Goal: Task Accomplishment & Management: Use online tool/utility

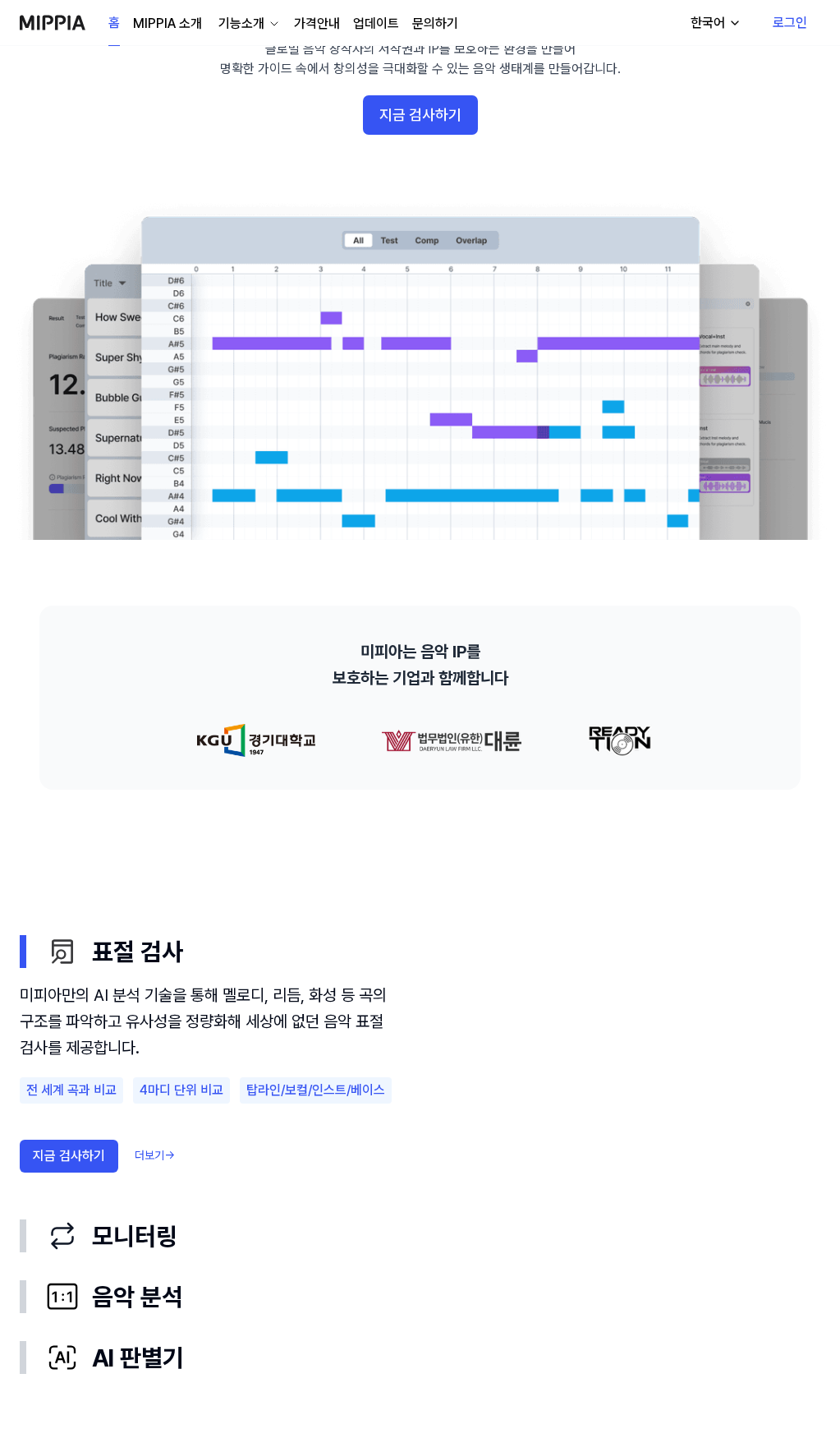
scroll to position [164, 0]
click at [183, 1339] on div "AI 판별기" at bounding box center [434, 1356] width 775 height 34
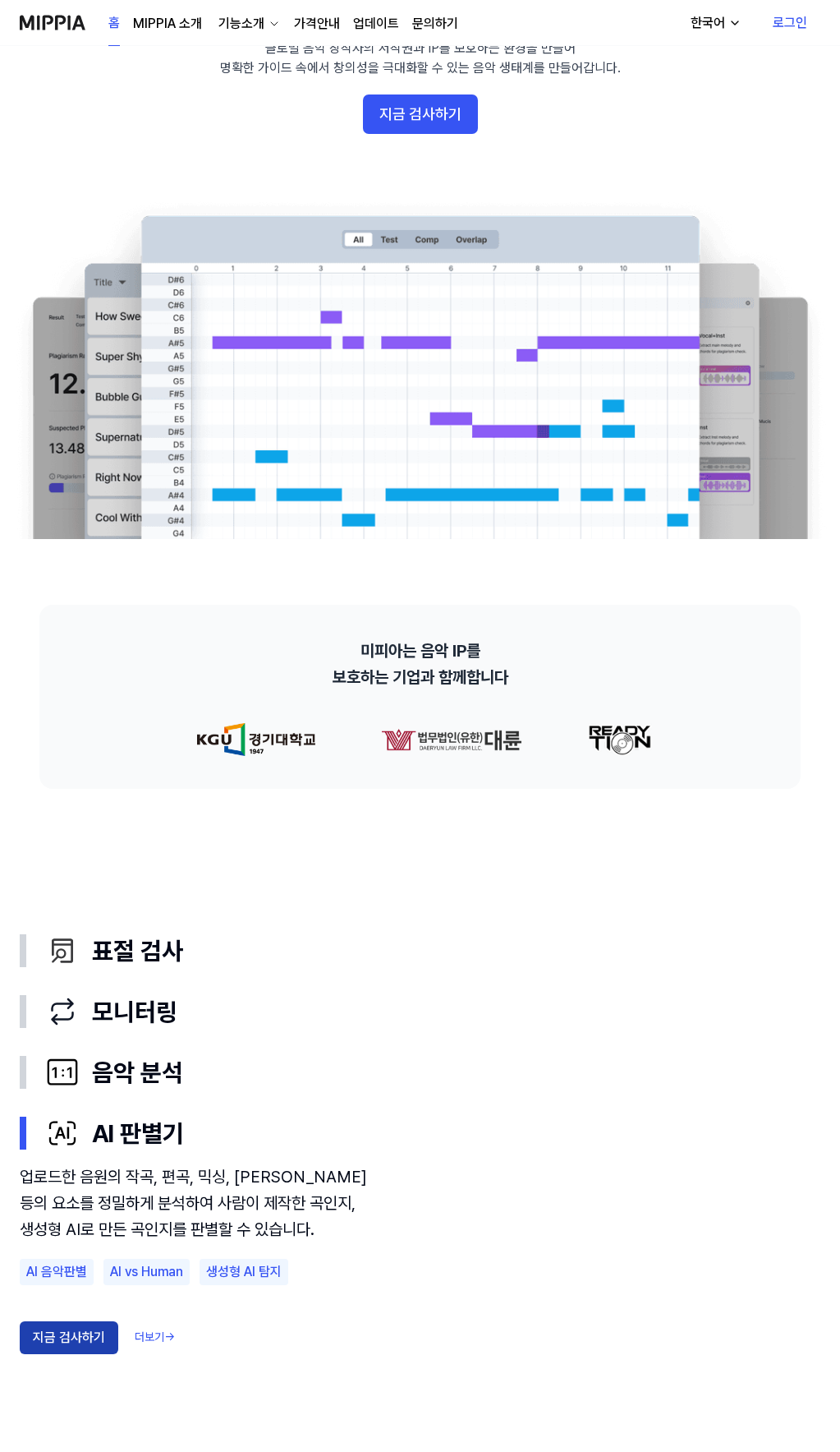
click at [95, 1321] on button "지금 검사하기" at bounding box center [69, 1337] width 98 height 33
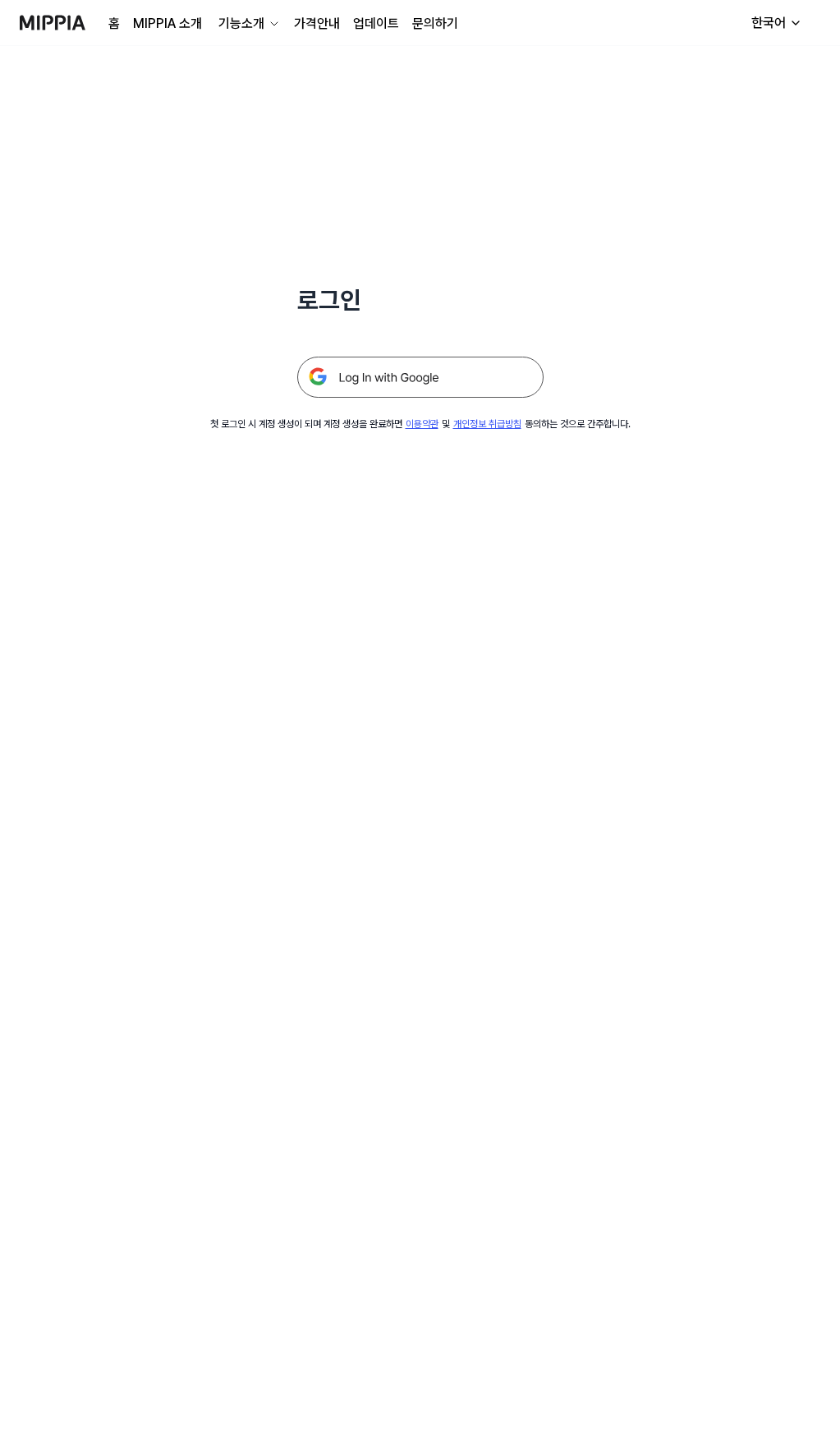
click at [350, 375] on img at bounding box center [420, 376] width 246 height 41
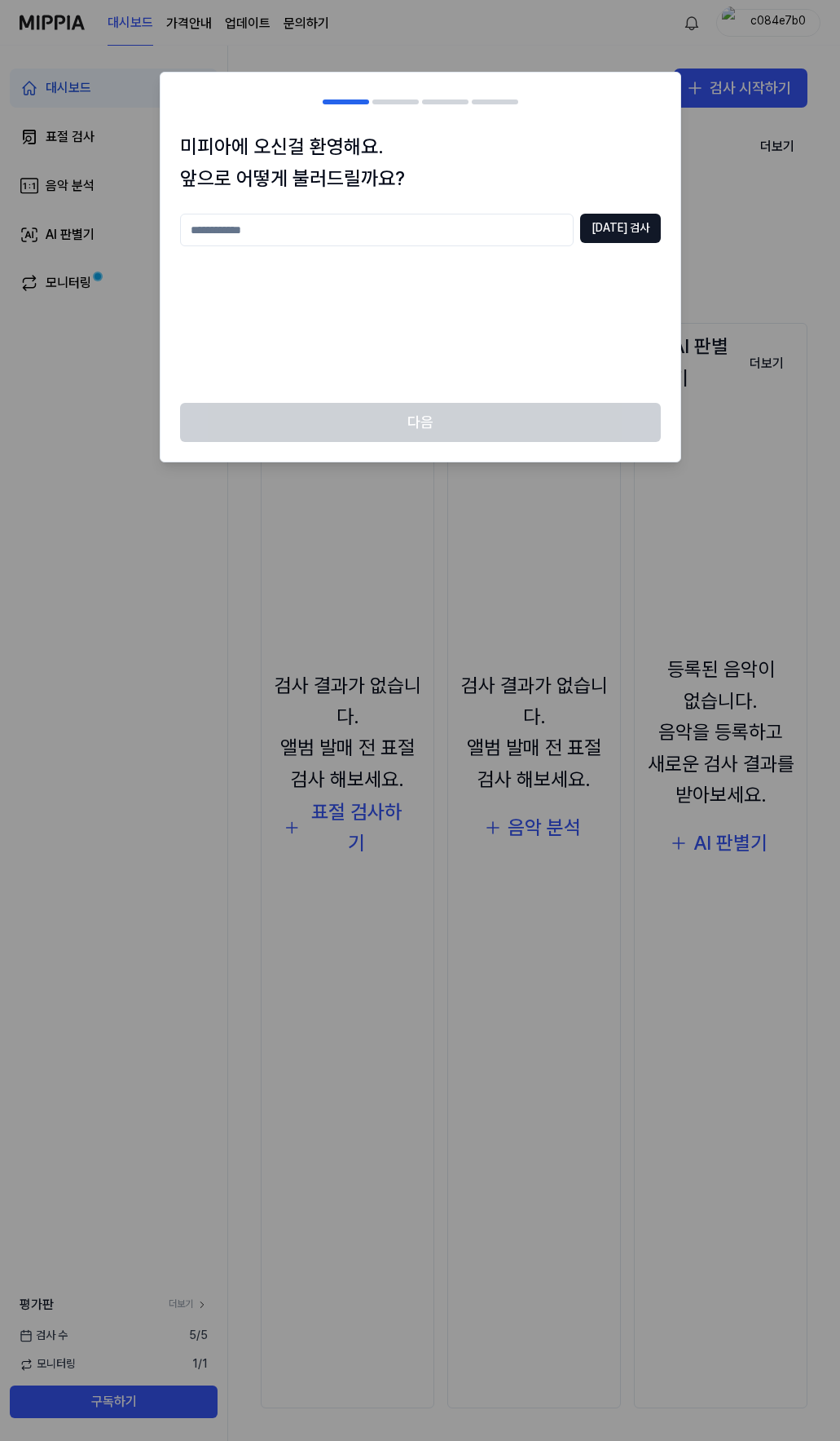
drag, startPoint x: 421, startPoint y: 83, endPoint x: 409, endPoint y: 35, distance: 49.5
click at [409, 35] on body "대시보드 가격안내 업데이트 문의하기 c084e7b0 대시보드 표절 검사 음악 분석 AI 판별기 모니터링 평가판 더보기 검사 [DATE] 모니터…" at bounding box center [420, 720] width 840 height 1441
click at [394, 222] on input "text" at bounding box center [377, 229] width 394 height 33
click at [605, 223] on button "중복 검사" at bounding box center [621, 227] width 81 height 29
click at [339, 217] on input "**" at bounding box center [377, 229] width 394 height 33
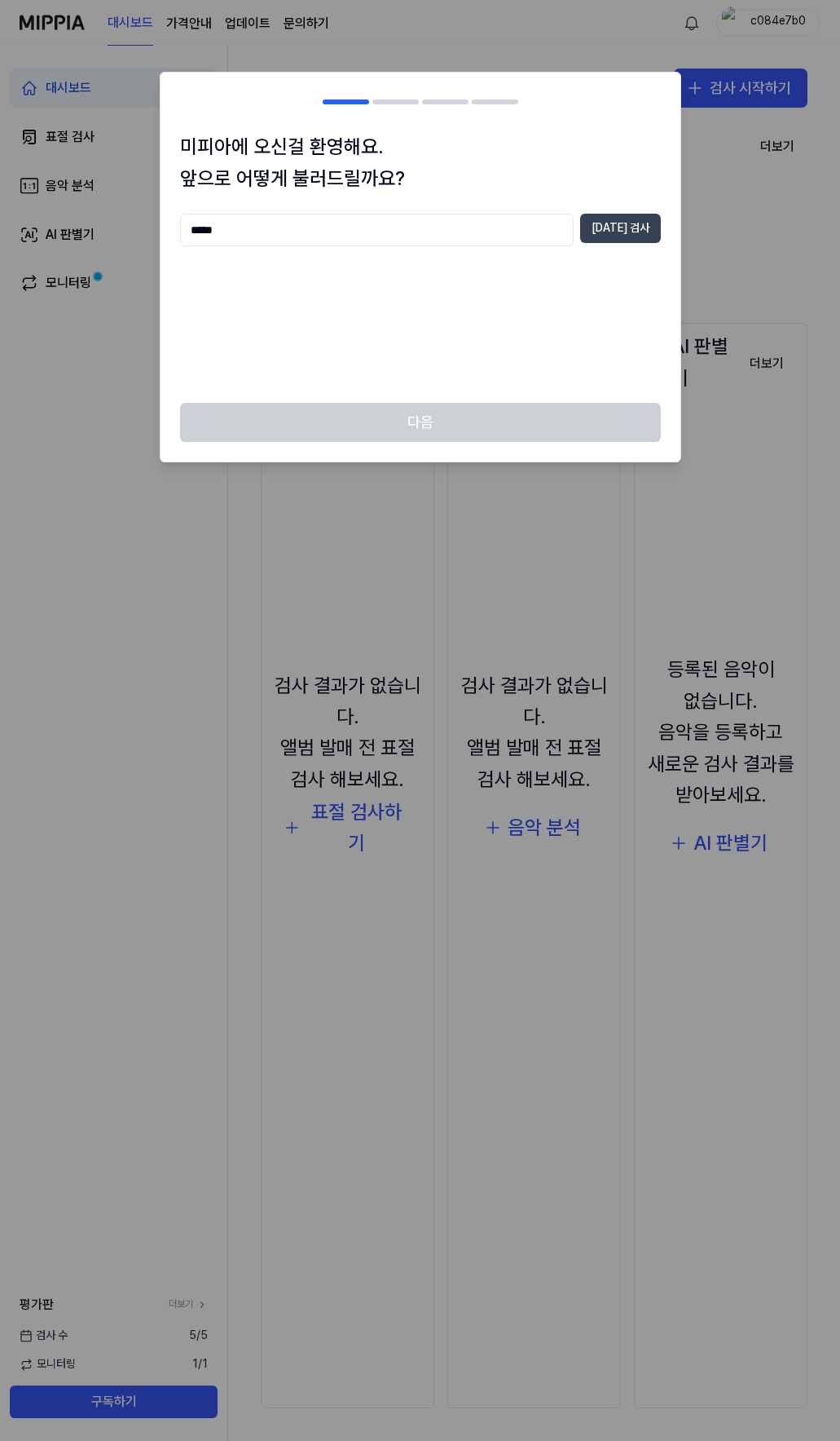
type input "*****"
click at [615, 219] on button "중복 검사" at bounding box center [621, 227] width 81 height 29
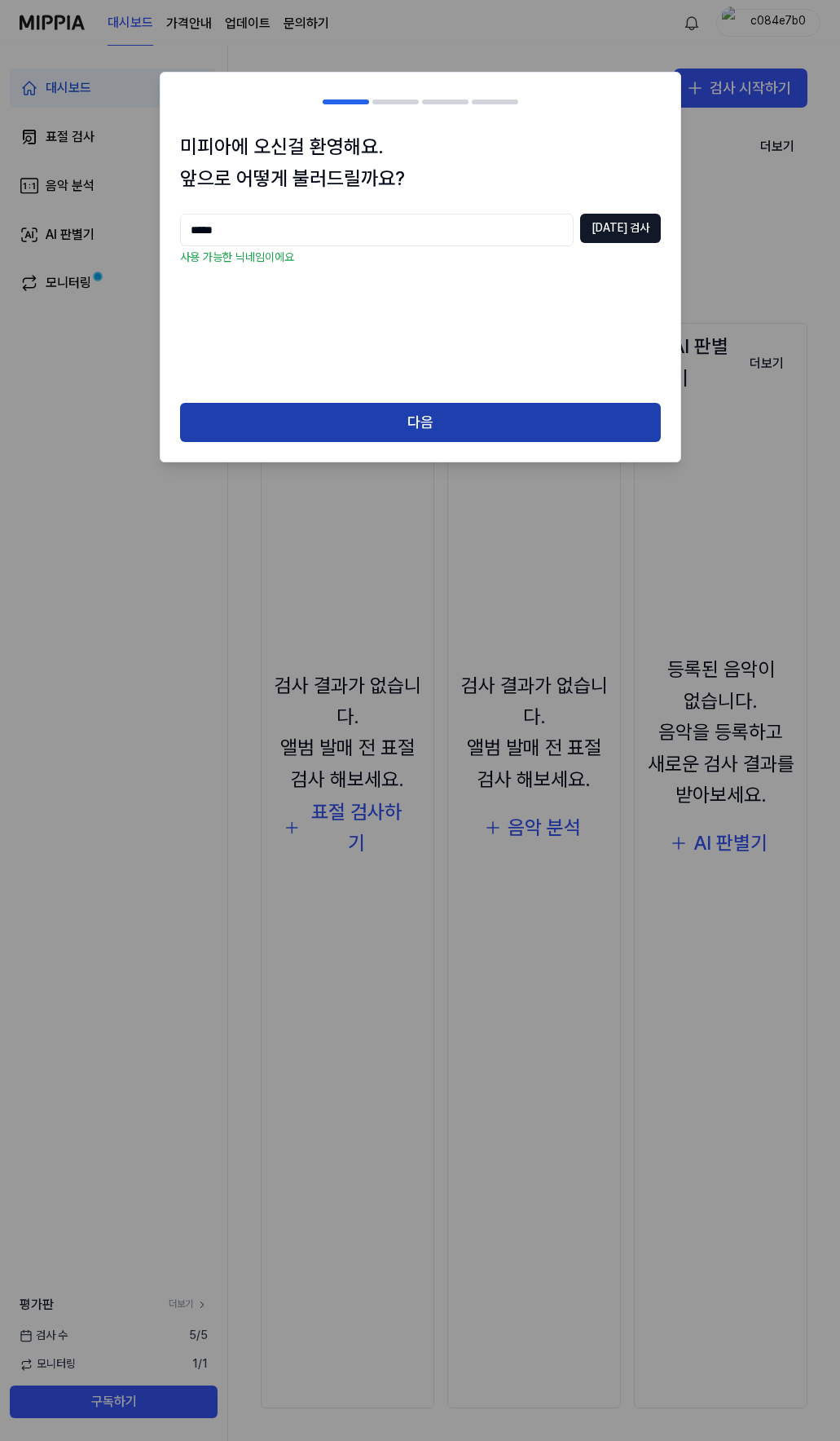
click at [421, 415] on button "다음" at bounding box center [421, 423] width 481 height 39
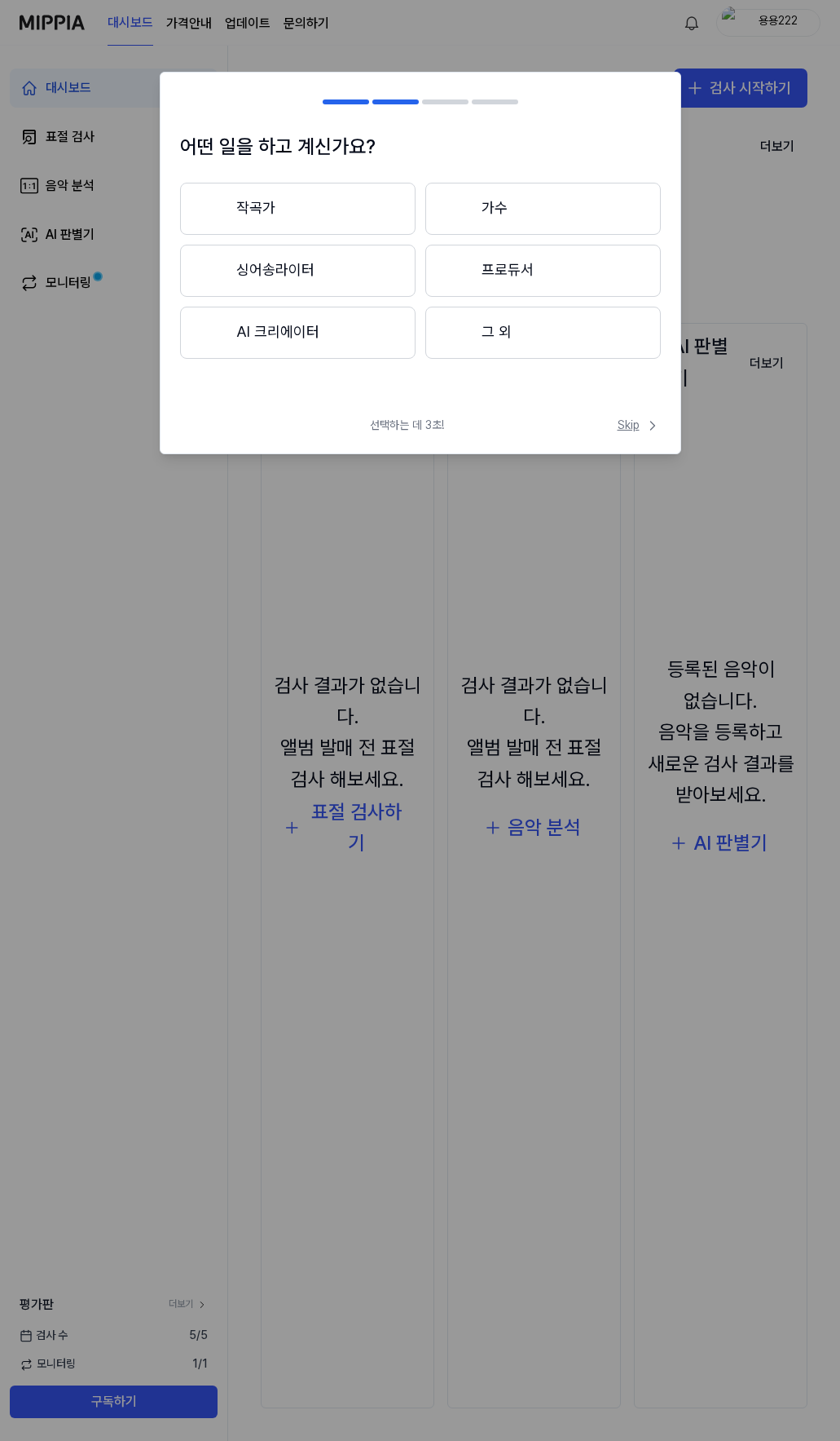
click at [632, 417] on span "Skip" at bounding box center [640, 425] width 43 height 16
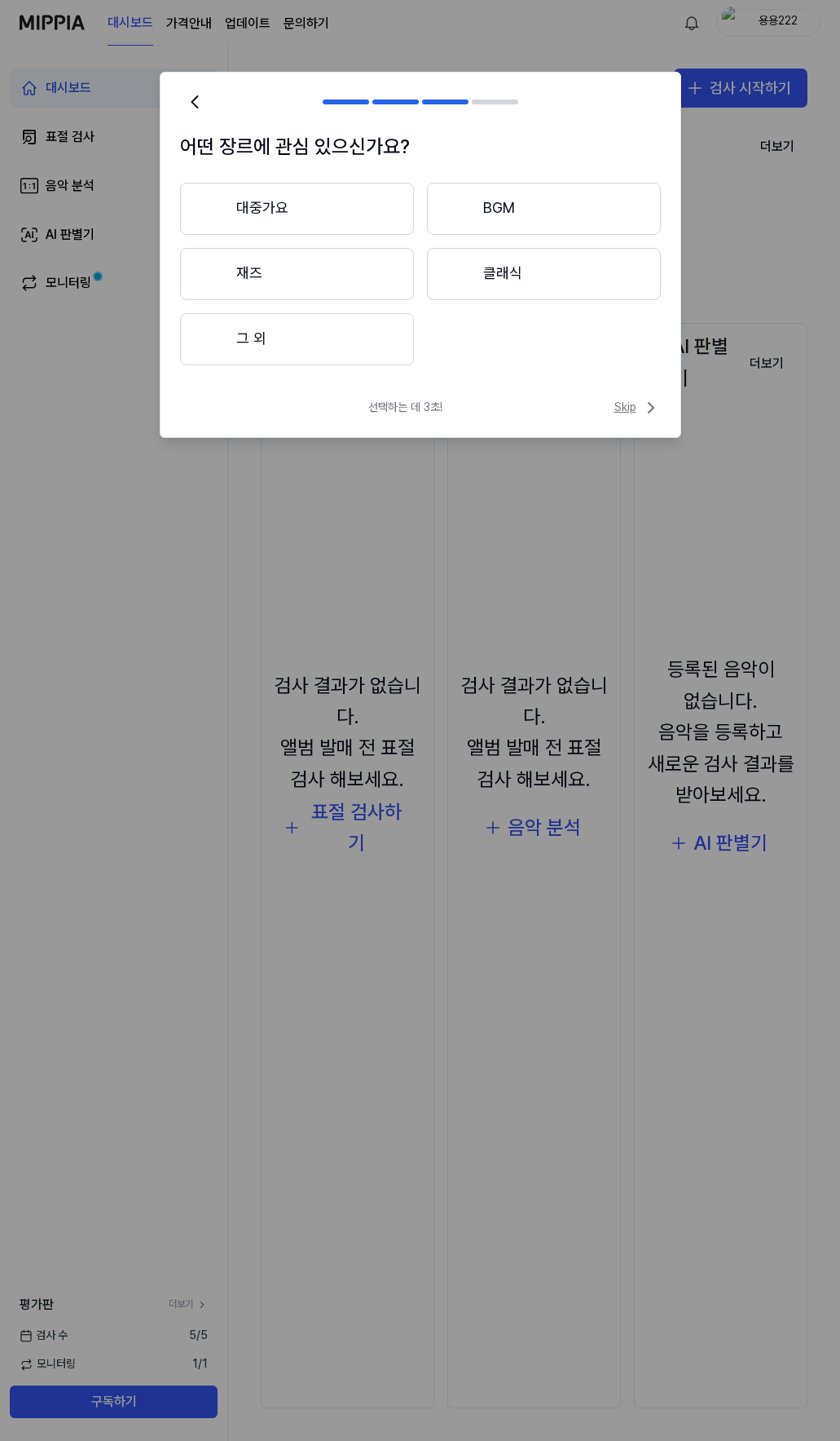
click at [638, 406] on span "Skip" at bounding box center [637, 407] width 46 height 20
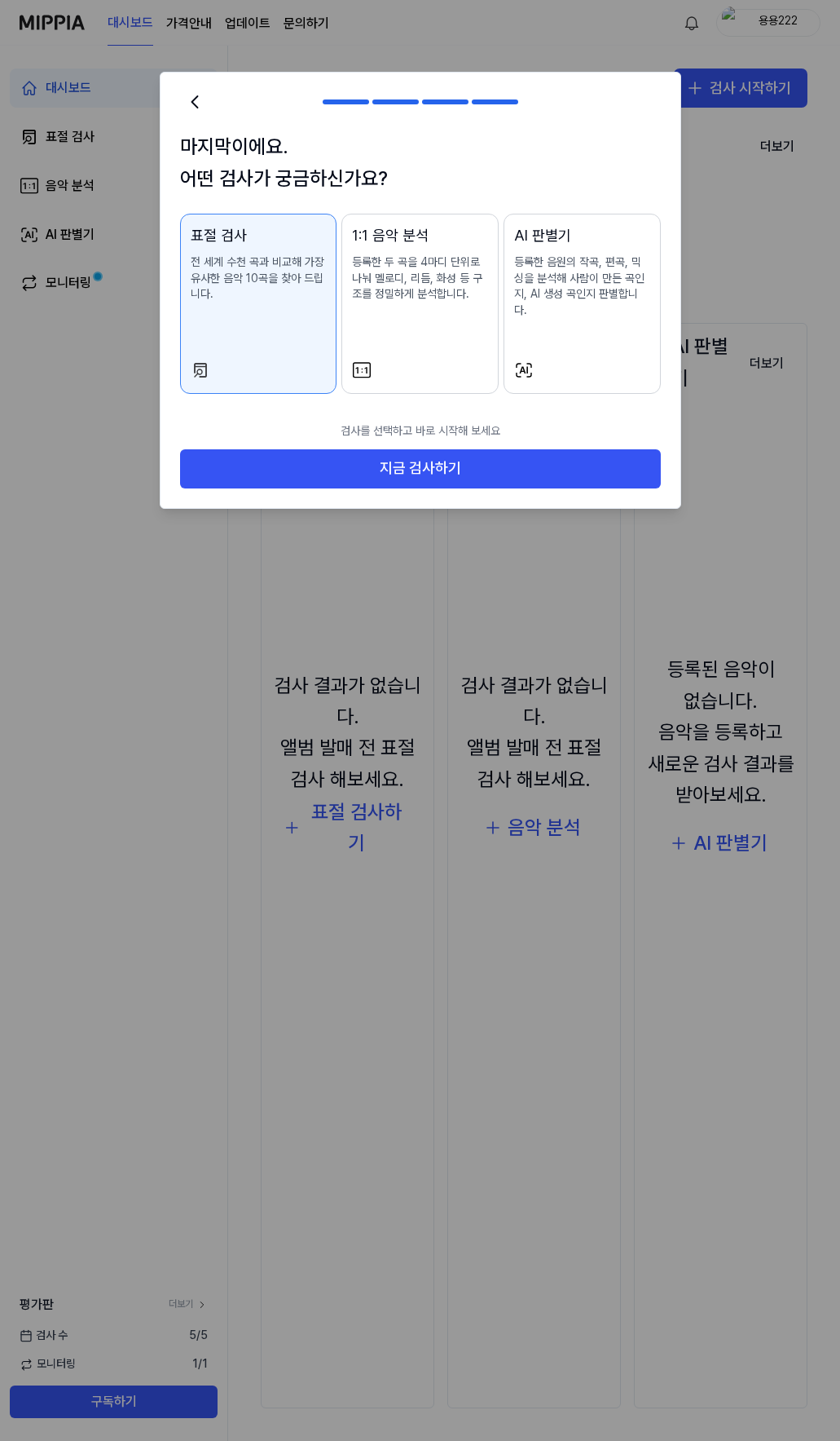
click at [601, 291] on p "등록한 음원의 작곡, 편곡, 믹싱을 분석해 사람이 만든 곡인지, AI 생성 곡인지 판별합니다." at bounding box center [582, 287] width 136 height 64
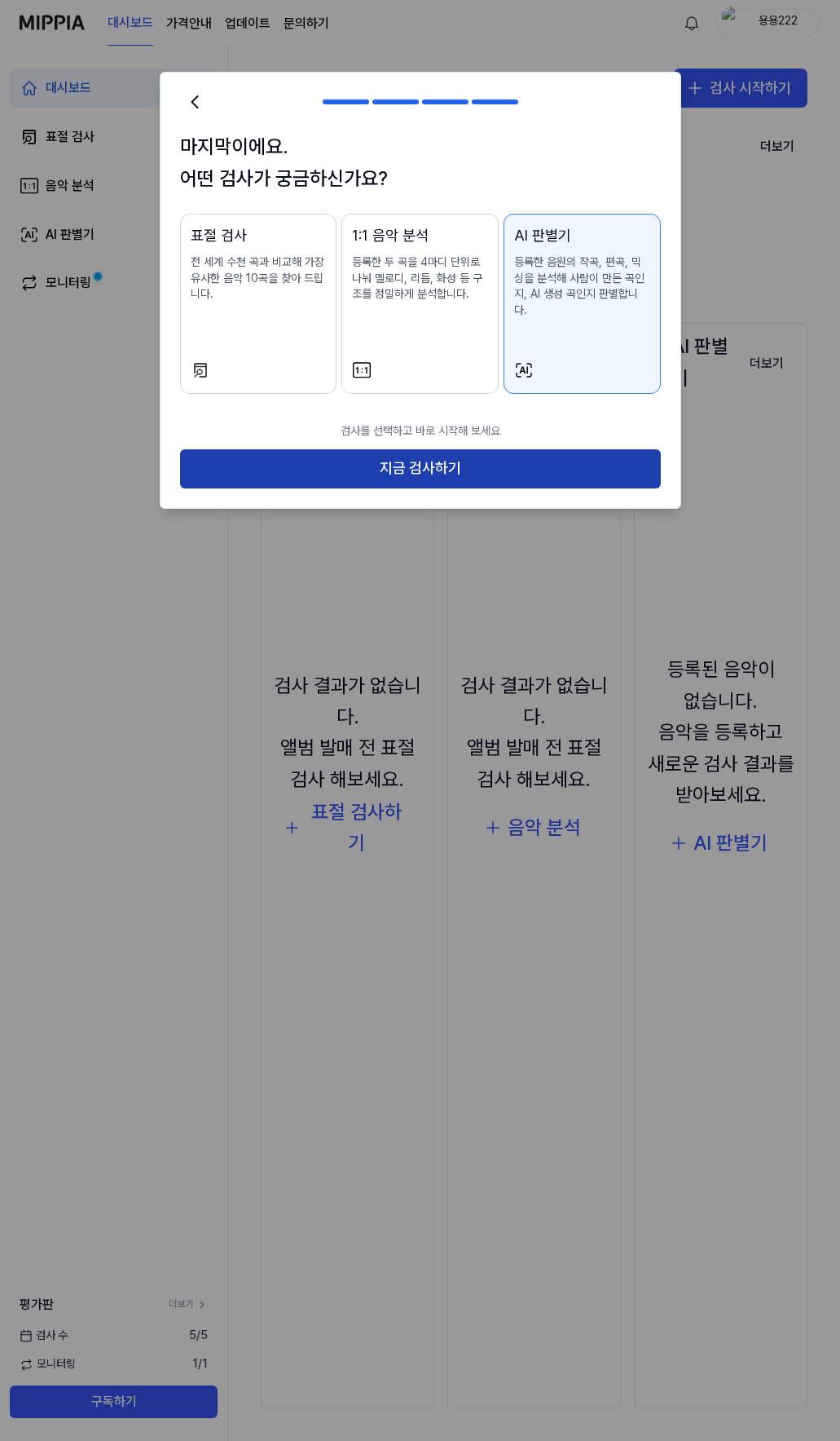
click at [531, 449] on button "지금 검사하기" at bounding box center [421, 469] width 481 height 39
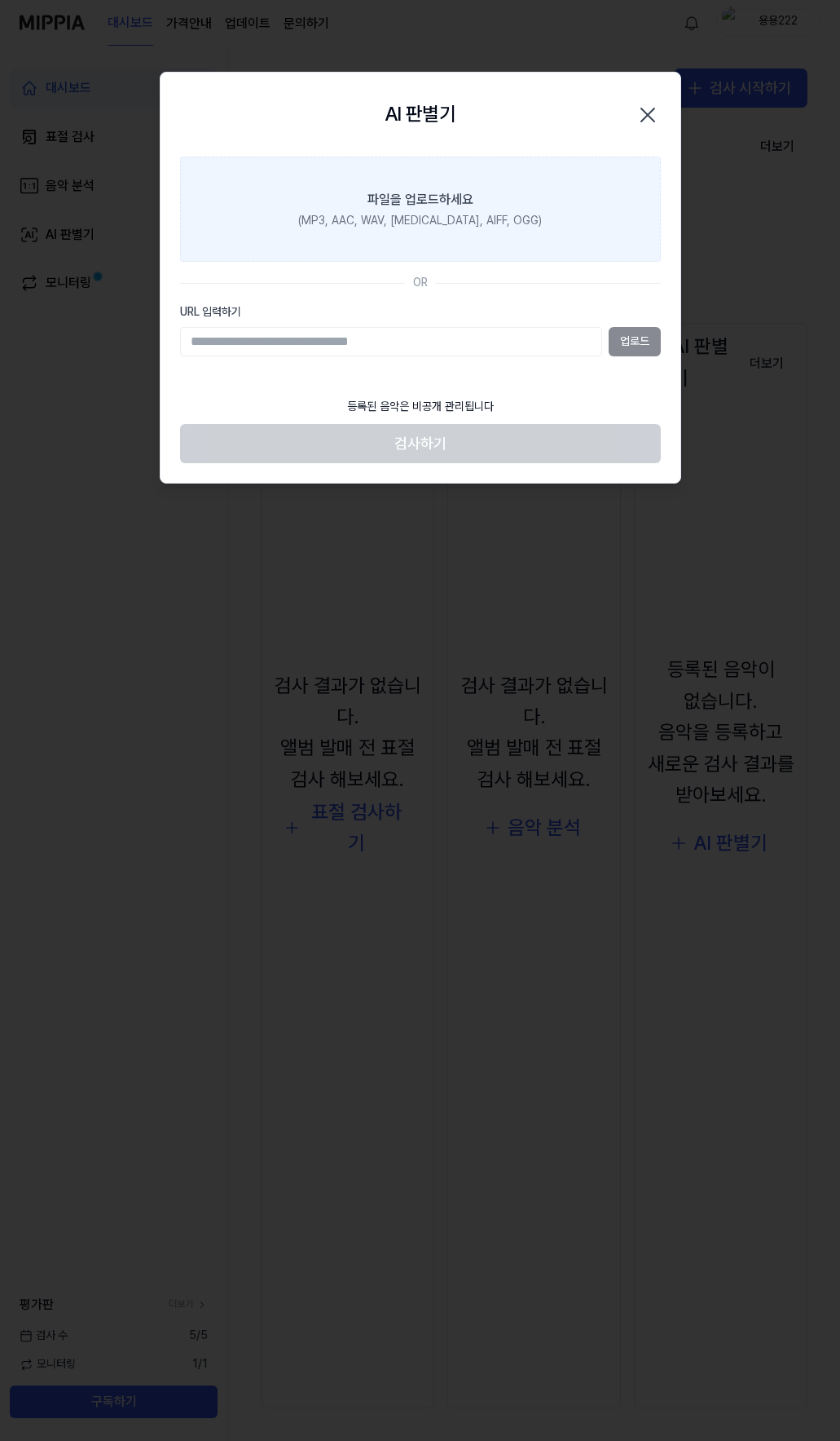
click at [424, 190] on div "파일을 업로드하세요" at bounding box center [420, 199] width 106 height 20
click at [0, 0] on input "파일을 업로드하세요 (MP3, AAC, WAV, [MEDICAL_DATA], AIFF, OGG)" at bounding box center [0, 0] width 0 height 0
click at [349, 212] on div "(MP3, AAC, WAV, [MEDICAL_DATA], AIFF, OGG)" at bounding box center [419, 220] width 243 height 16
click at [0, 0] on input "파일을 업로드하세요 (MP3, AAC, WAV, [MEDICAL_DATA], AIFF, OGG)" at bounding box center [0, 0] width 0 height 0
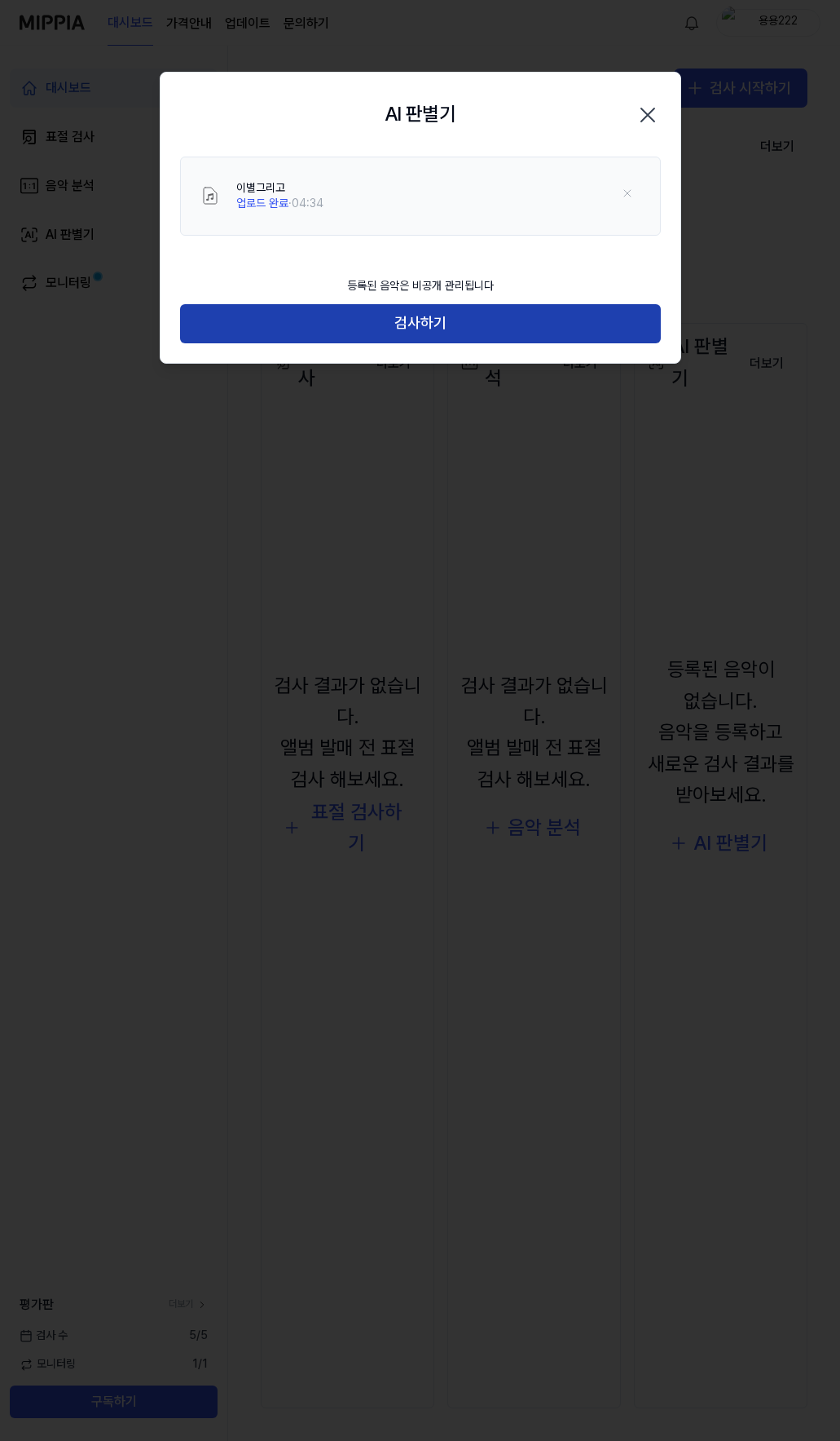
click at [416, 330] on button "검사하기" at bounding box center [421, 324] width 481 height 39
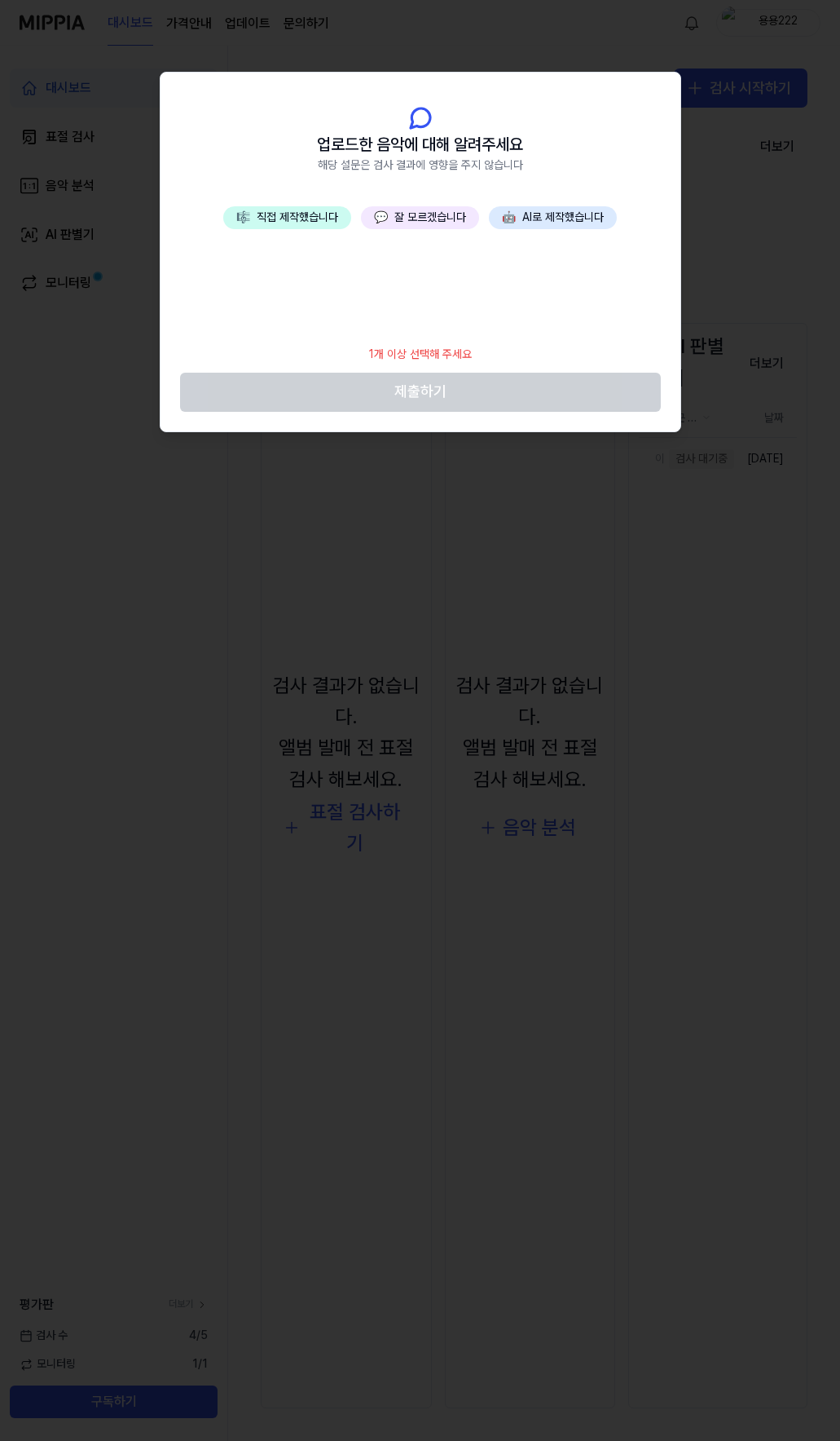
click at [443, 212] on button "💬 잘 모르겠습니다" at bounding box center [420, 217] width 118 height 23
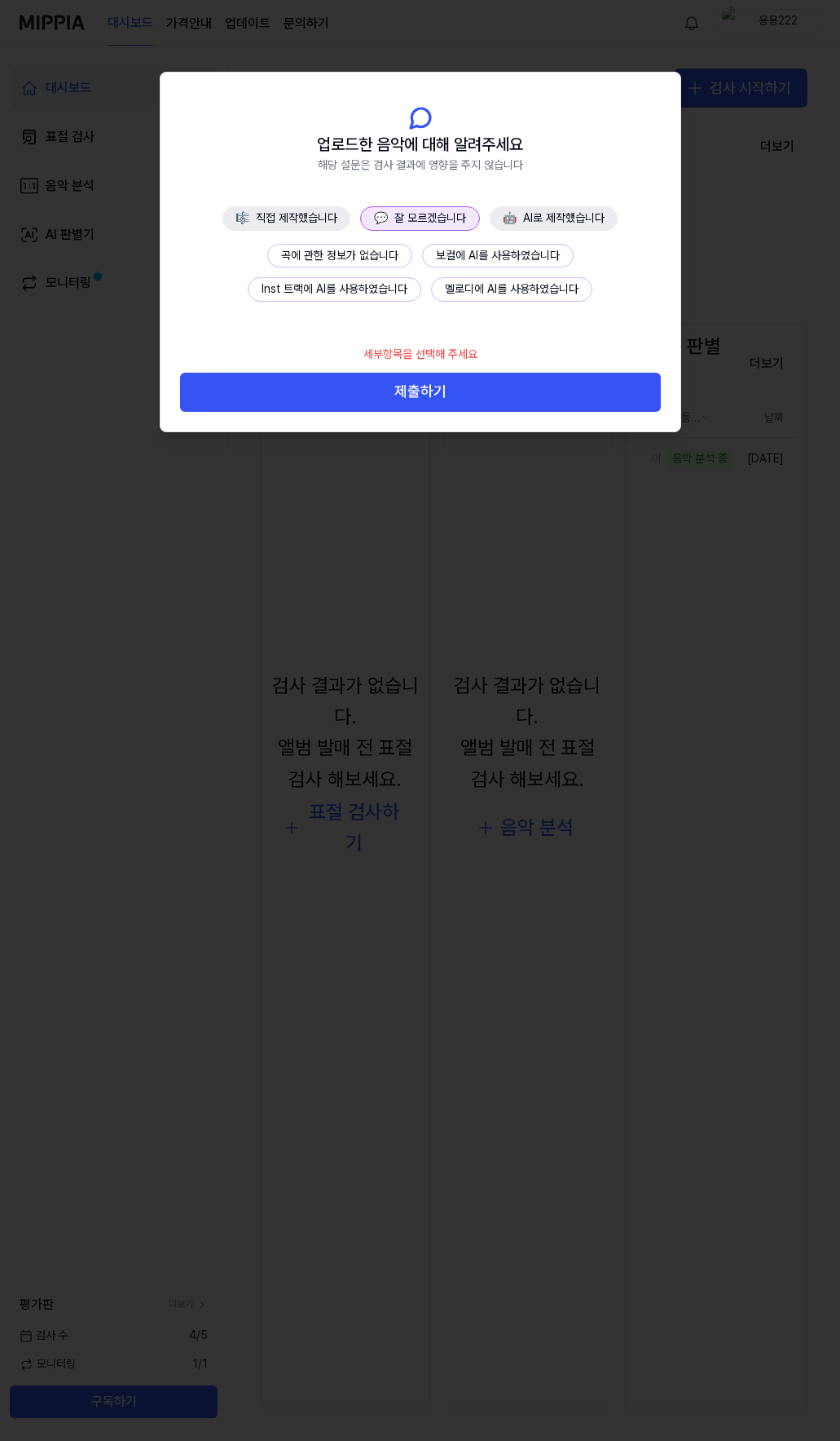
click at [376, 250] on button "곡에 관한 정보가 없습니다" at bounding box center [340, 256] width 145 height 24
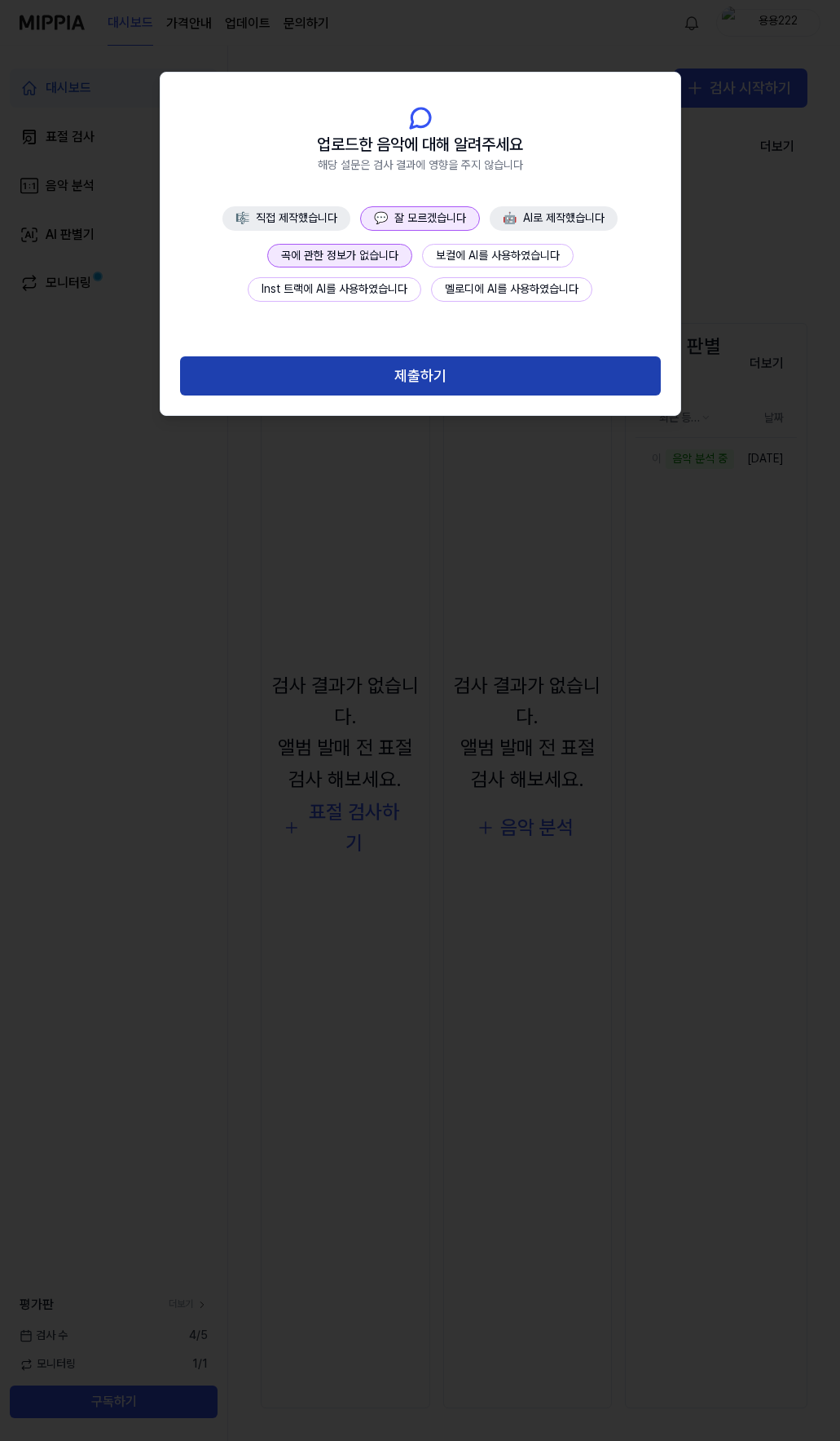
click at [411, 374] on button "제출하기" at bounding box center [421, 376] width 481 height 39
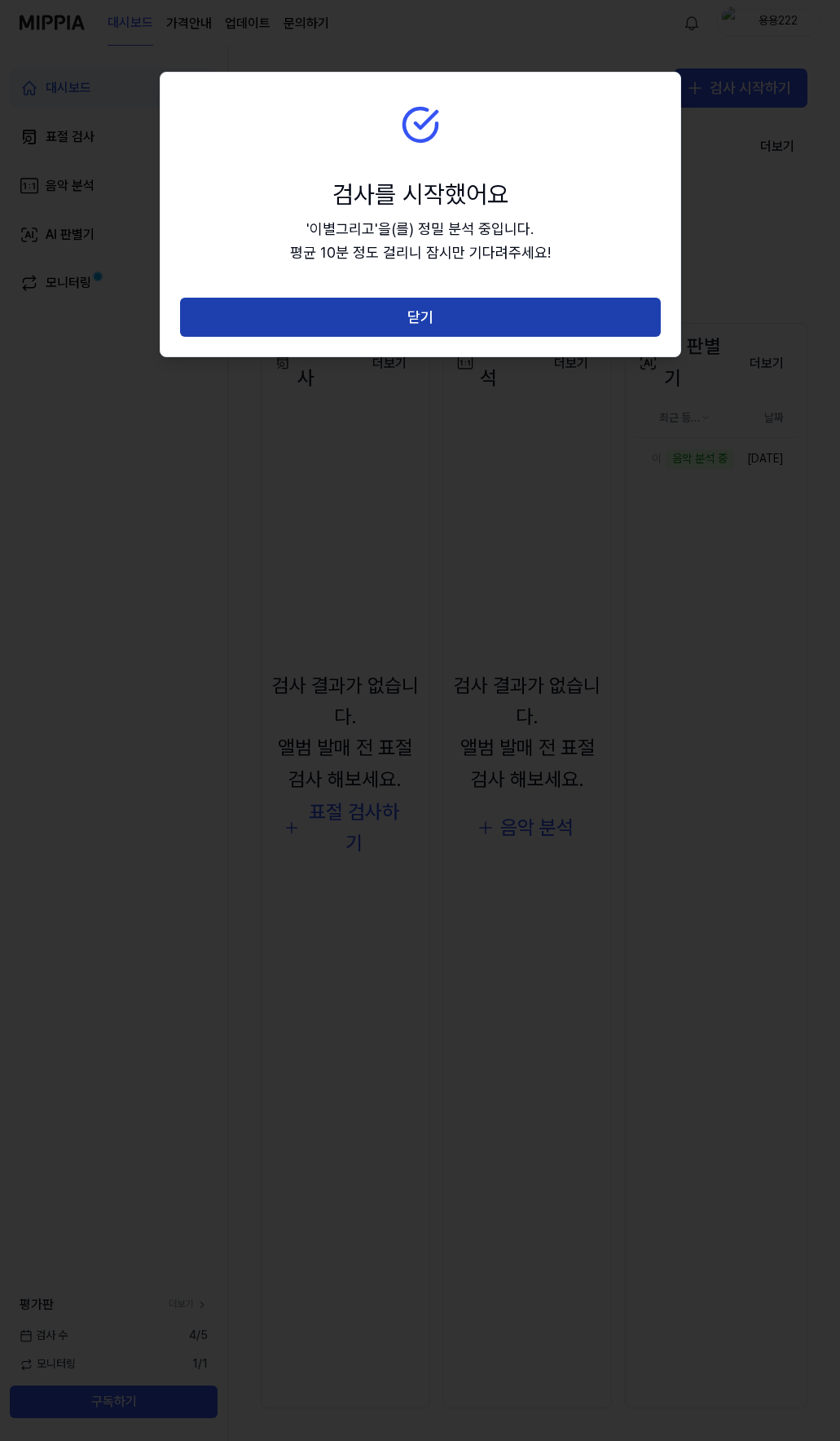
click at [428, 316] on button "닫기" at bounding box center [421, 318] width 481 height 39
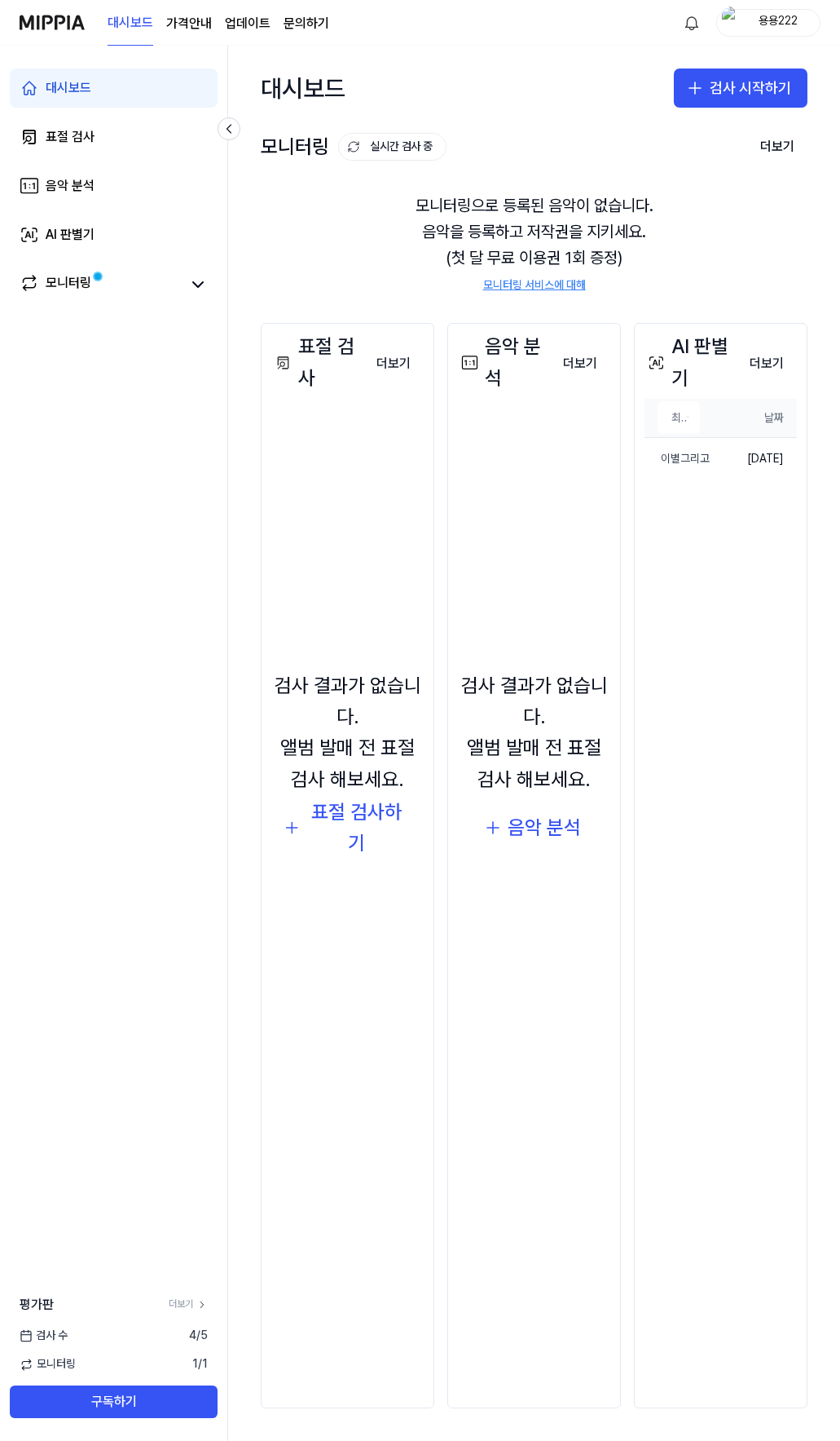
click at [739, 421] on th "날짜" at bounding box center [754, 418] width 84 height 39
click at [714, 462] on td "[DATE]" at bounding box center [754, 459] width 84 height 42
click at [770, 359] on button "더보기" at bounding box center [767, 364] width 60 height 33
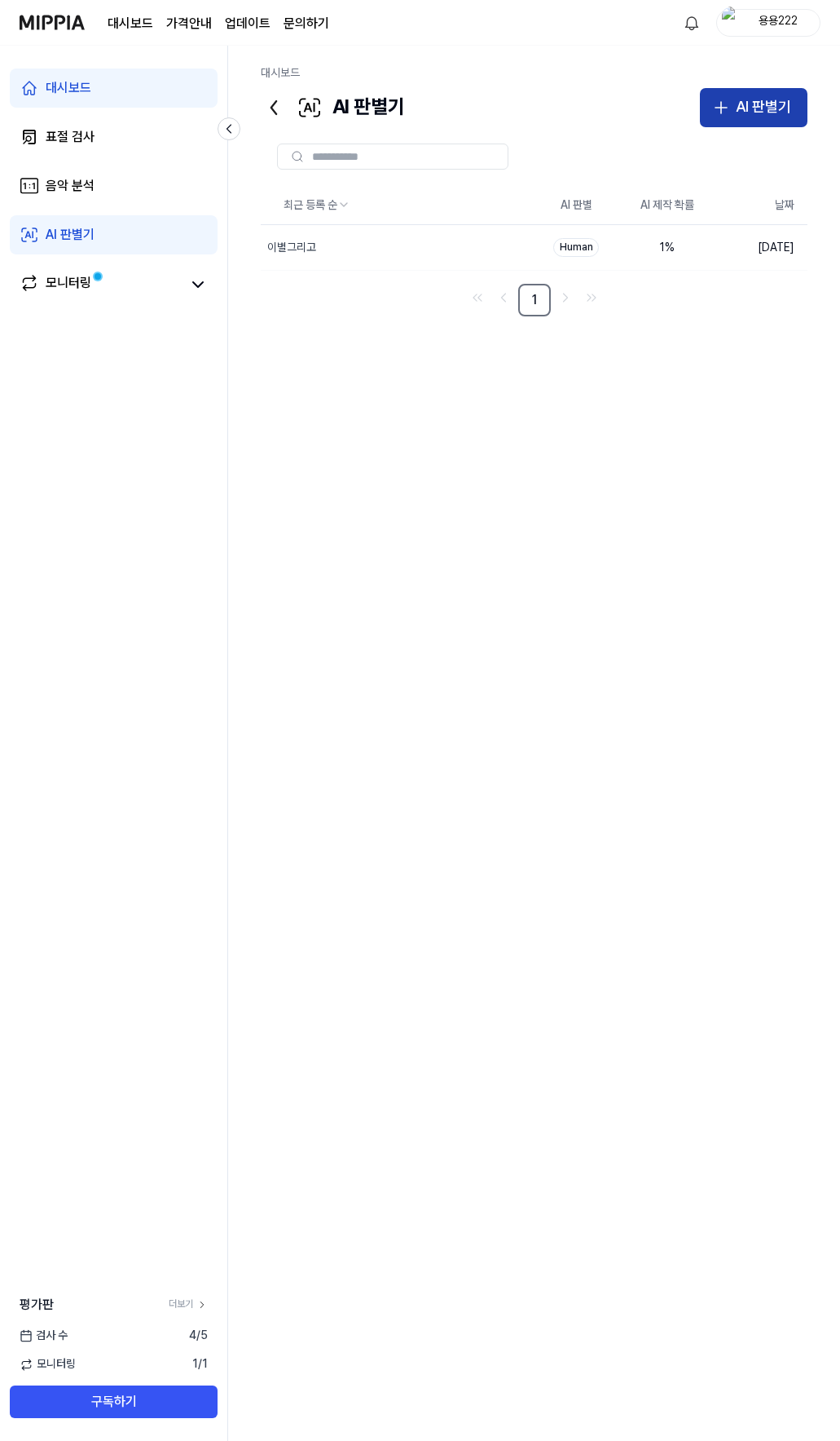
click at [735, 106] on button "AI 판별기" at bounding box center [754, 108] width 108 height 39
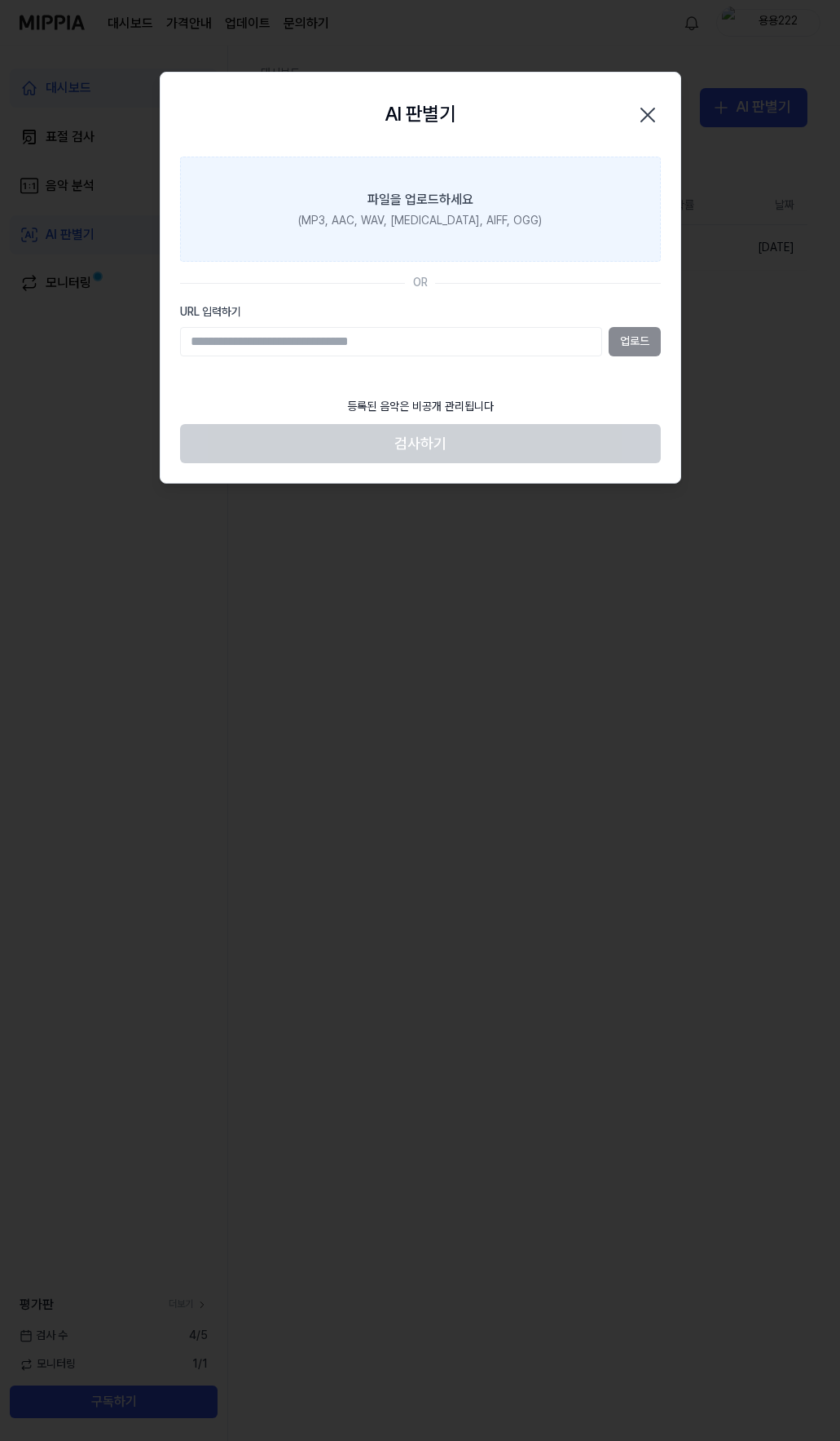
click at [428, 199] on div "파일을 업로드하세요" at bounding box center [420, 199] width 106 height 20
click at [0, 0] on input "파일을 업로드하세요 (MP3, AAC, WAV, [MEDICAL_DATA], AIFF, OGG)" at bounding box center [0, 0] width 0 height 0
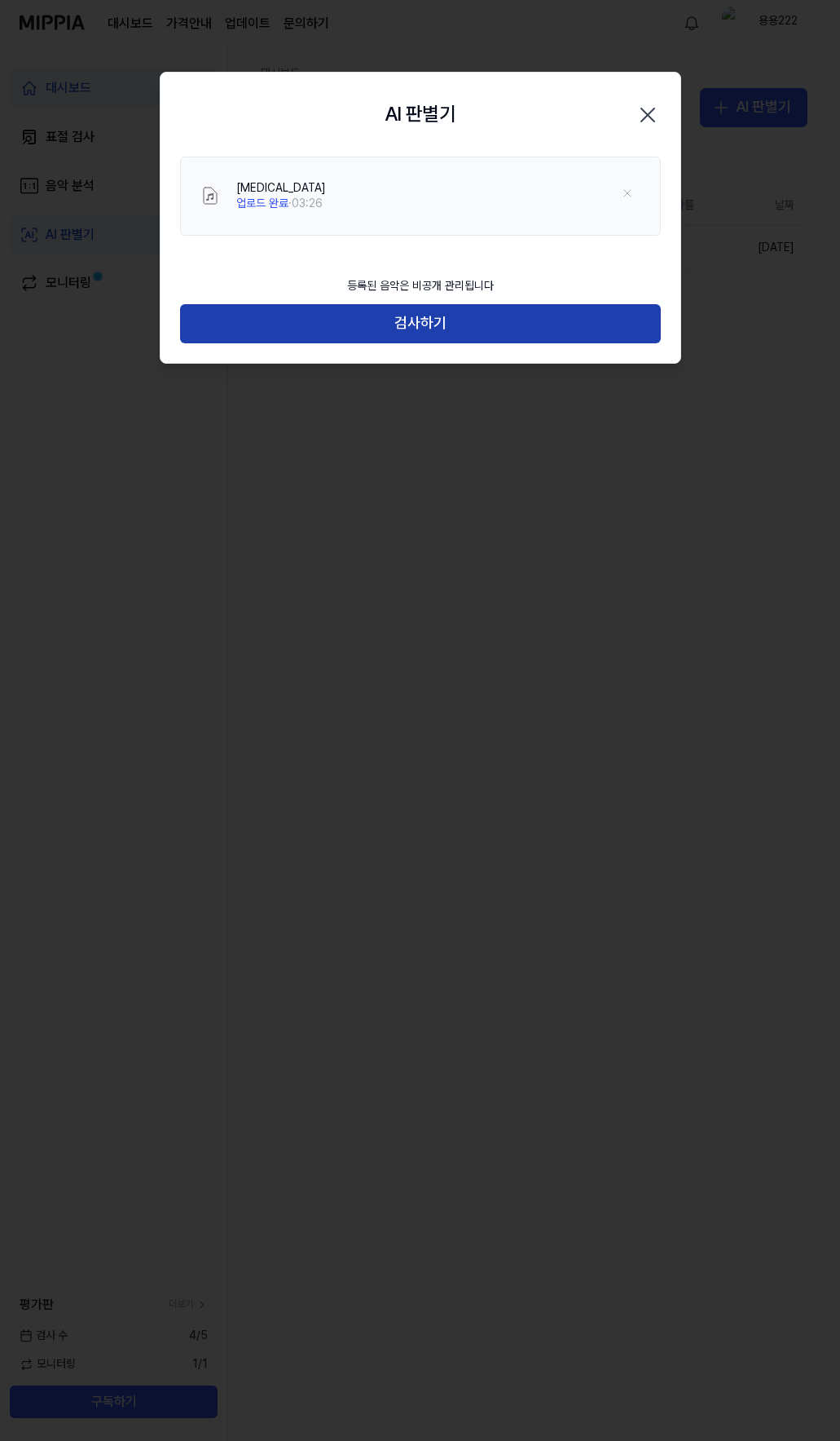
click at [417, 321] on button "검사하기" at bounding box center [421, 324] width 481 height 39
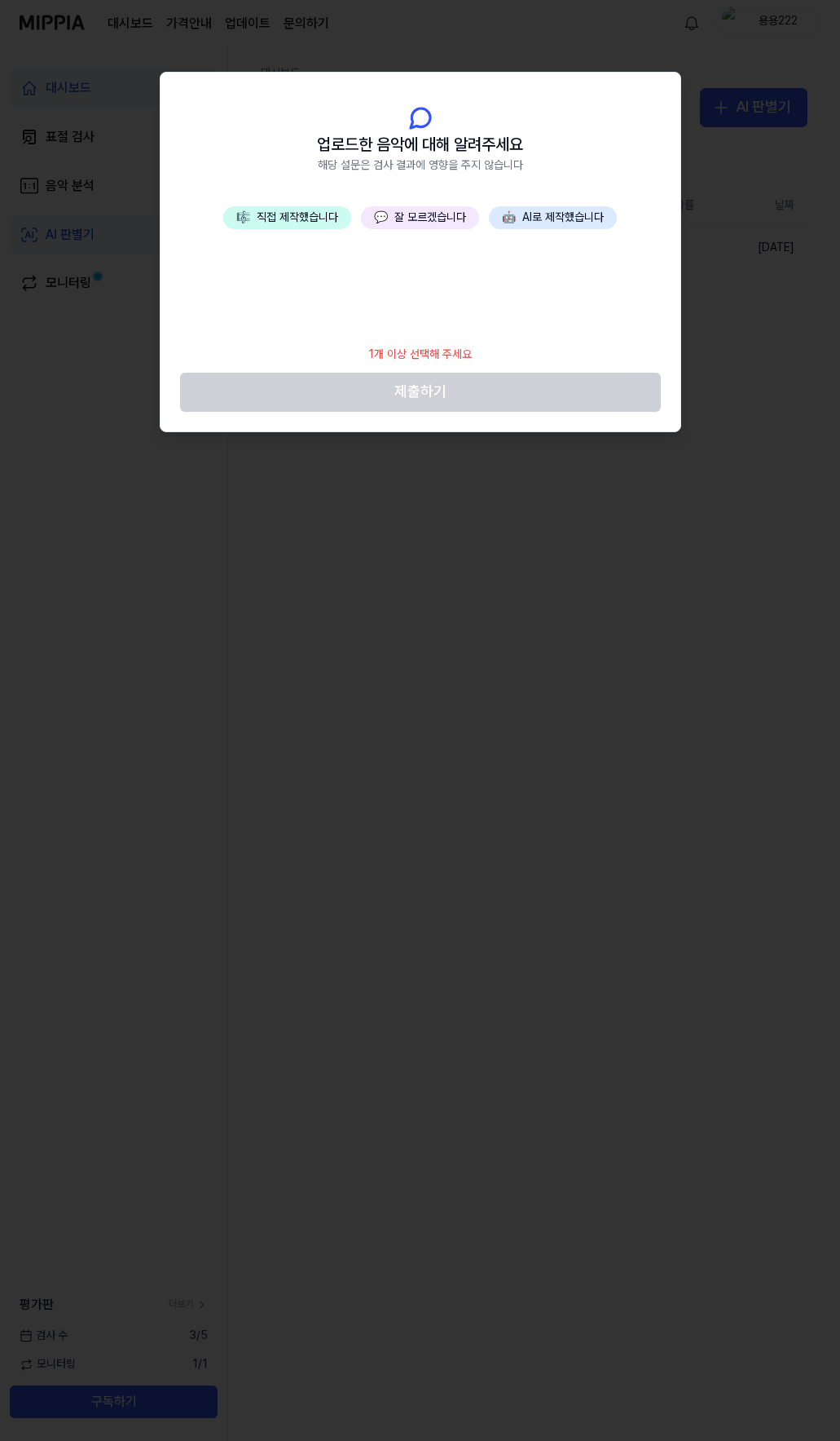
click at [414, 214] on button "💬 잘 모르겠습니다" at bounding box center [420, 217] width 118 height 23
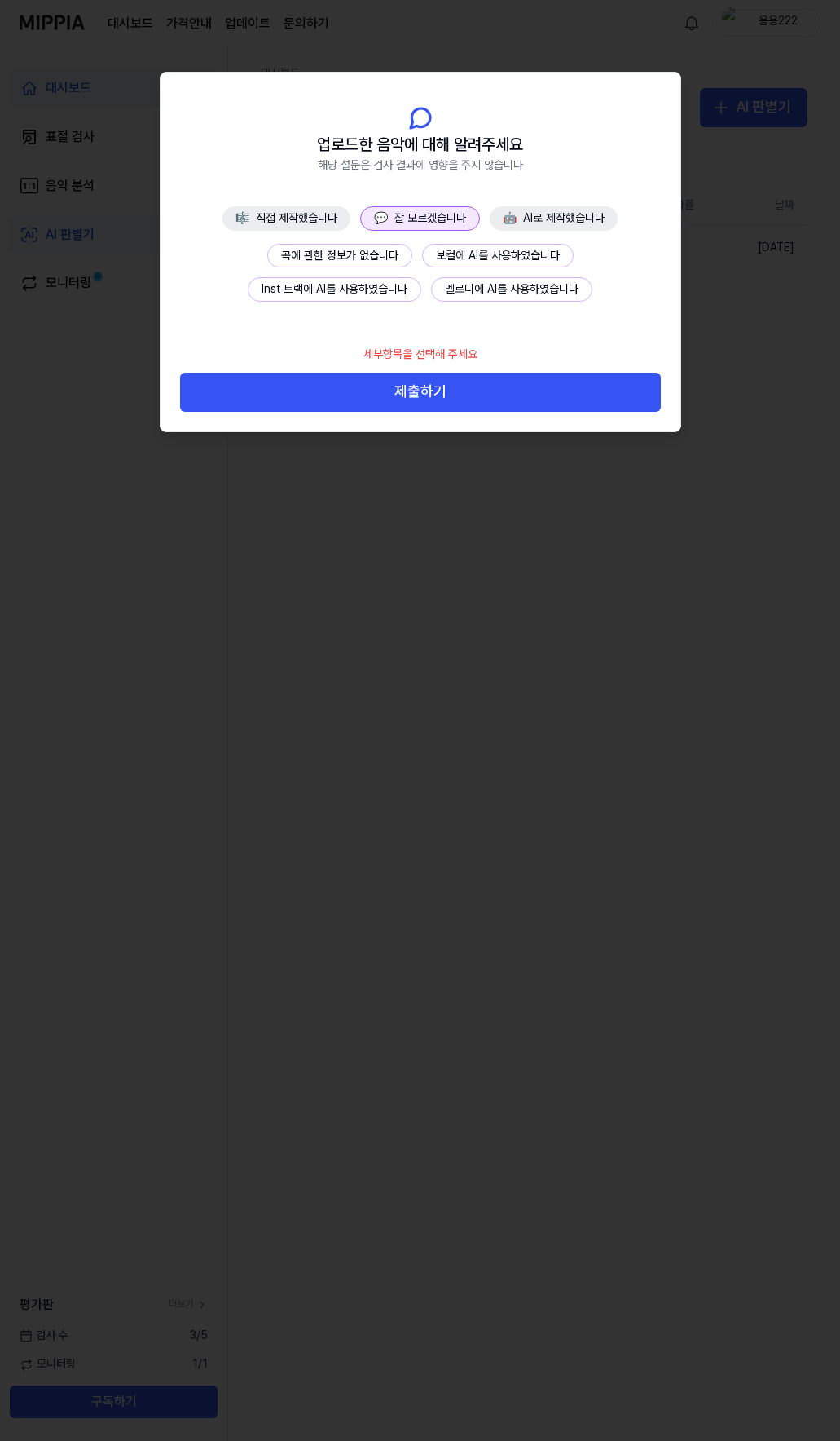
click at [379, 256] on button "곡에 관한 정보가 없습니다" at bounding box center [340, 256] width 145 height 24
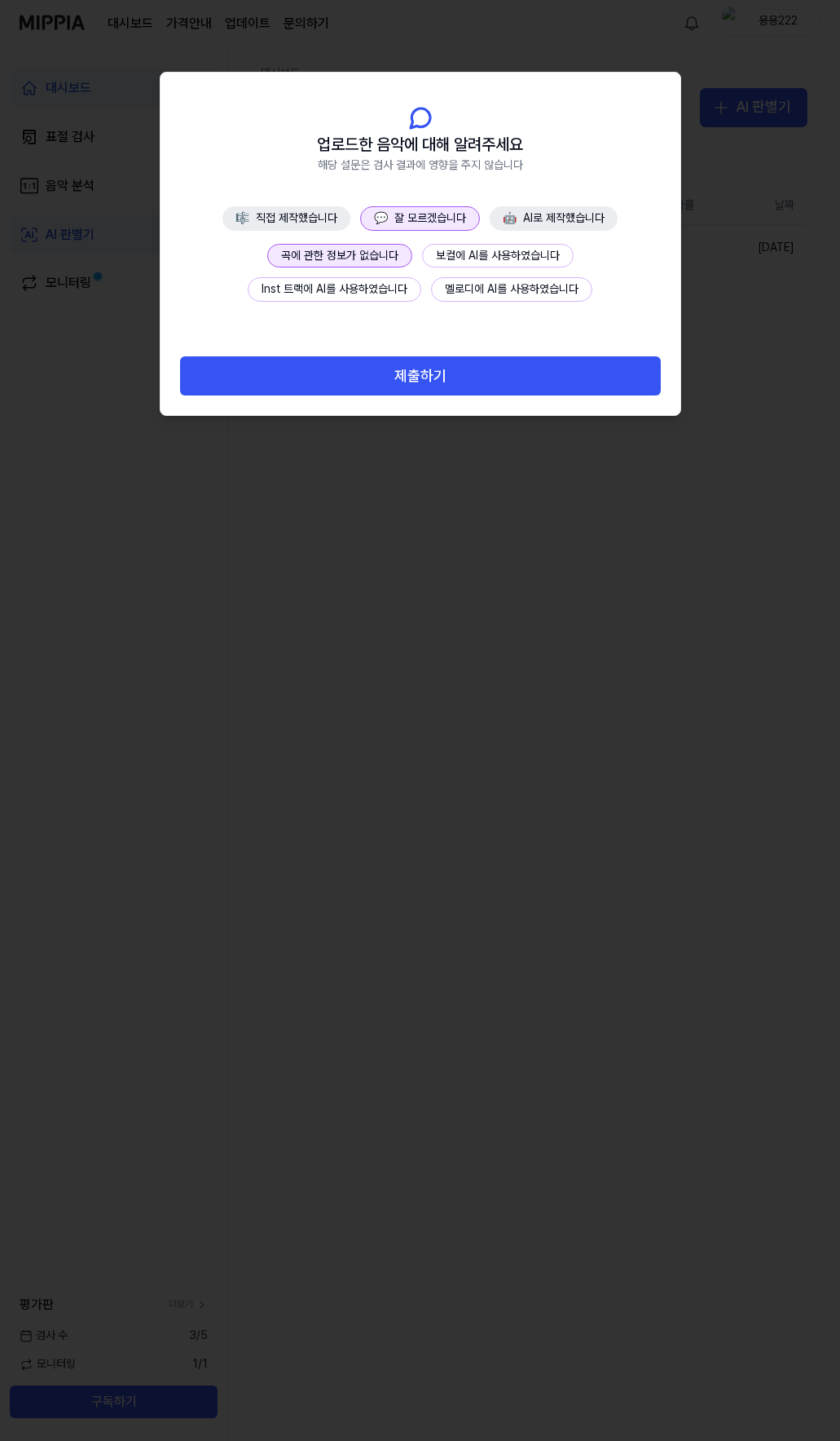
click at [413, 379] on button "제출하기" at bounding box center [421, 376] width 481 height 39
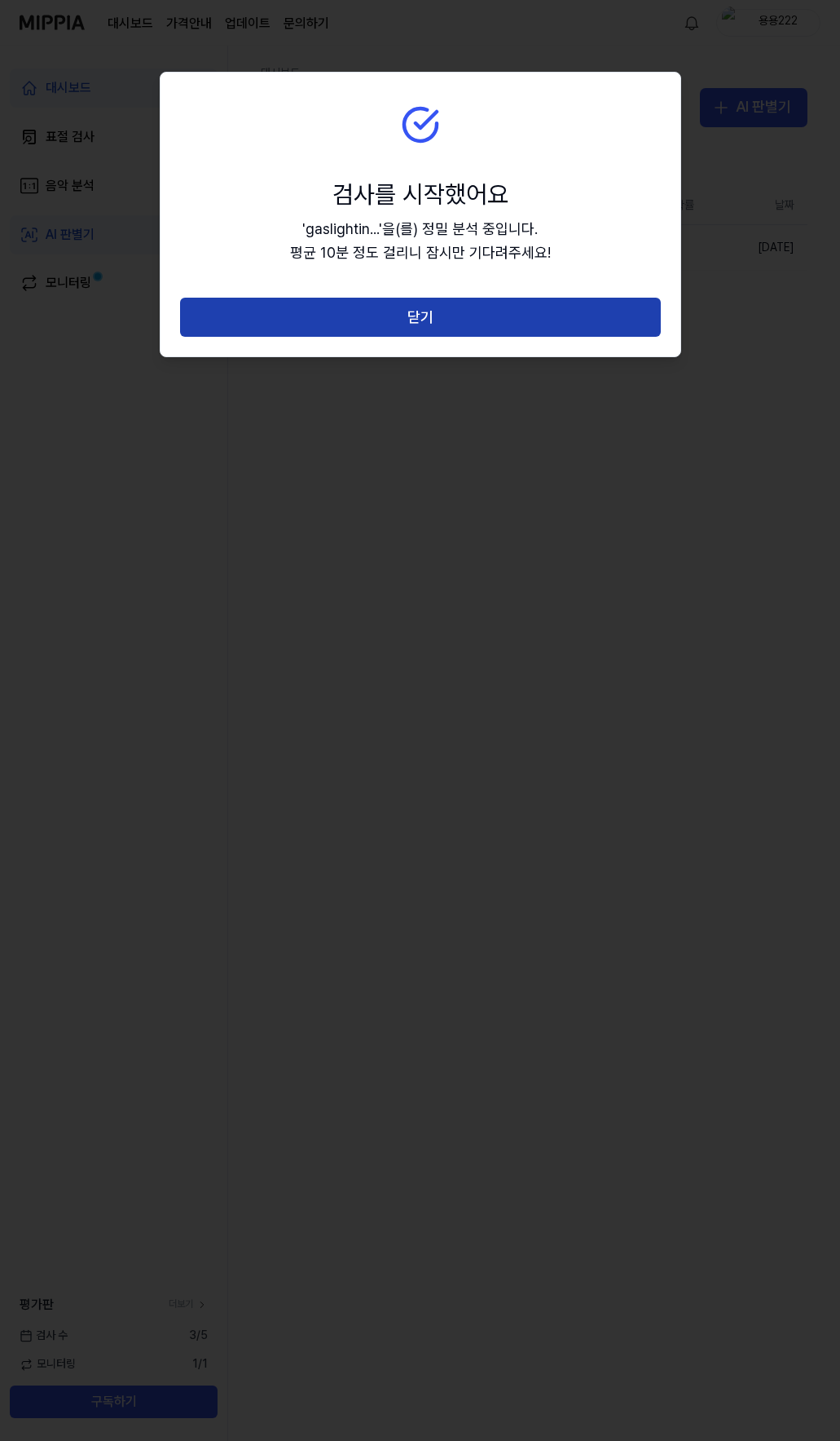
click at [422, 315] on button "닫기" at bounding box center [421, 318] width 481 height 39
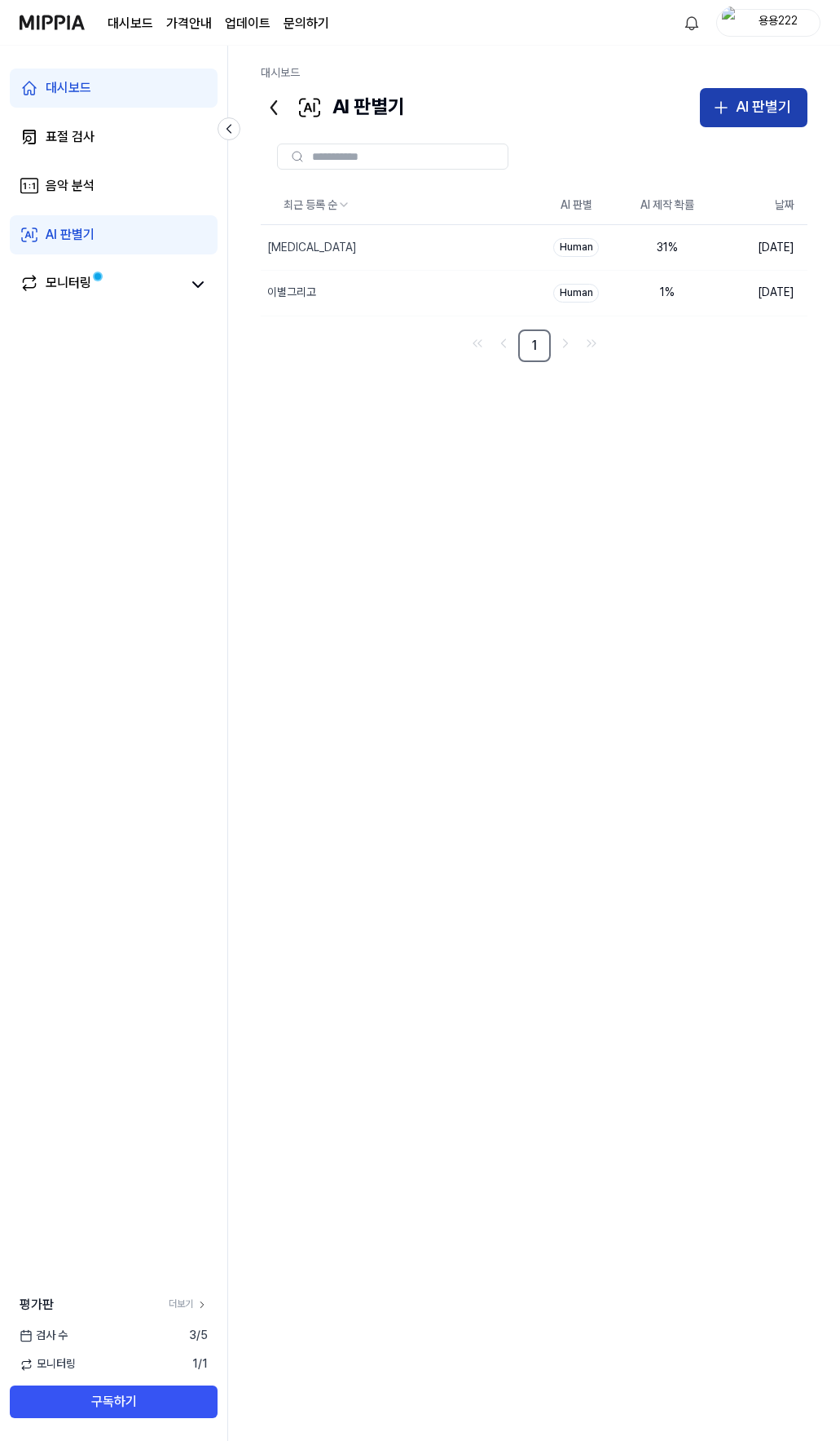
click at [730, 105] on icon "button" at bounding box center [721, 107] width 20 height 20
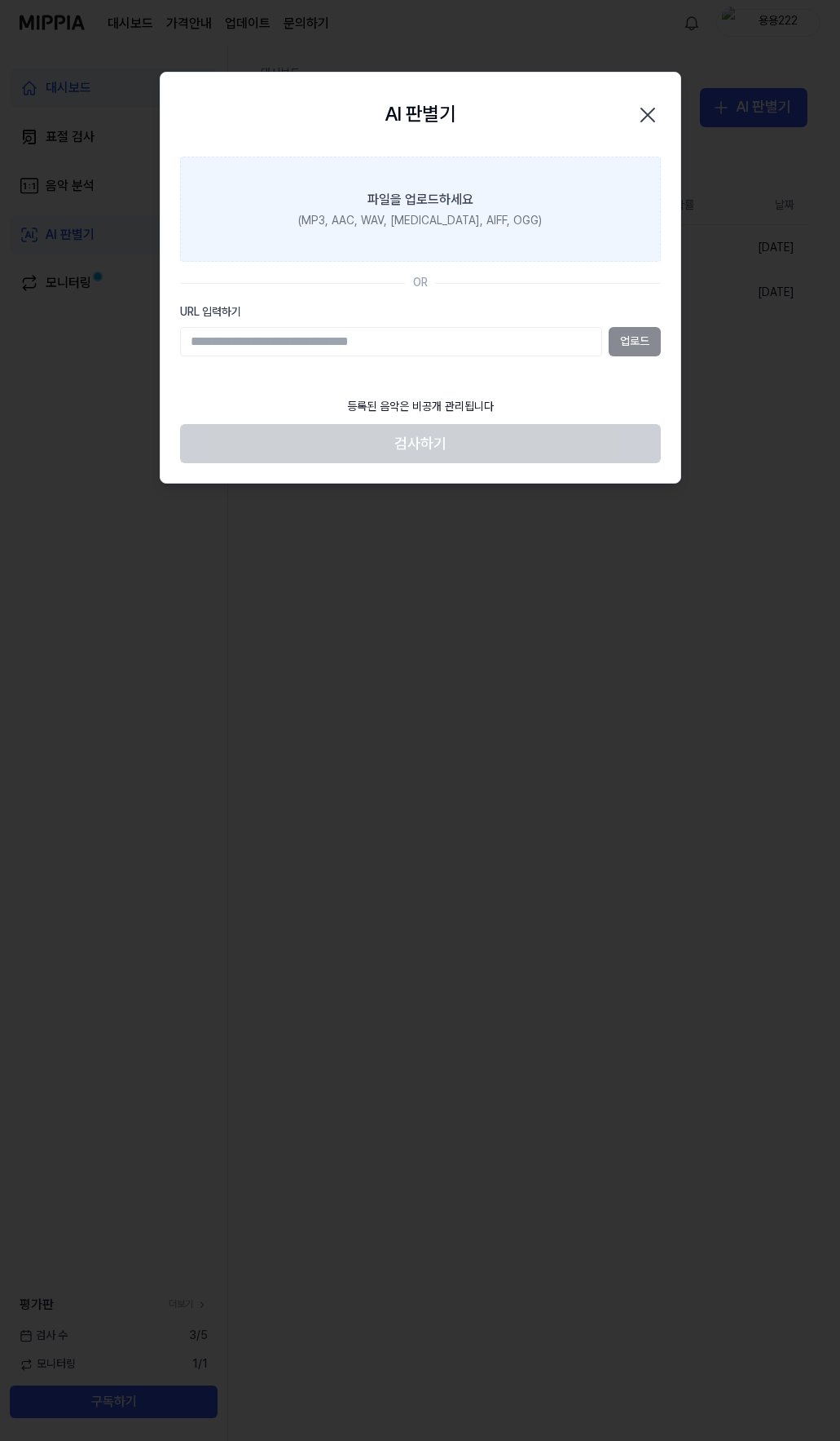
click at [425, 219] on div "(MP3, AAC, WAV, [MEDICAL_DATA], AIFF, OGG)" at bounding box center [419, 220] width 243 height 16
click at [0, 0] on input "파일을 업로드하세요 (MP3, AAC, WAV, [MEDICAL_DATA], AIFF, OGG)" at bounding box center [0, 0] width 0 height 0
click at [386, 211] on label "파일을 업로드하세요 (MP3, AAC, WAV, [MEDICAL_DATA], AIFF, OGG)" at bounding box center [421, 210] width 481 height 106
click at [0, 0] on input "파일을 업로드하세요 (MP3, AAC, WAV, [MEDICAL_DATA], AIFF, OGG)" at bounding box center [0, 0] width 0 height 0
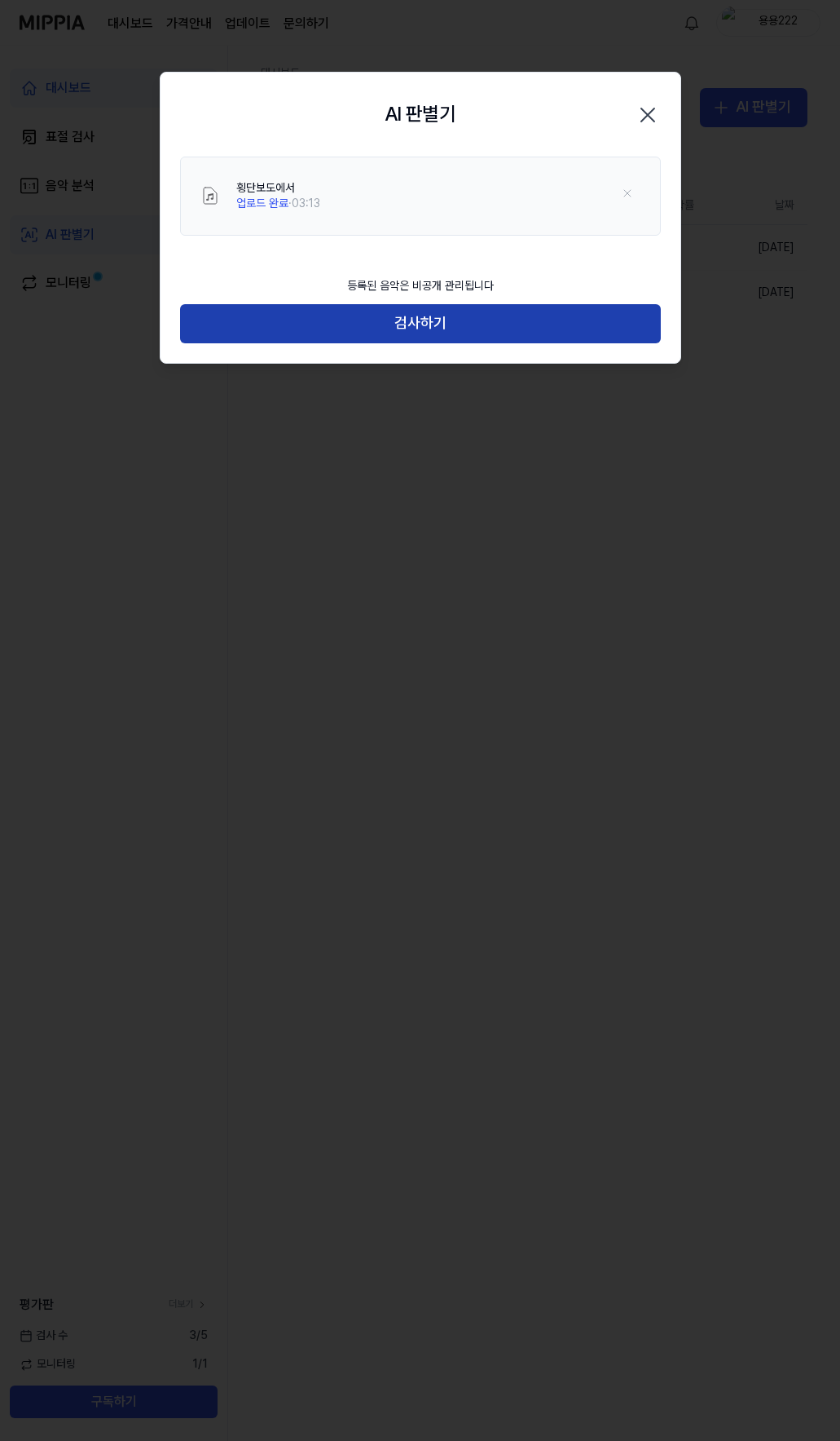
click at [403, 321] on button "검사하기" at bounding box center [421, 324] width 481 height 39
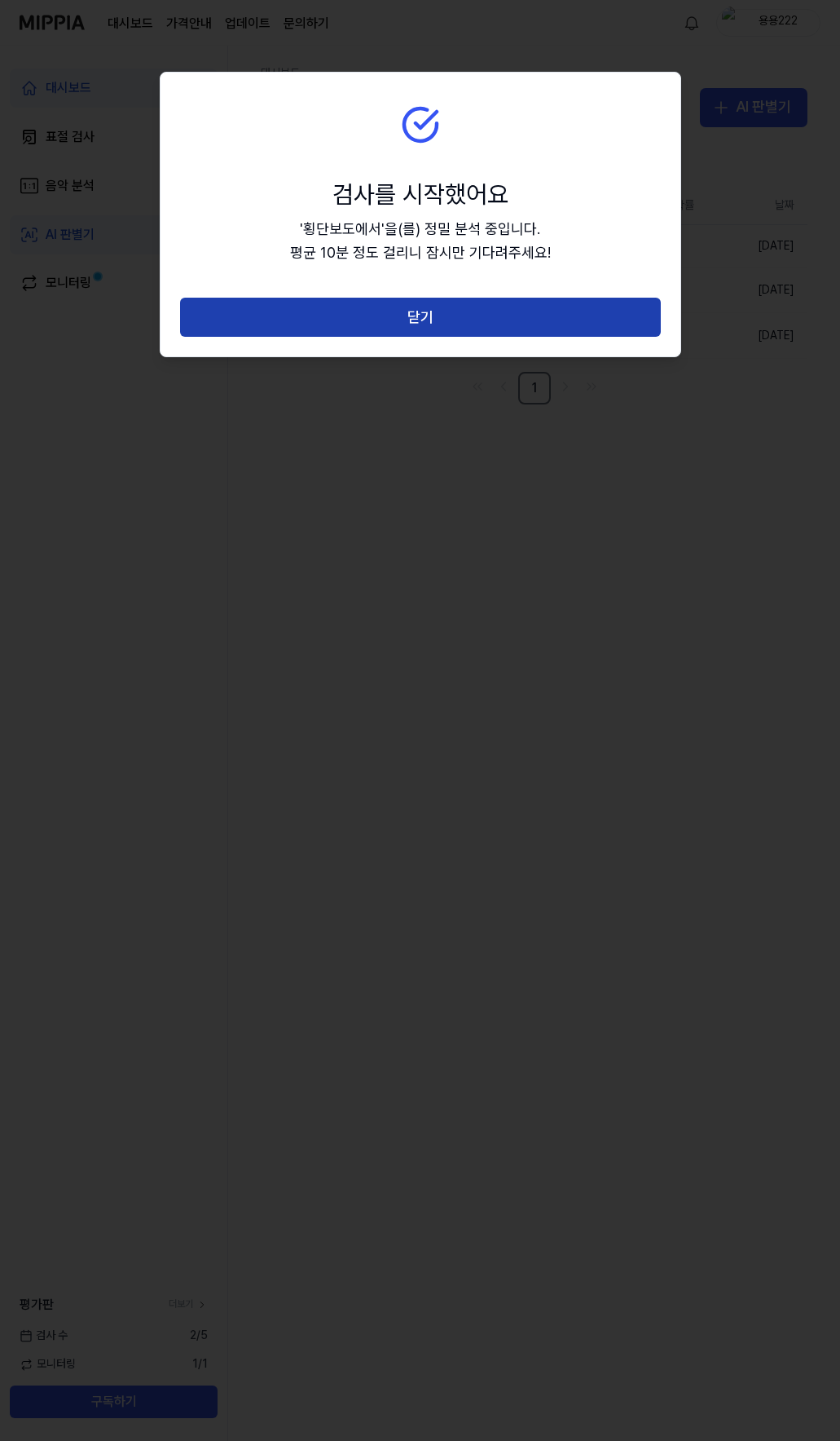
click at [427, 325] on button "닫기" at bounding box center [421, 318] width 481 height 39
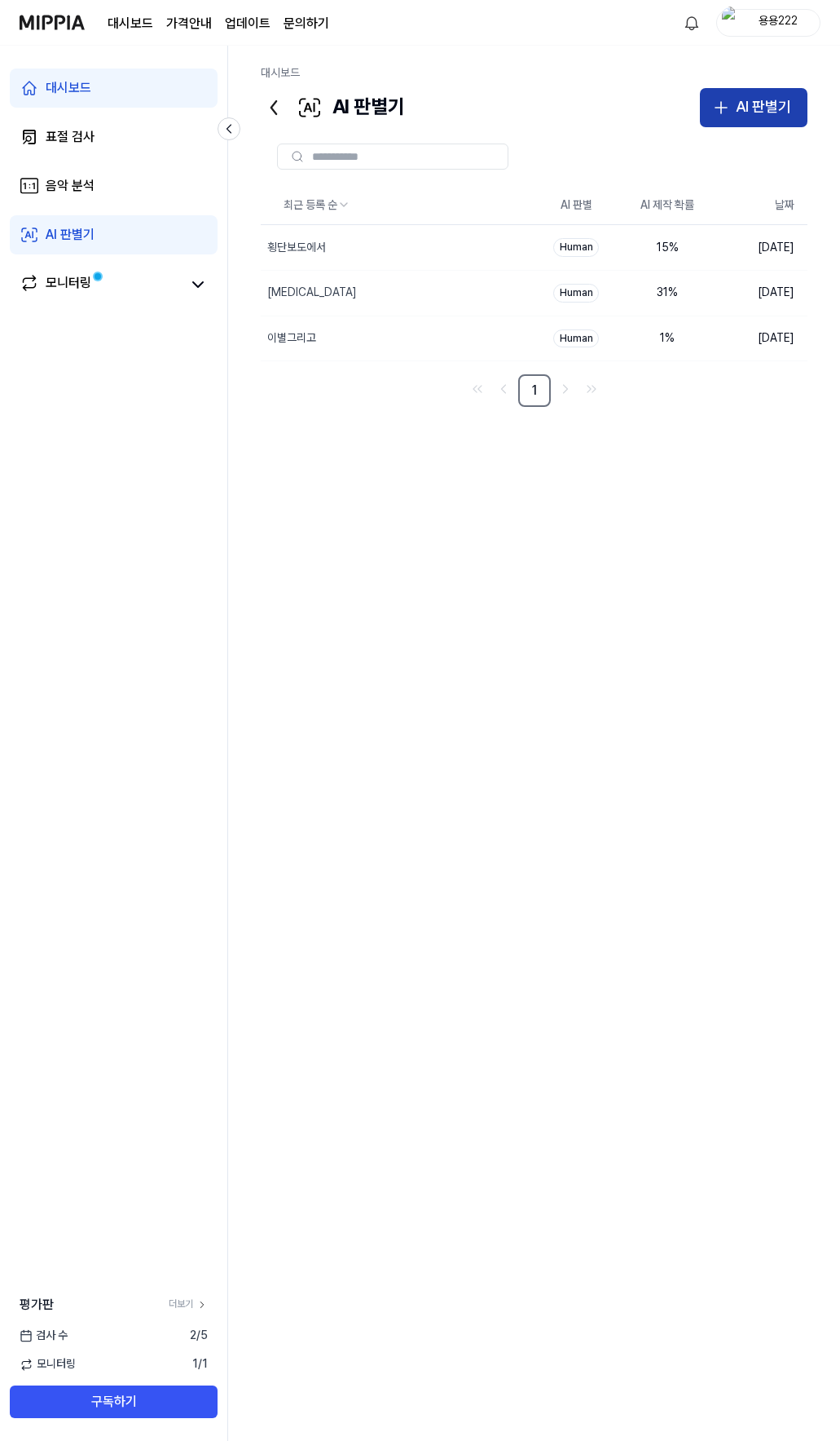
click at [731, 110] on icon "button" at bounding box center [721, 107] width 20 height 20
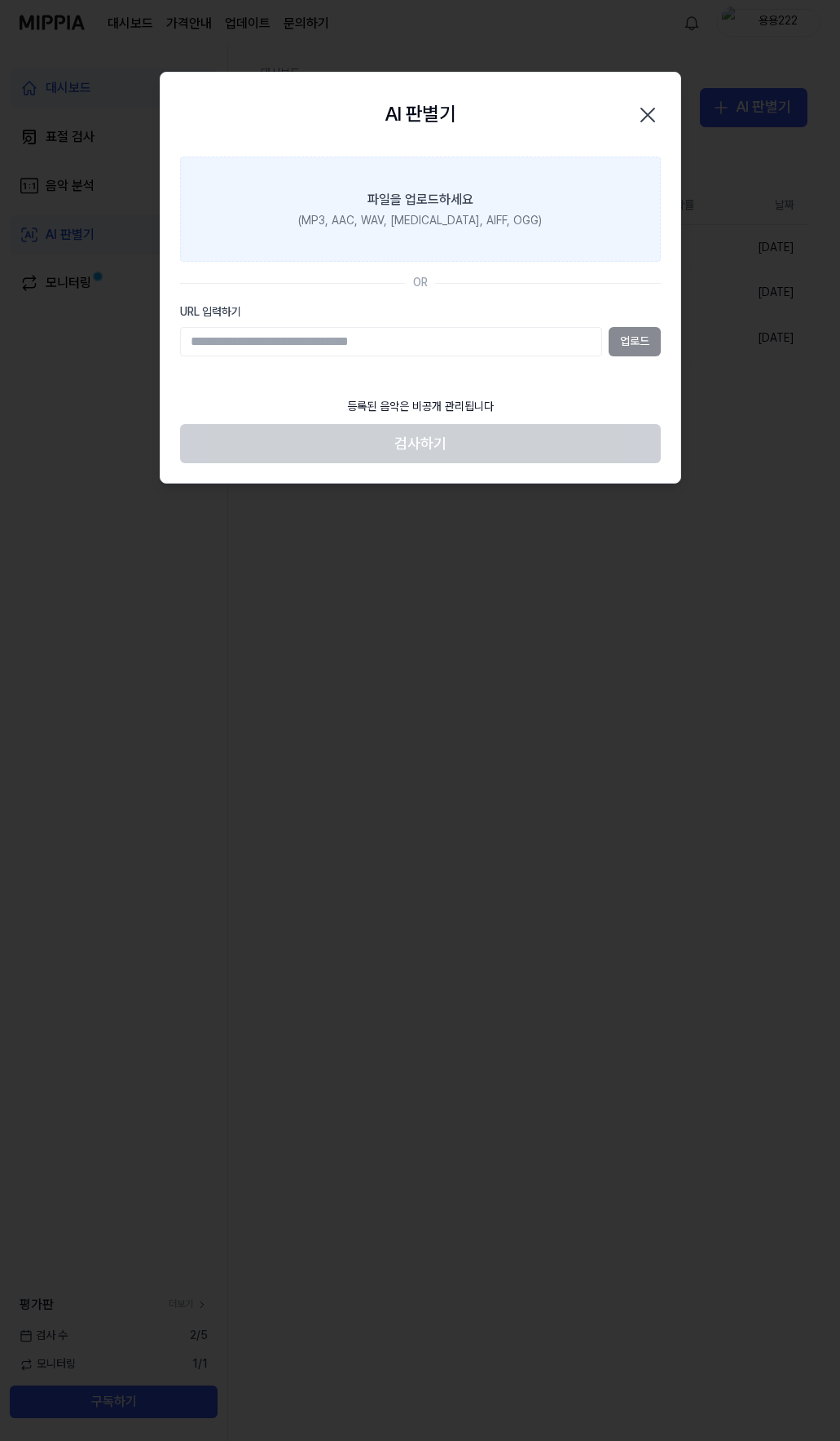
click at [427, 204] on div "파일을 업로드하세요" at bounding box center [420, 199] width 106 height 20
click at [0, 0] on input "파일을 업로드하세요 (MP3, AAC, WAV, [MEDICAL_DATA], AIFF, OGG)" at bounding box center [0, 0] width 0 height 0
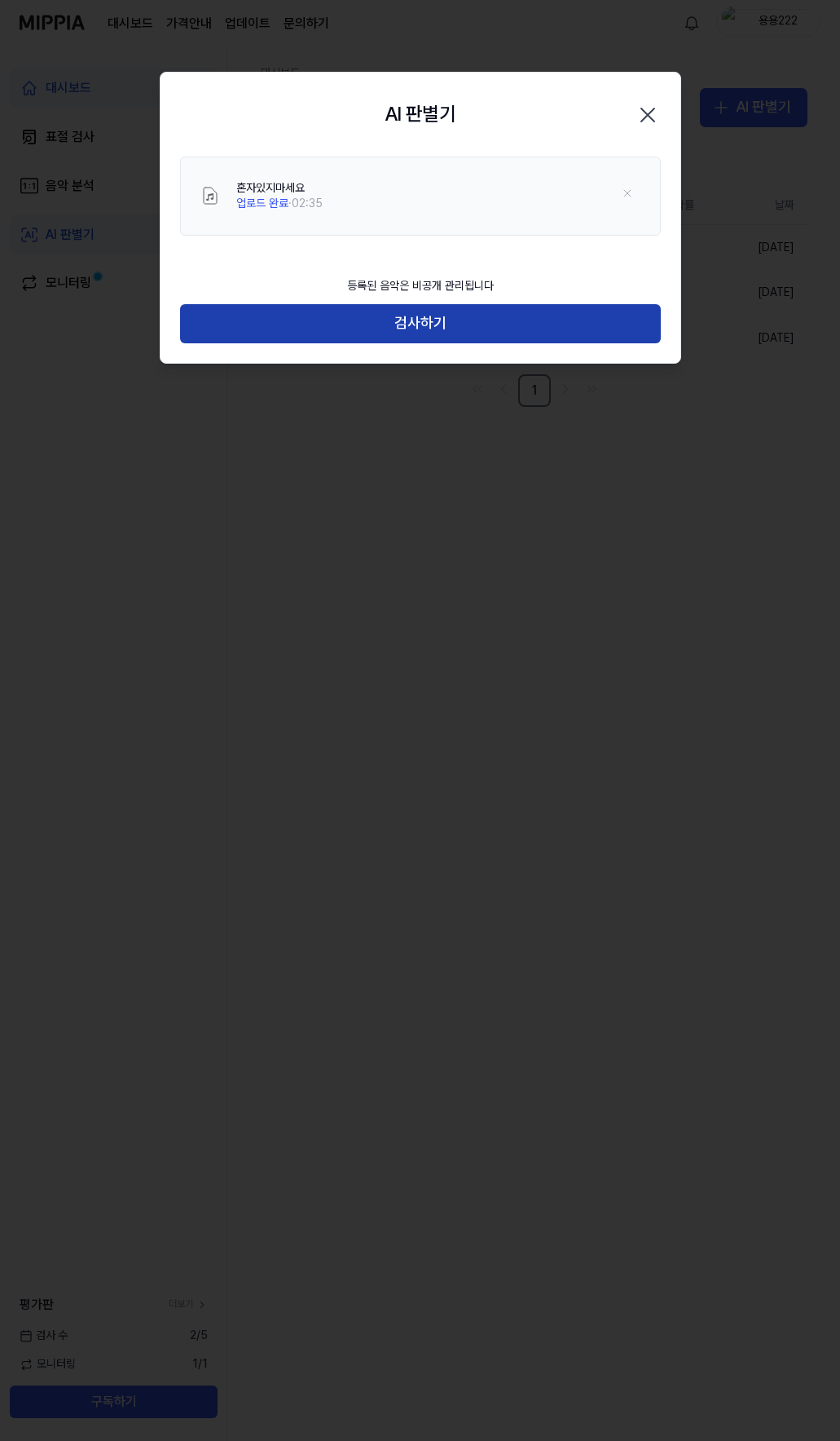
click at [418, 311] on button "검사하기" at bounding box center [421, 324] width 481 height 39
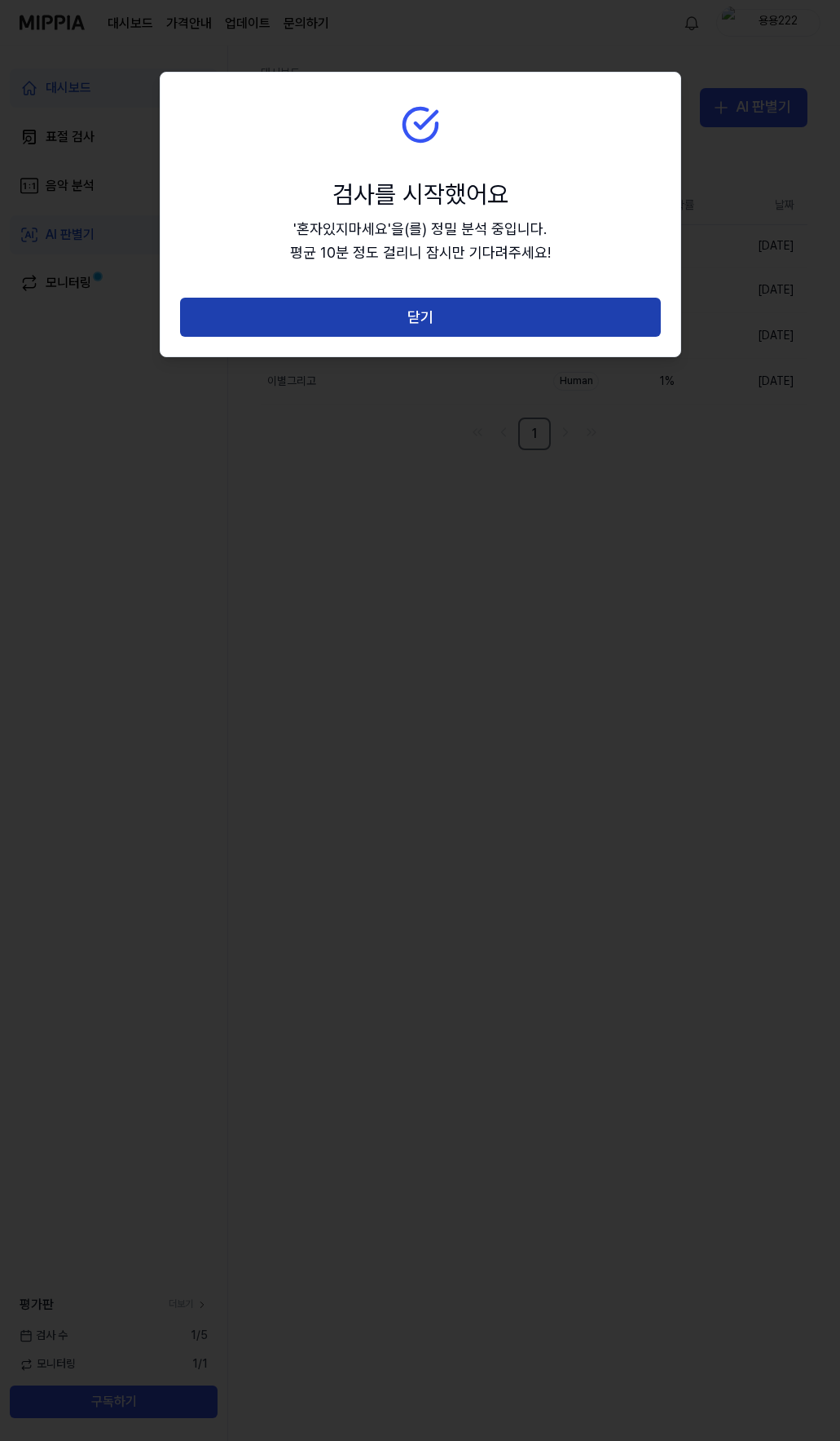
click at [421, 316] on button "닫기" at bounding box center [421, 318] width 481 height 39
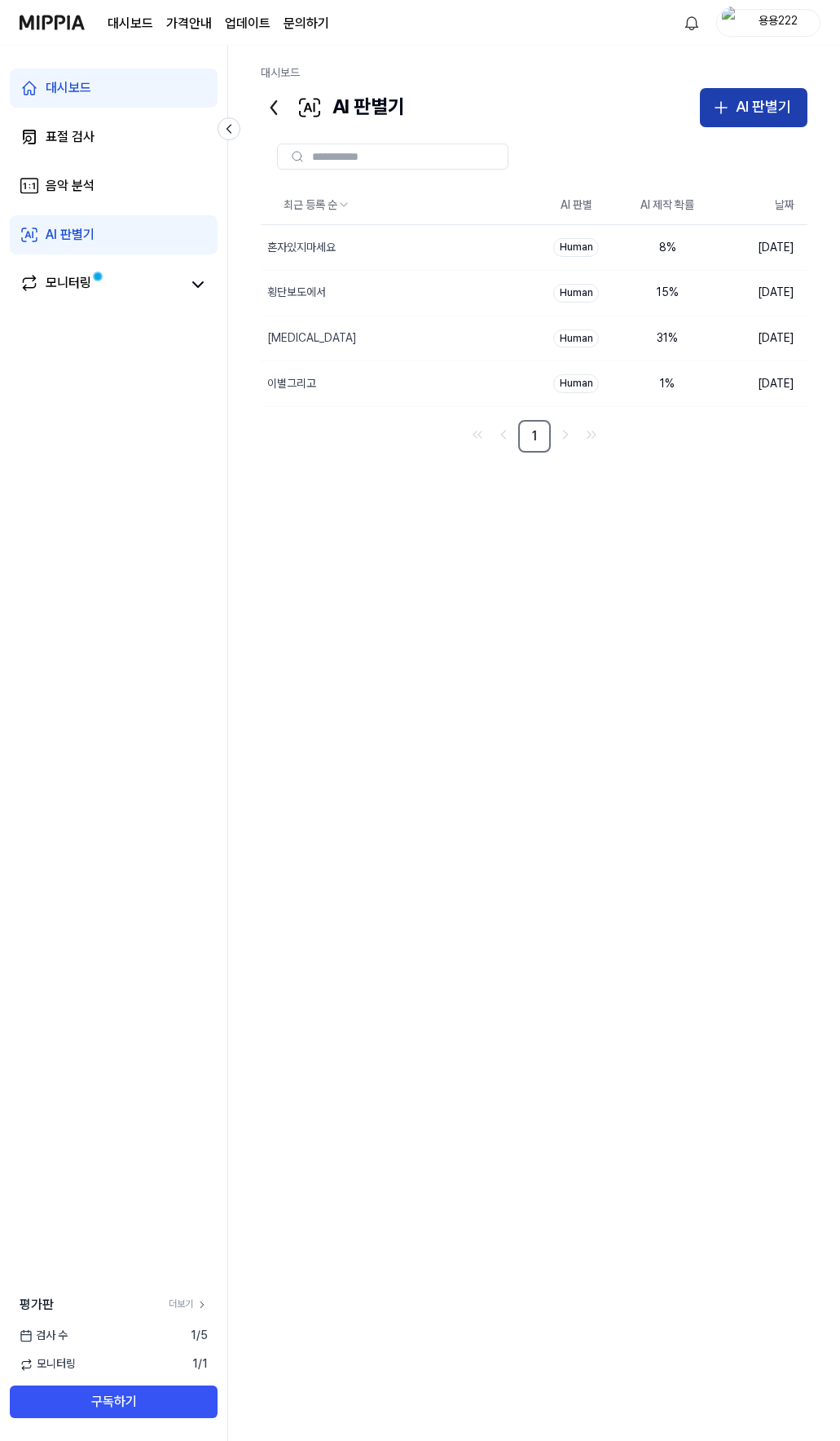
click at [764, 110] on div "AI 판별기" at bounding box center [763, 106] width 55 height 23
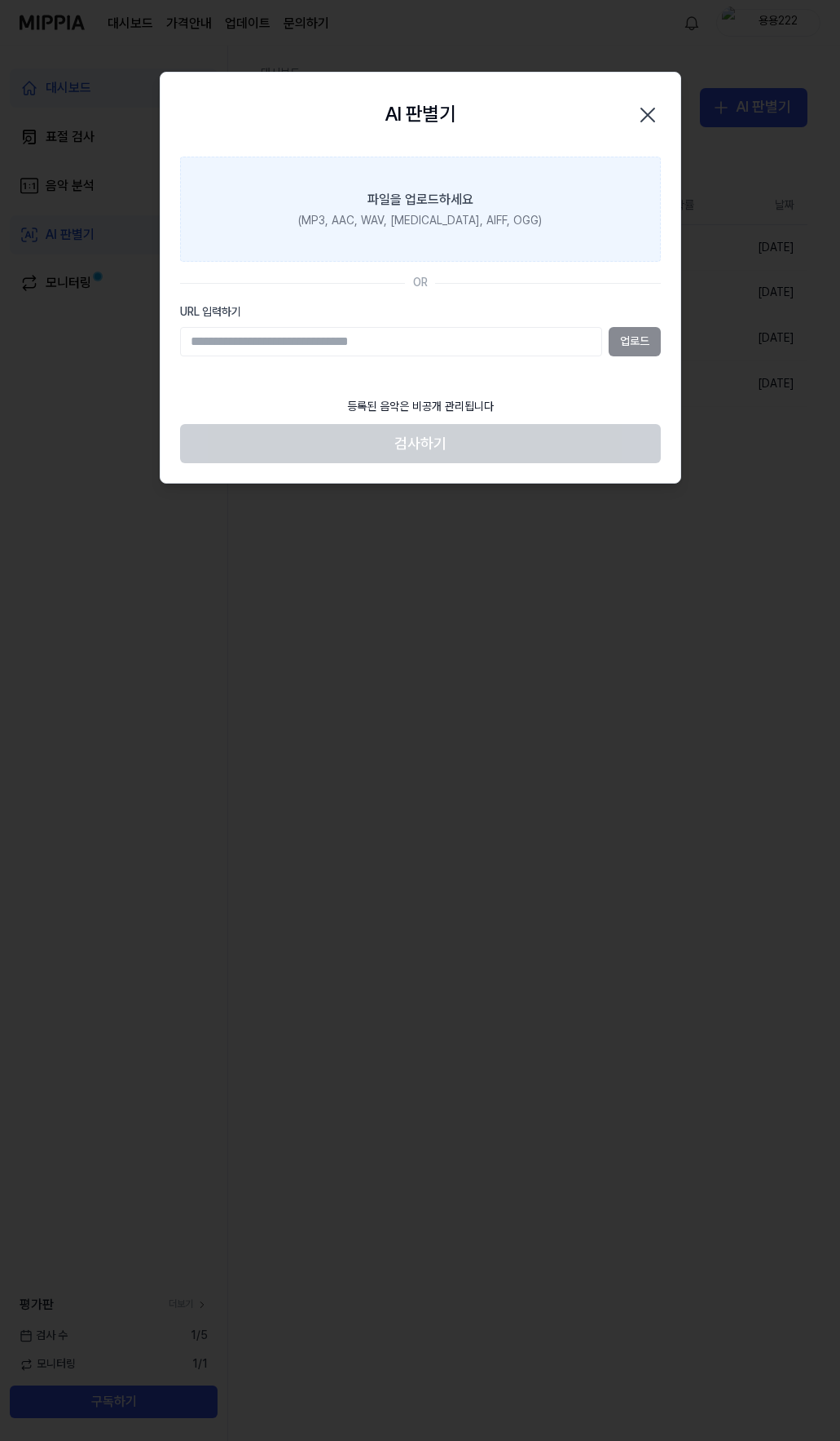
click at [384, 234] on label "파일을 업로드하세요 (MP3, AAC, WAV, [MEDICAL_DATA], AIFF, OGG)" at bounding box center [421, 210] width 481 height 106
click at [0, 0] on input "파일을 업로드하세요 (MP3, AAC, WAV, [MEDICAL_DATA], AIFF, OGG)" at bounding box center [0, 0] width 0 height 0
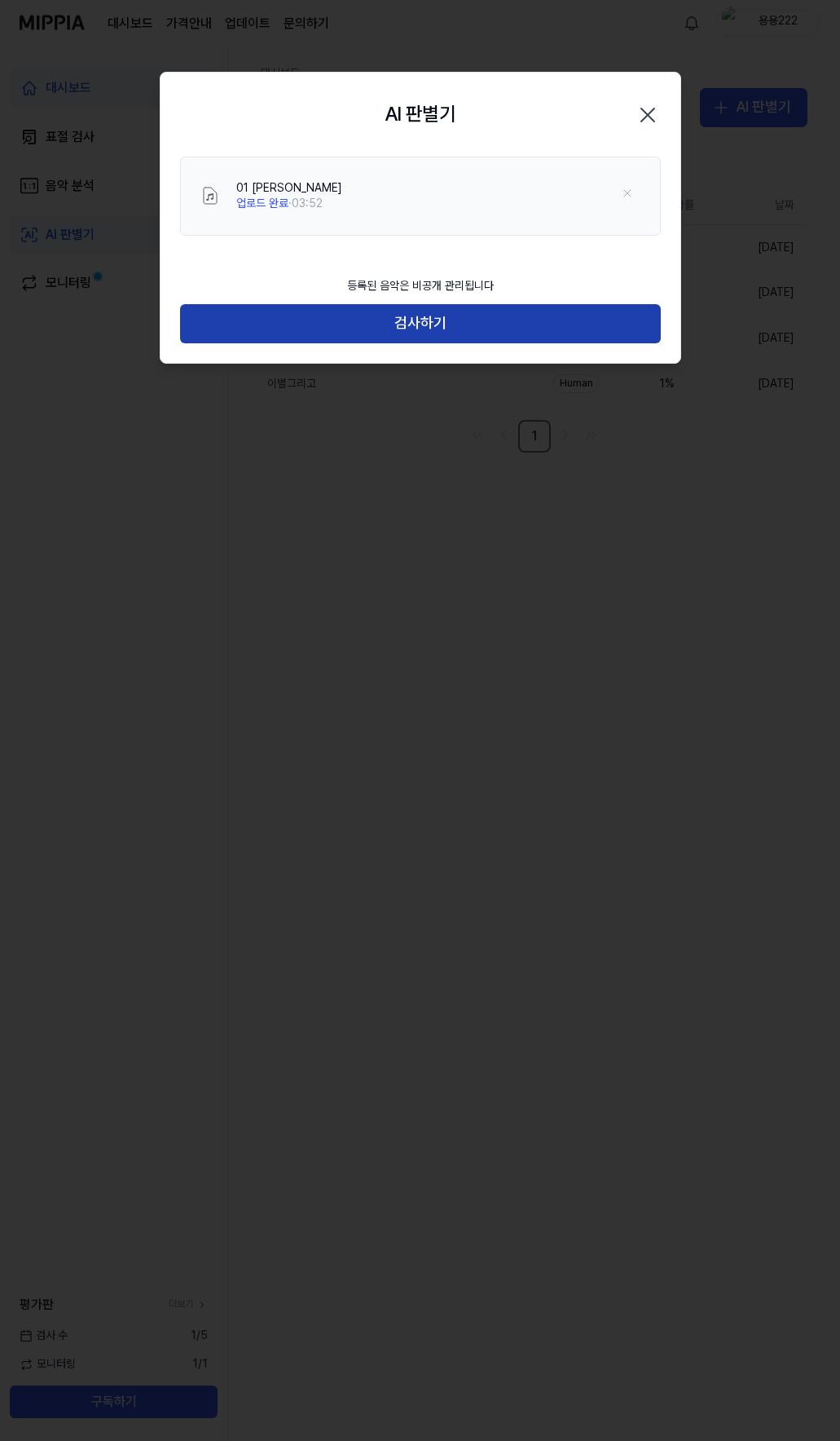
click at [436, 324] on button "검사하기" at bounding box center [421, 324] width 481 height 39
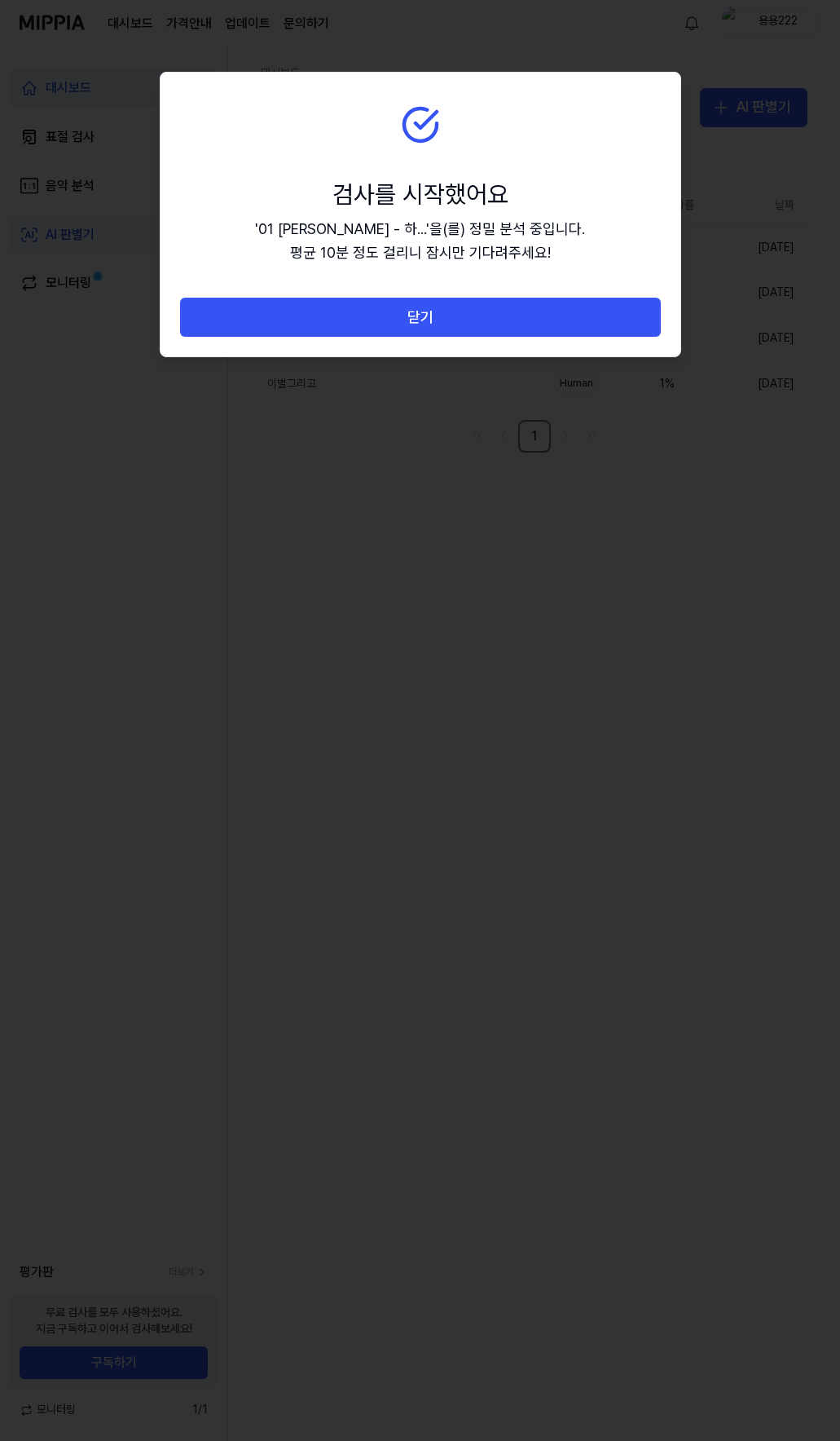
click at [436, 324] on button "닫기" at bounding box center [421, 318] width 481 height 39
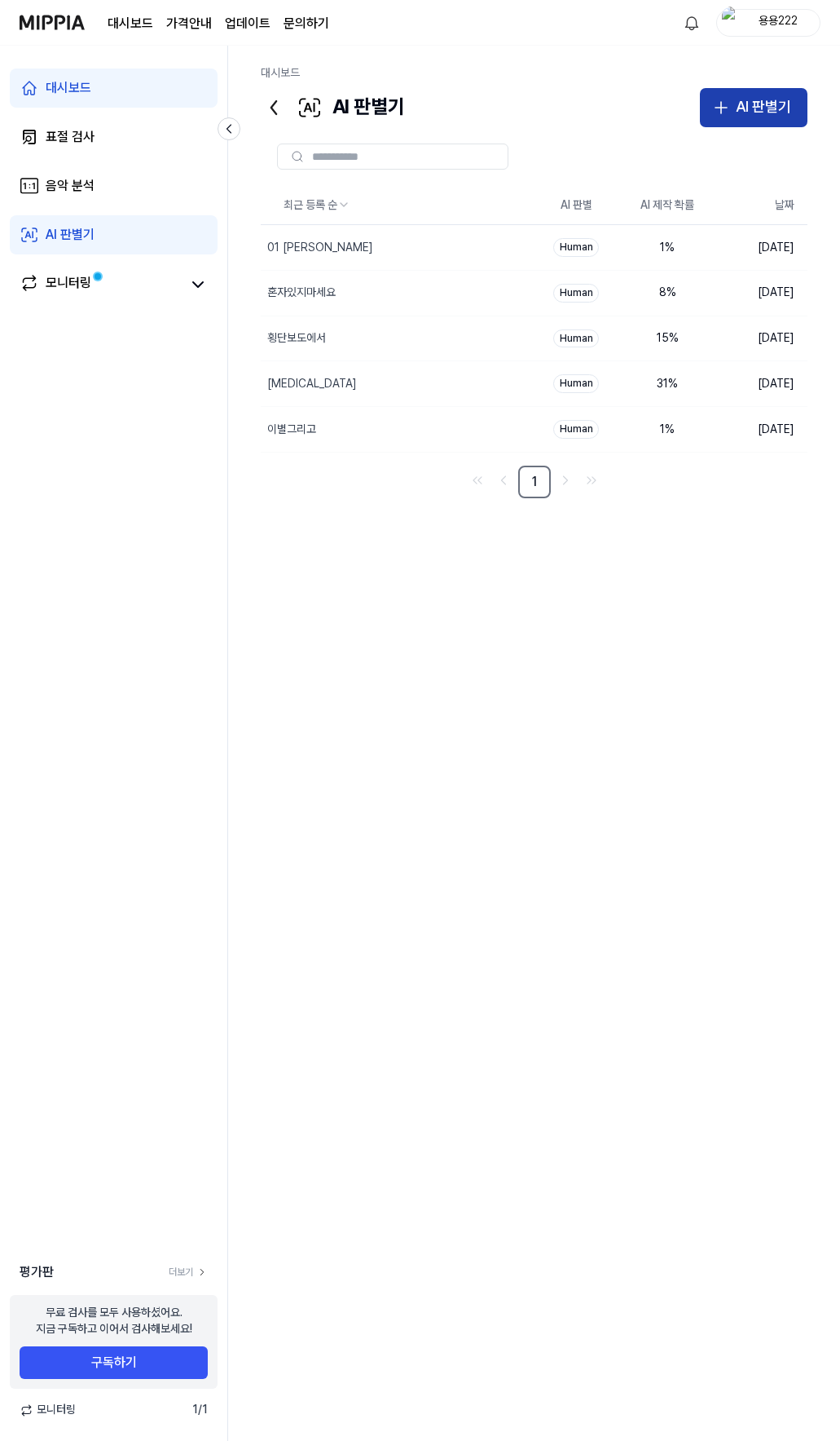
click at [751, 99] on div "AI 판별기" at bounding box center [763, 106] width 55 height 23
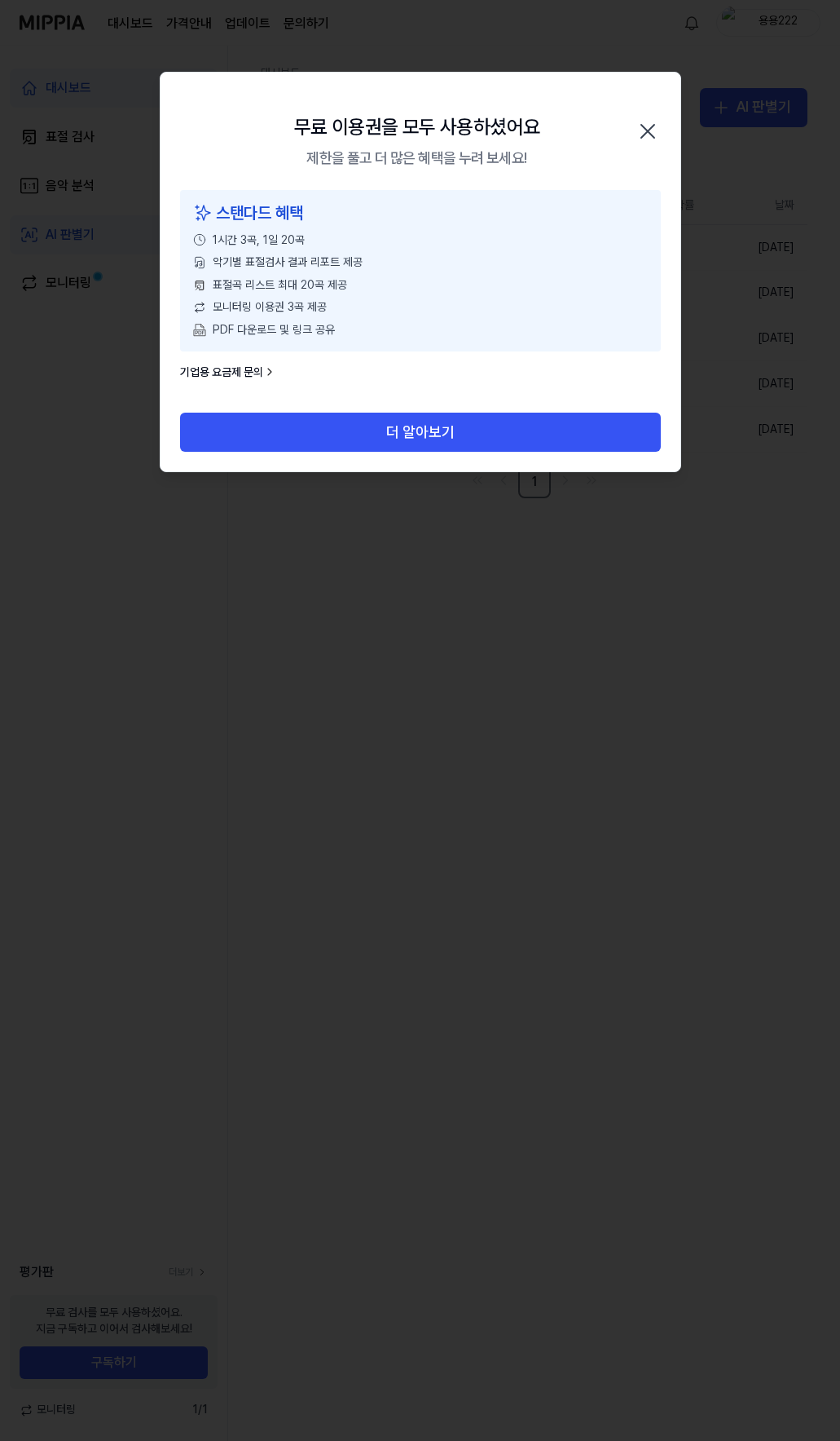
click at [649, 127] on icon "button" at bounding box center [648, 132] width 26 height 26
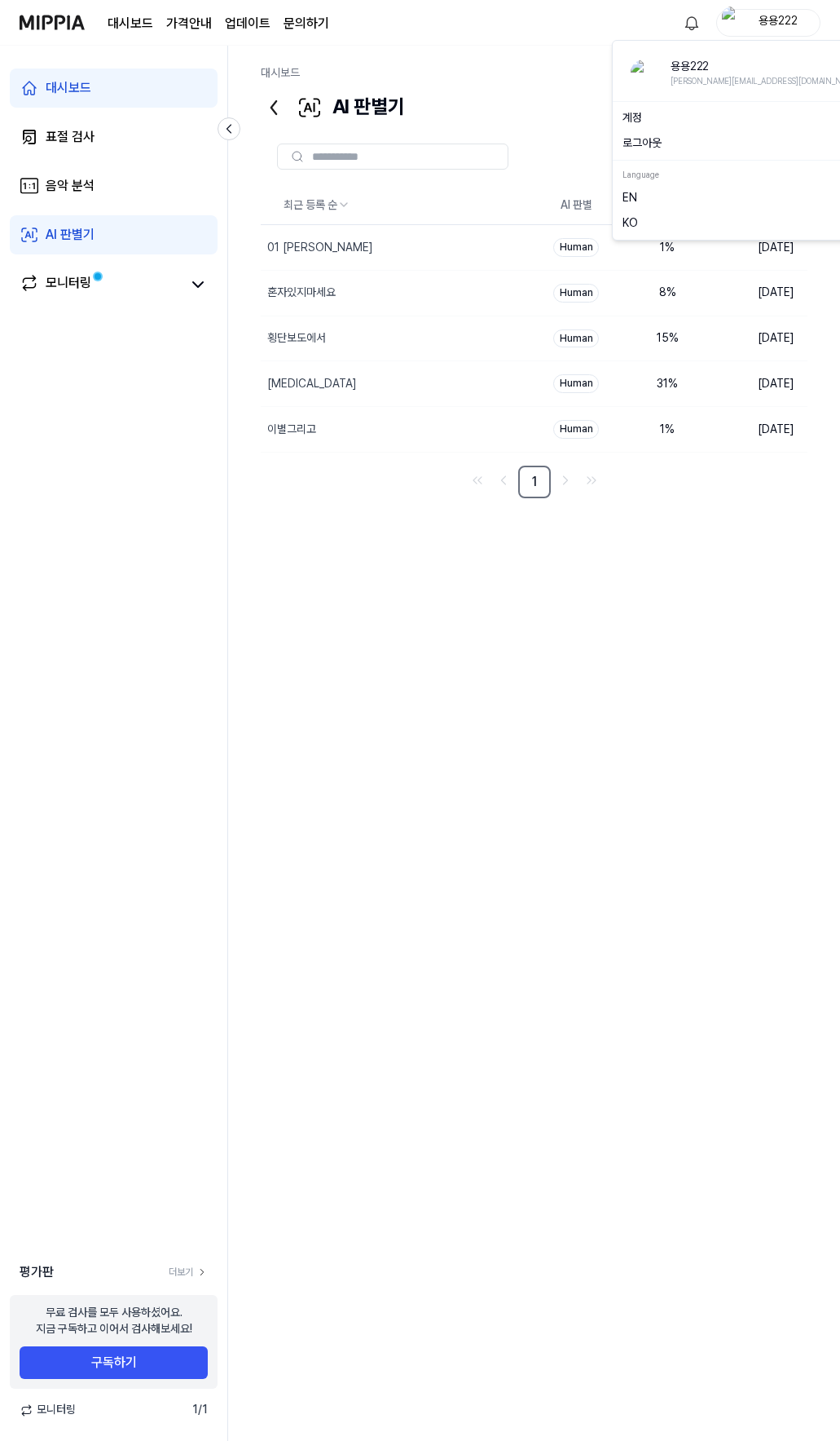
click at [775, 18] on div "용용222" at bounding box center [779, 22] width 64 height 18
click at [650, 137] on button "로그아웃" at bounding box center [746, 143] width 246 height 16
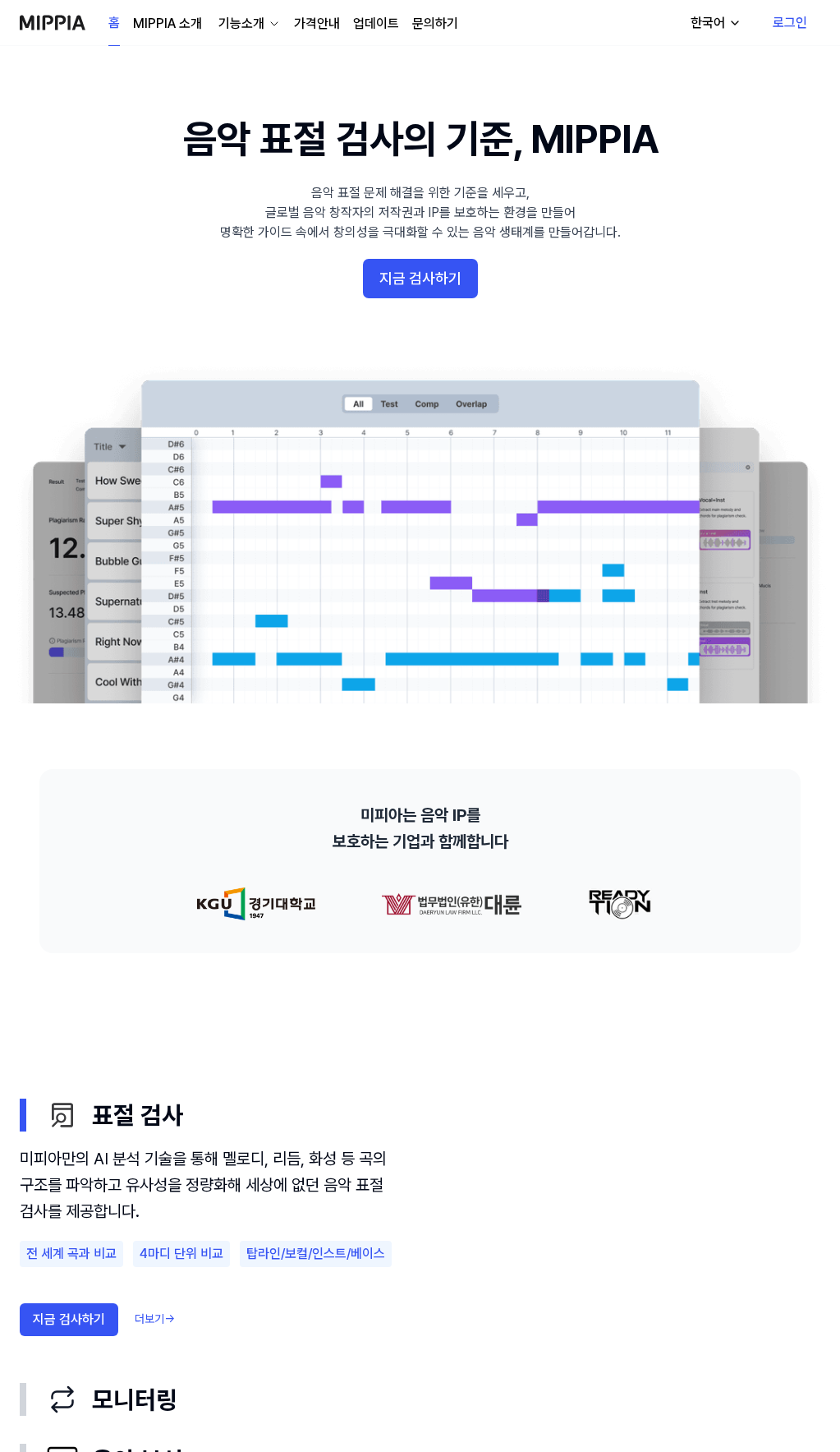
click at [797, 17] on link "로그인" at bounding box center [790, 23] width 61 height 46
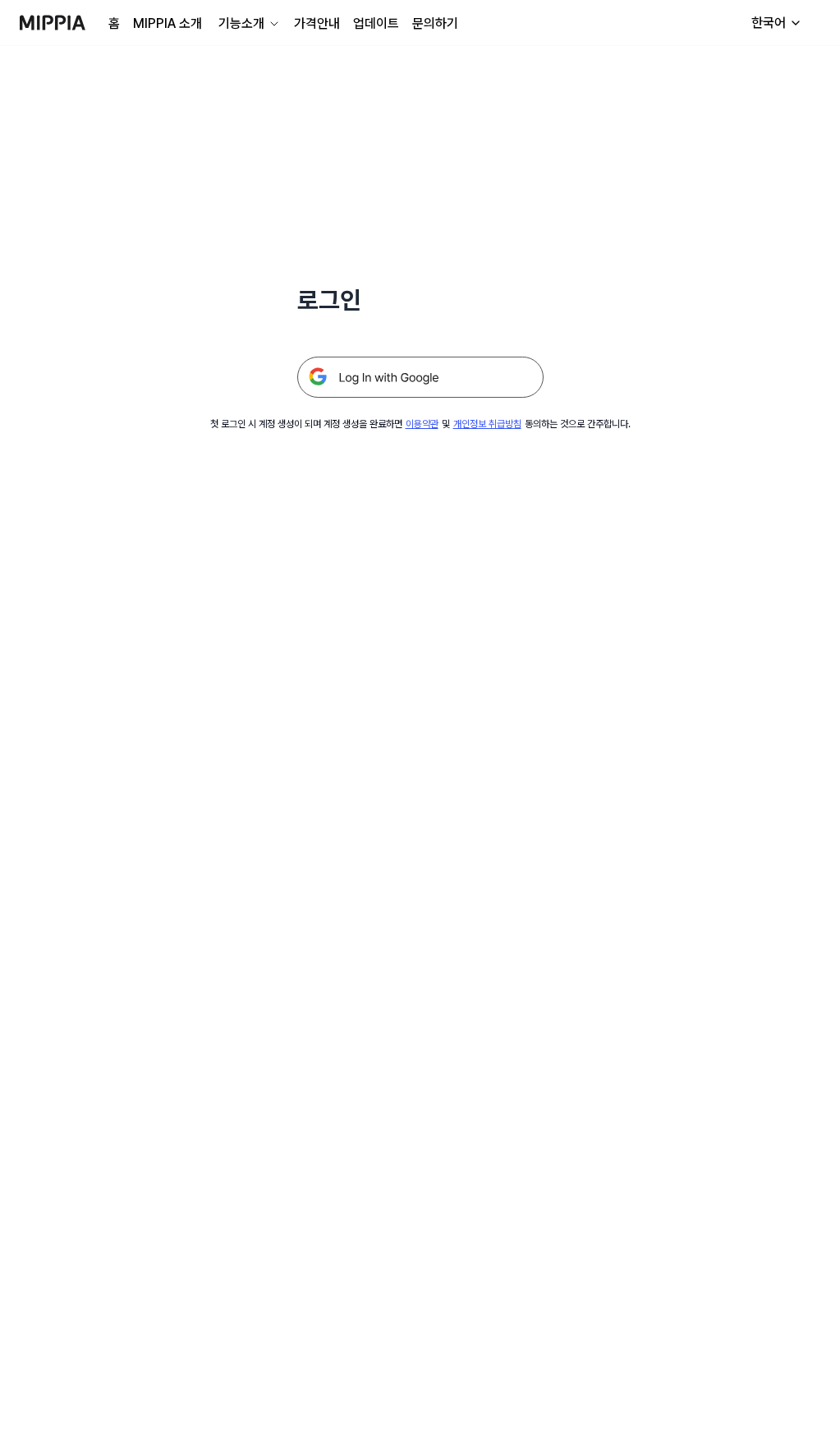
click at [357, 367] on img at bounding box center [420, 376] width 246 height 41
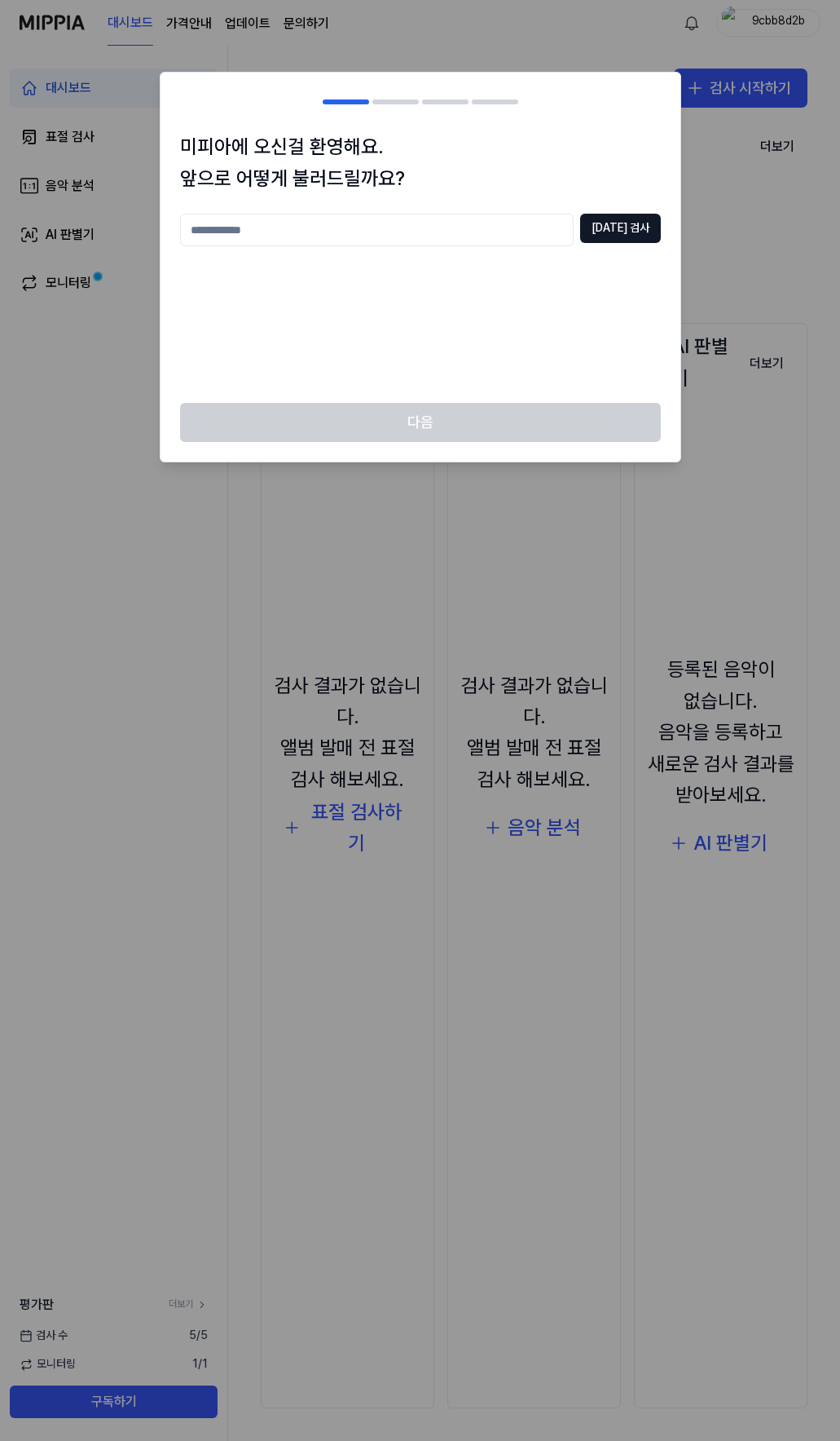
click at [365, 216] on input "text" at bounding box center [377, 229] width 394 height 33
type input "****"
click at [632, 223] on button "[DATE] 검사" at bounding box center [621, 227] width 81 height 29
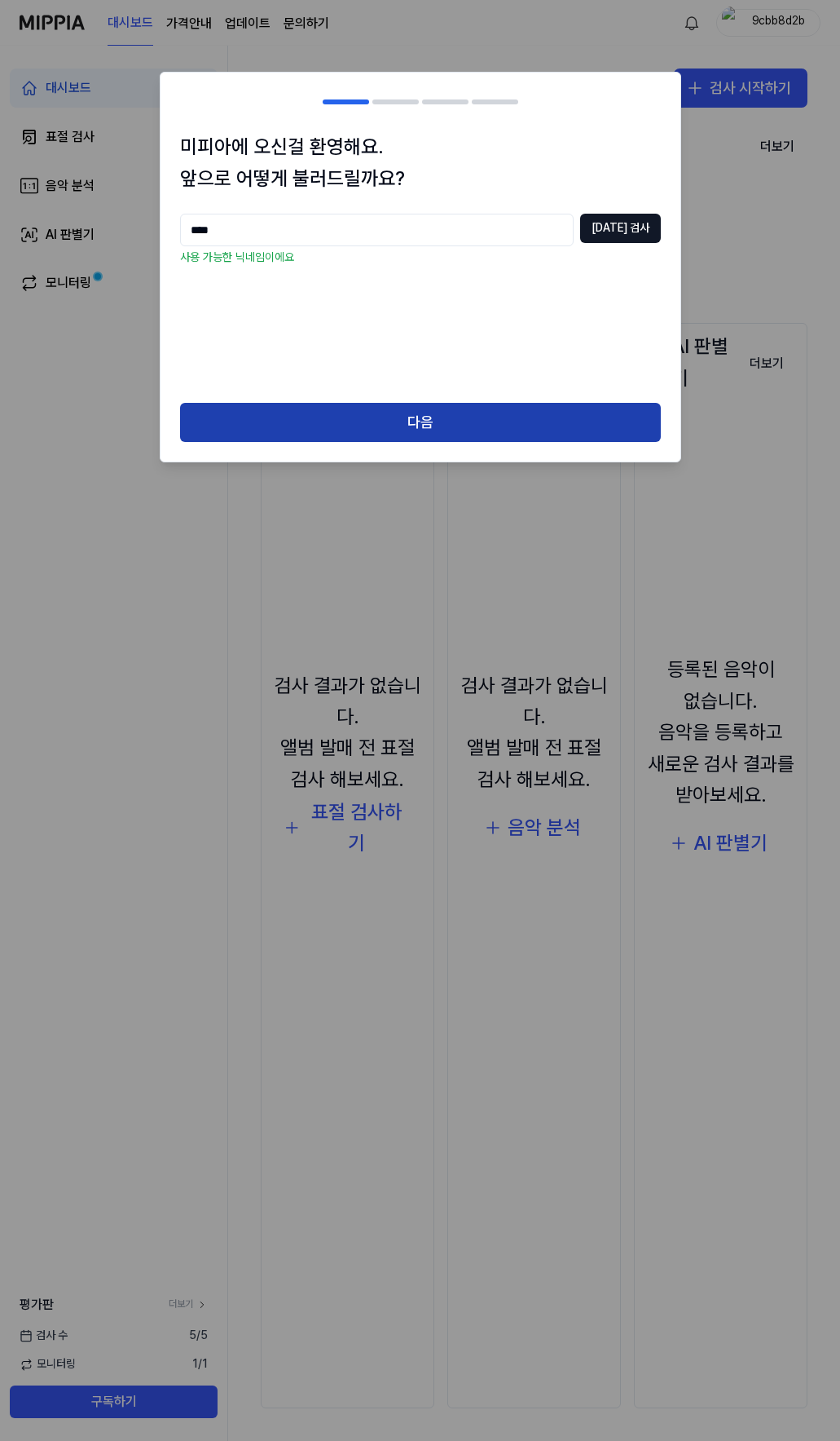
click at [366, 442] on div "다음" at bounding box center [420, 432] width 520 height 58
click at [467, 411] on button "다음" at bounding box center [421, 423] width 481 height 39
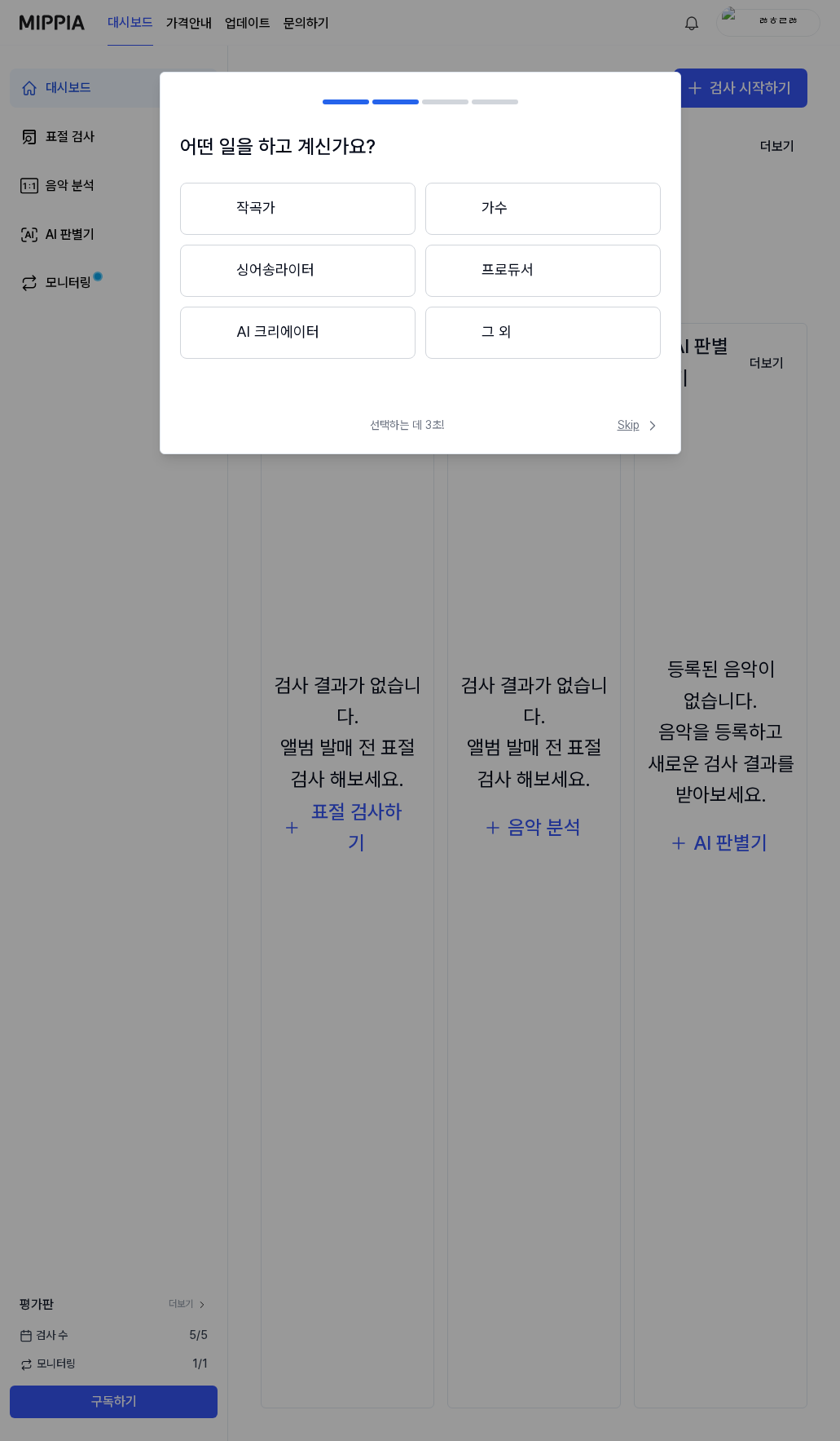
click at [642, 420] on span "Skip" at bounding box center [640, 425] width 43 height 16
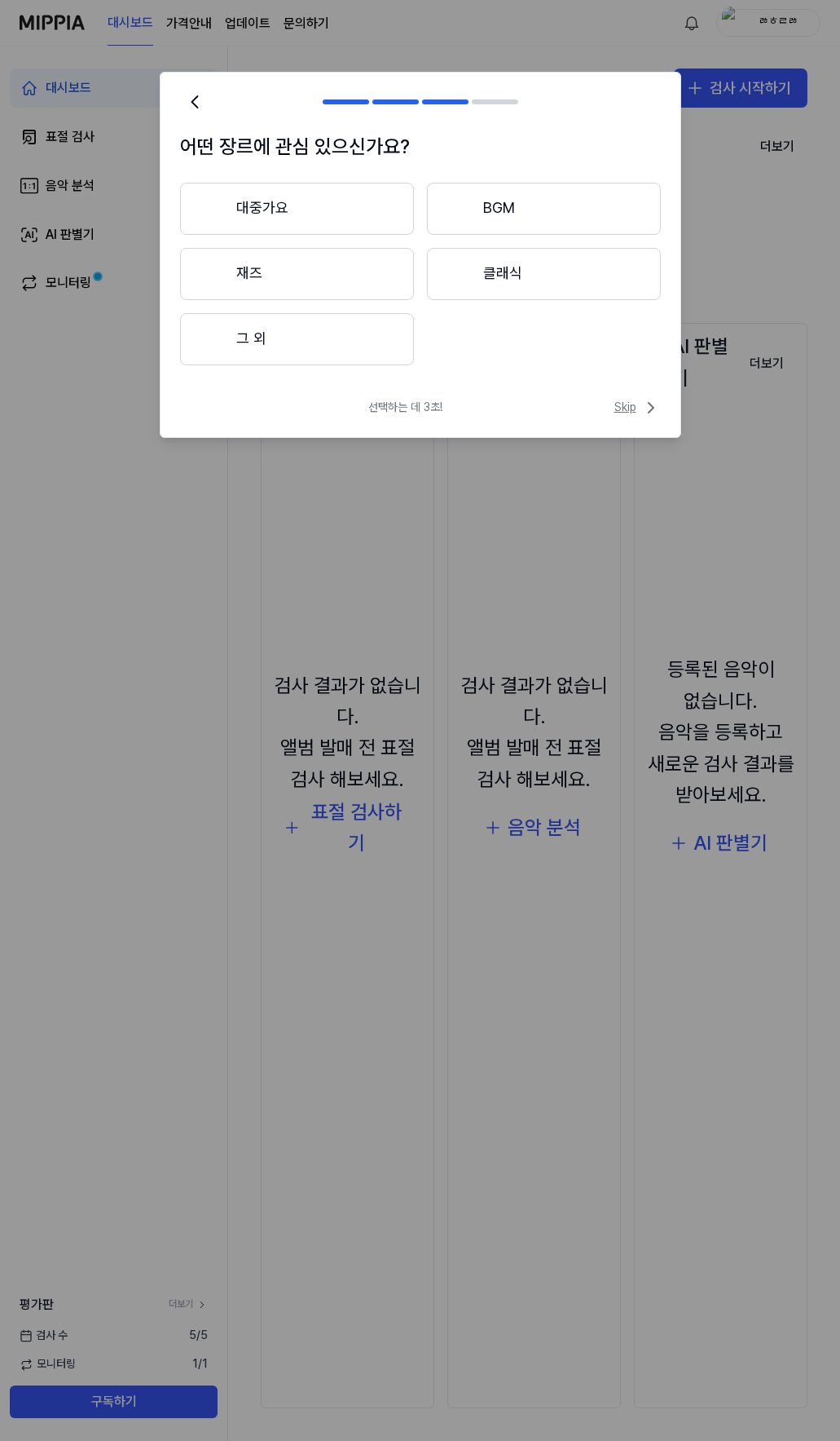
click at [636, 415] on span "Skip" at bounding box center [637, 407] width 46 height 20
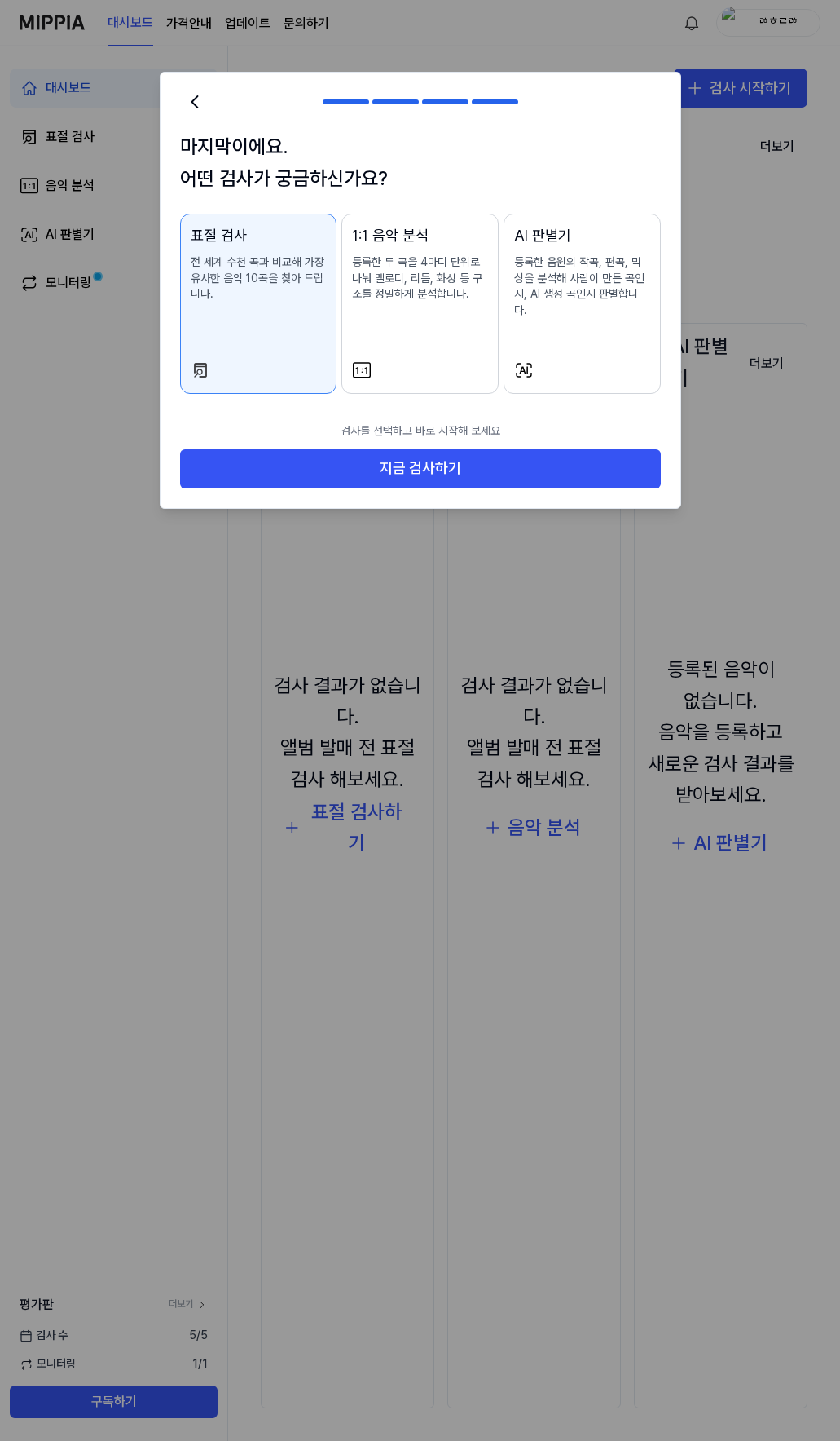
click at [563, 286] on p "등록한 음원의 작곡, 편곡, 믹싱을 분석해 사람이 만든 곡인지, AI 생성 곡인지 판별합니다." at bounding box center [582, 287] width 136 height 64
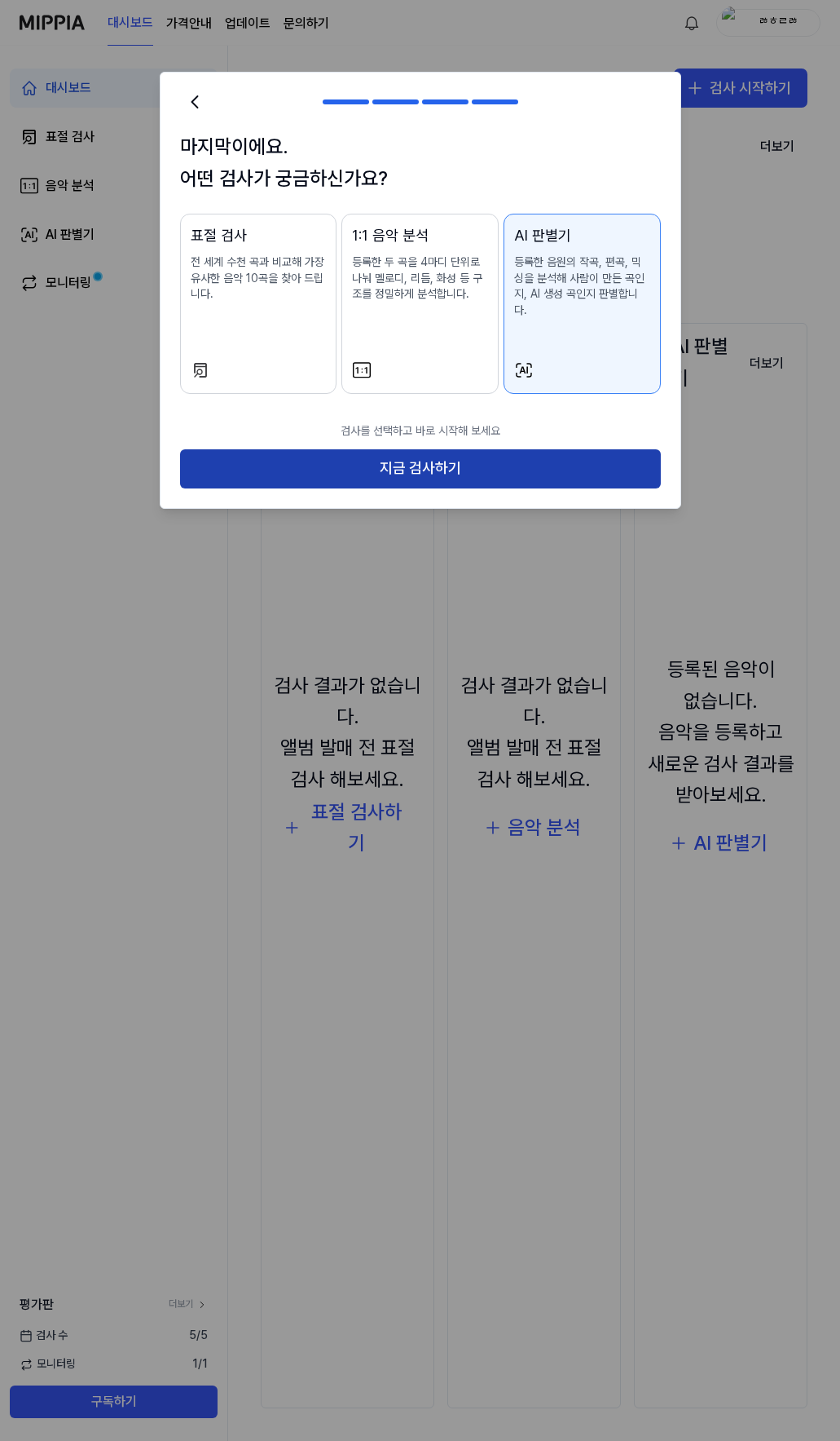
click at [514, 449] on button "지금 검사하기" at bounding box center [421, 469] width 481 height 39
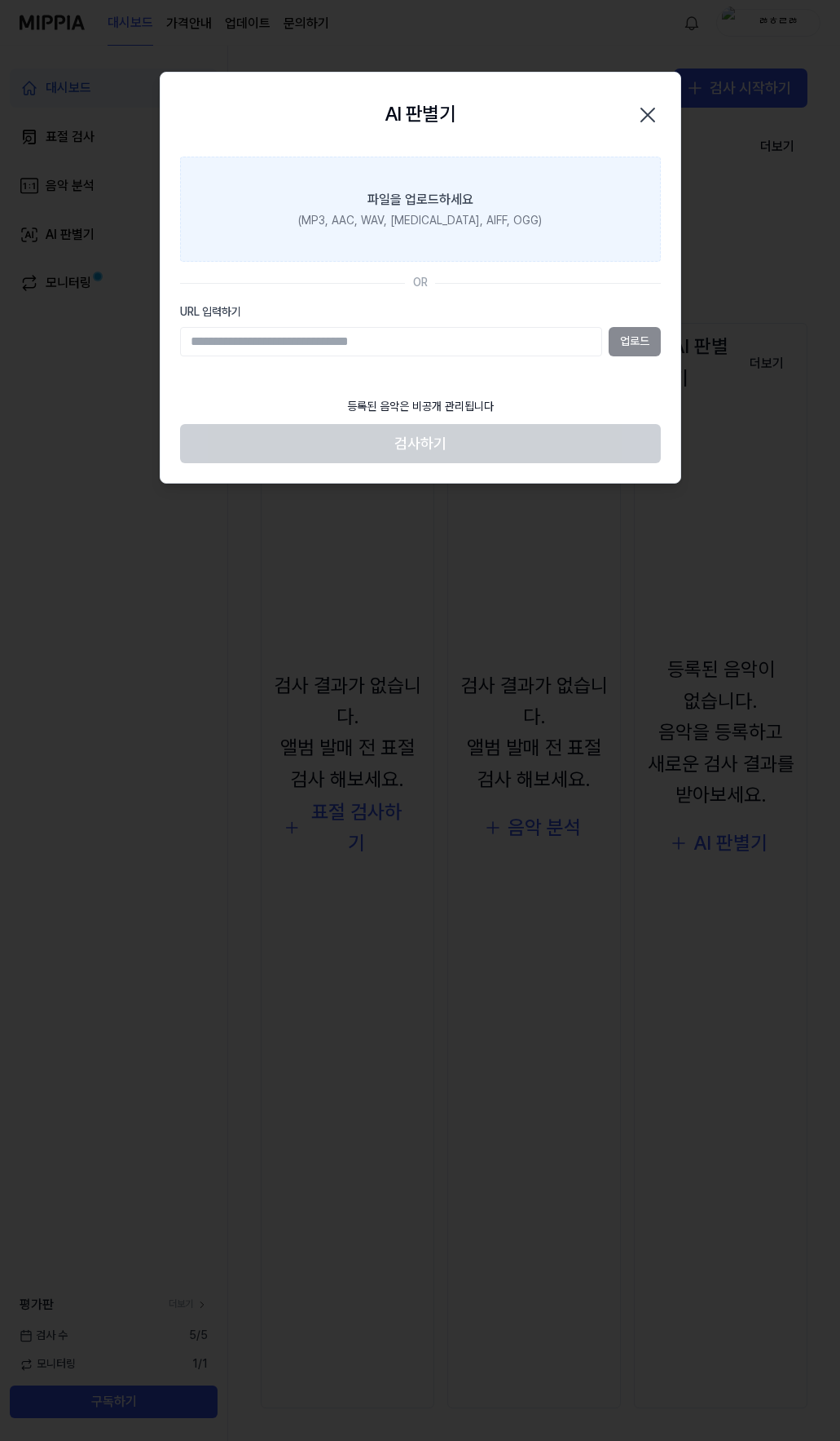
click at [432, 214] on div "(MP3, AAC, WAV, [MEDICAL_DATA], AIFF, OGG)" at bounding box center [419, 220] width 243 height 16
click at [0, 0] on input "파일을 업로드하세요 (MP3, AAC, WAV, [MEDICAL_DATA], AIFF, OGG)" at bounding box center [0, 0] width 0 height 0
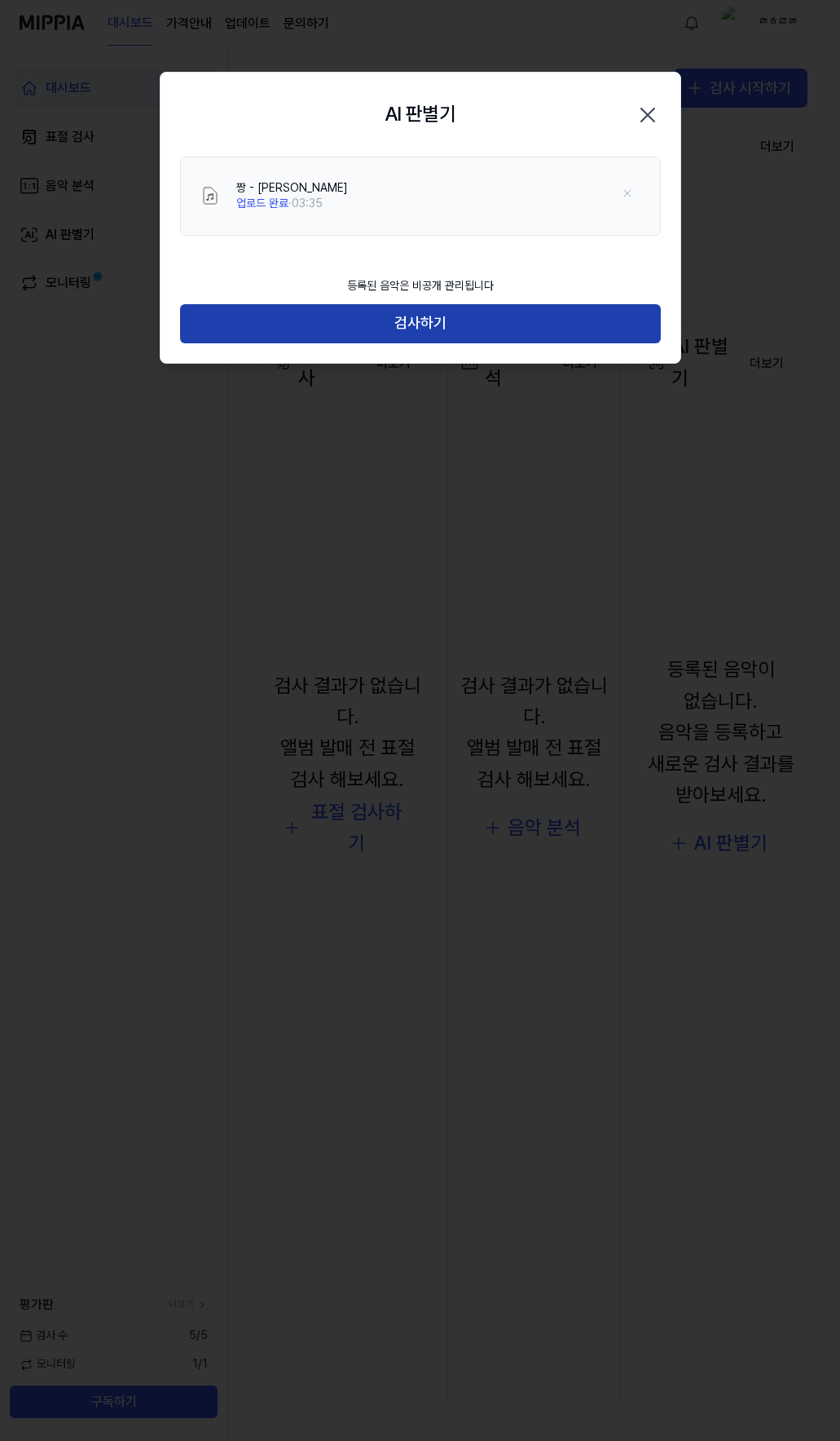
click at [434, 323] on button "검사하기" at bounding box center [421, 324] width 481 height 39
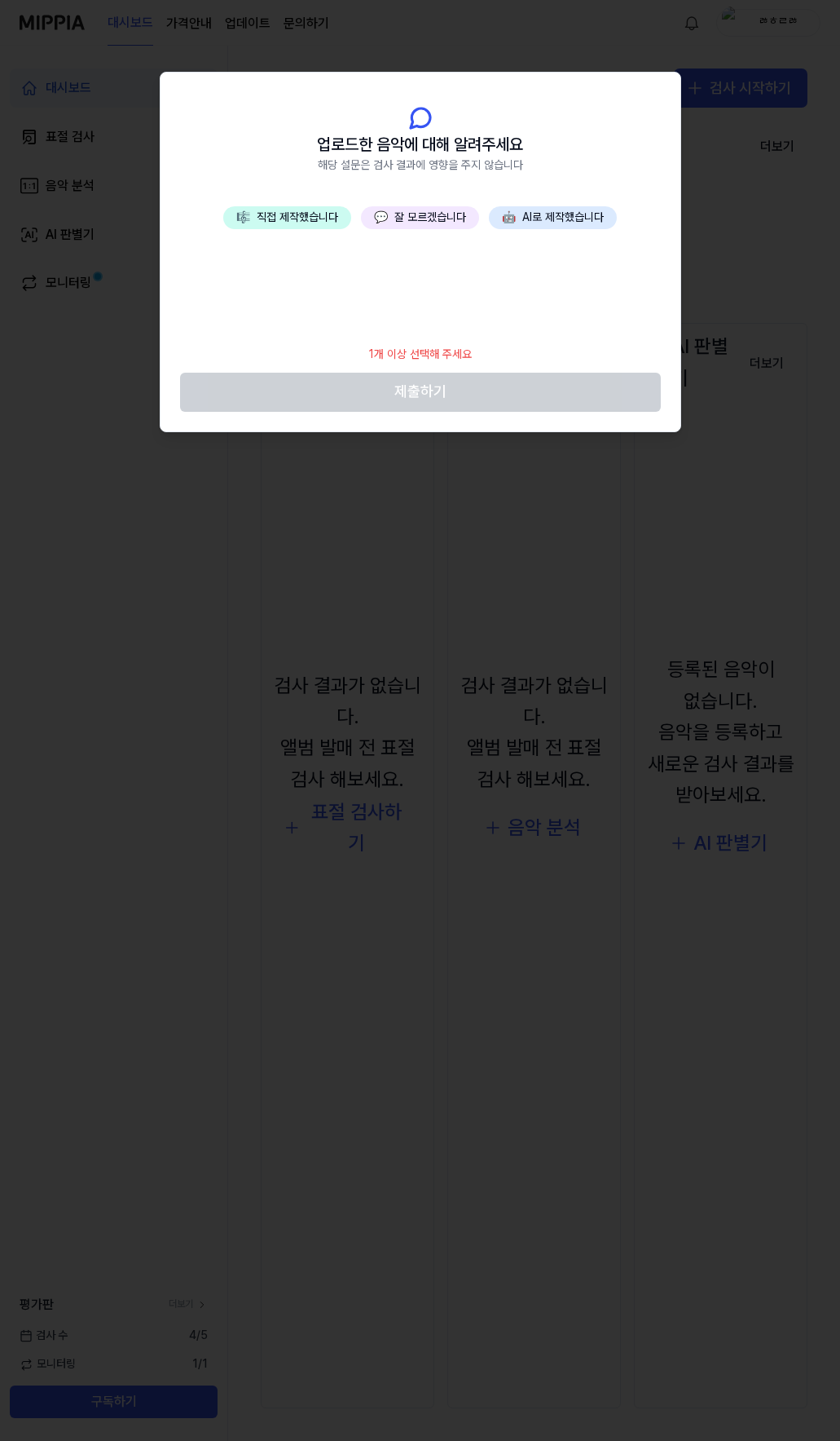
click at [438, 216] on button "💬 잘 모르겠습니다" at bounding box center [420, 217] width 118 height 23
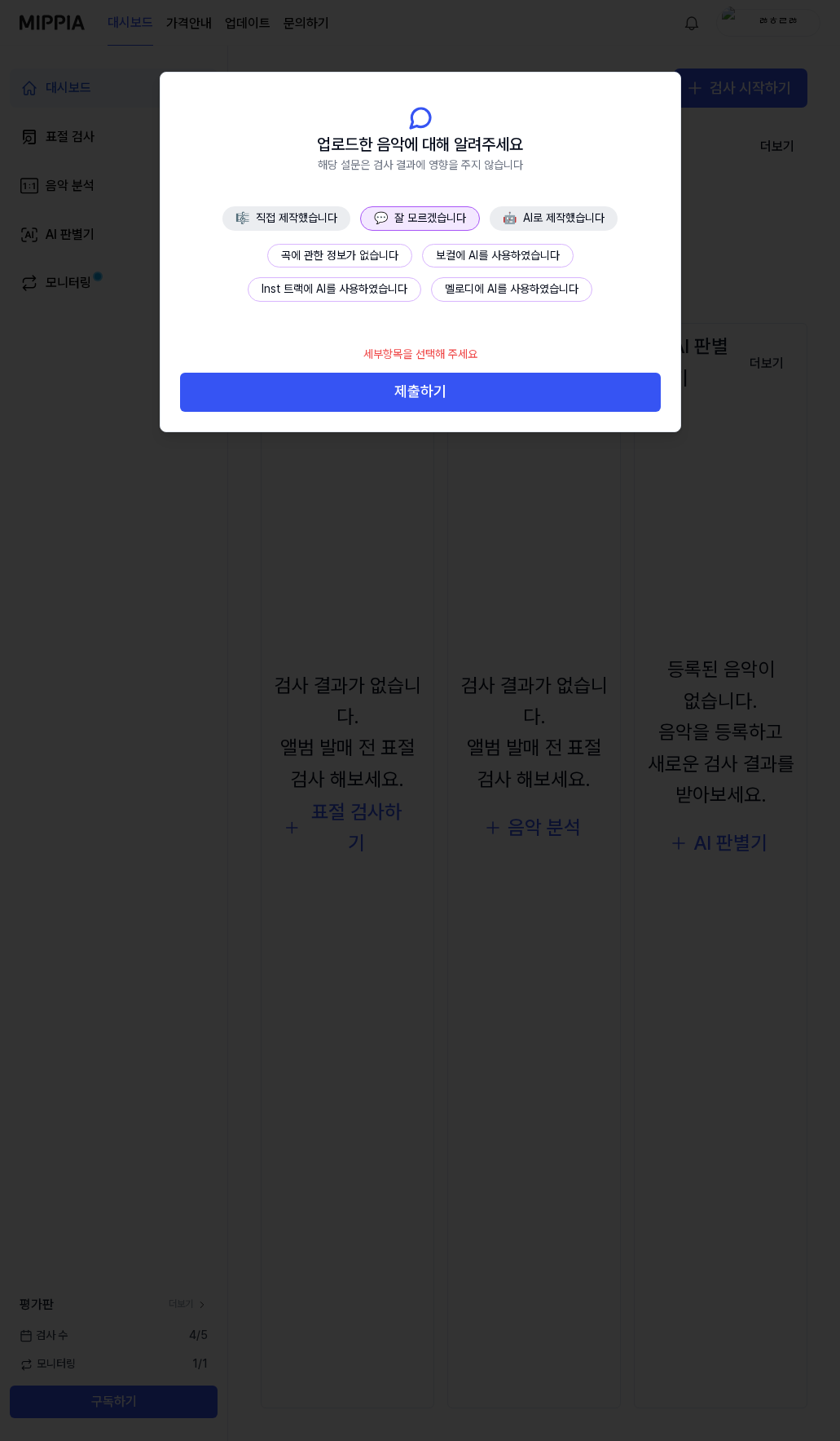
click at [365, 258] on button "곡에 관한 정보가 없습니다" at bounding box center [340, 256] width 145 height 24
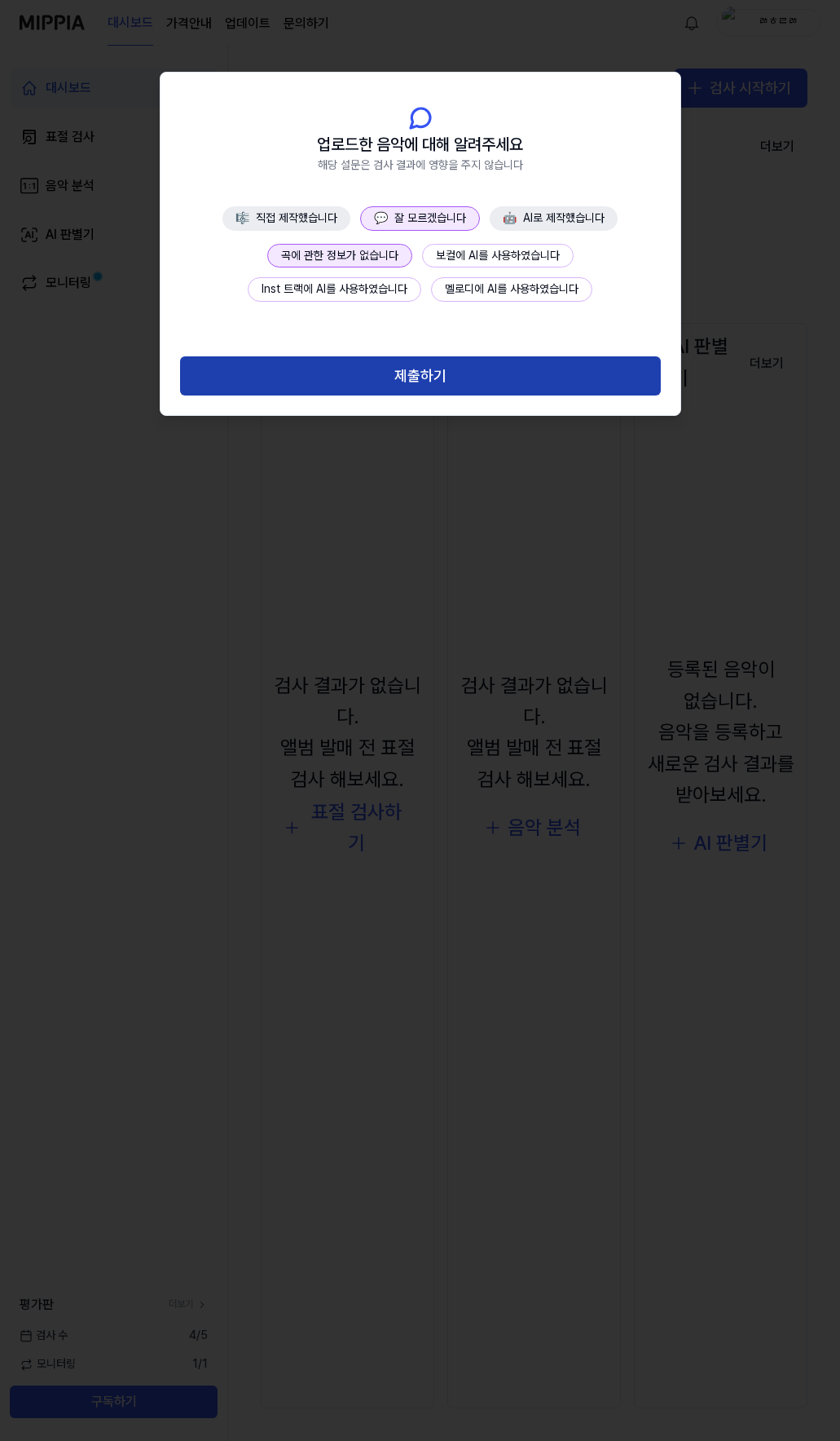
click at [418, 368] on button "제출하기" at bounding box center [421, 376] width 481 height 39
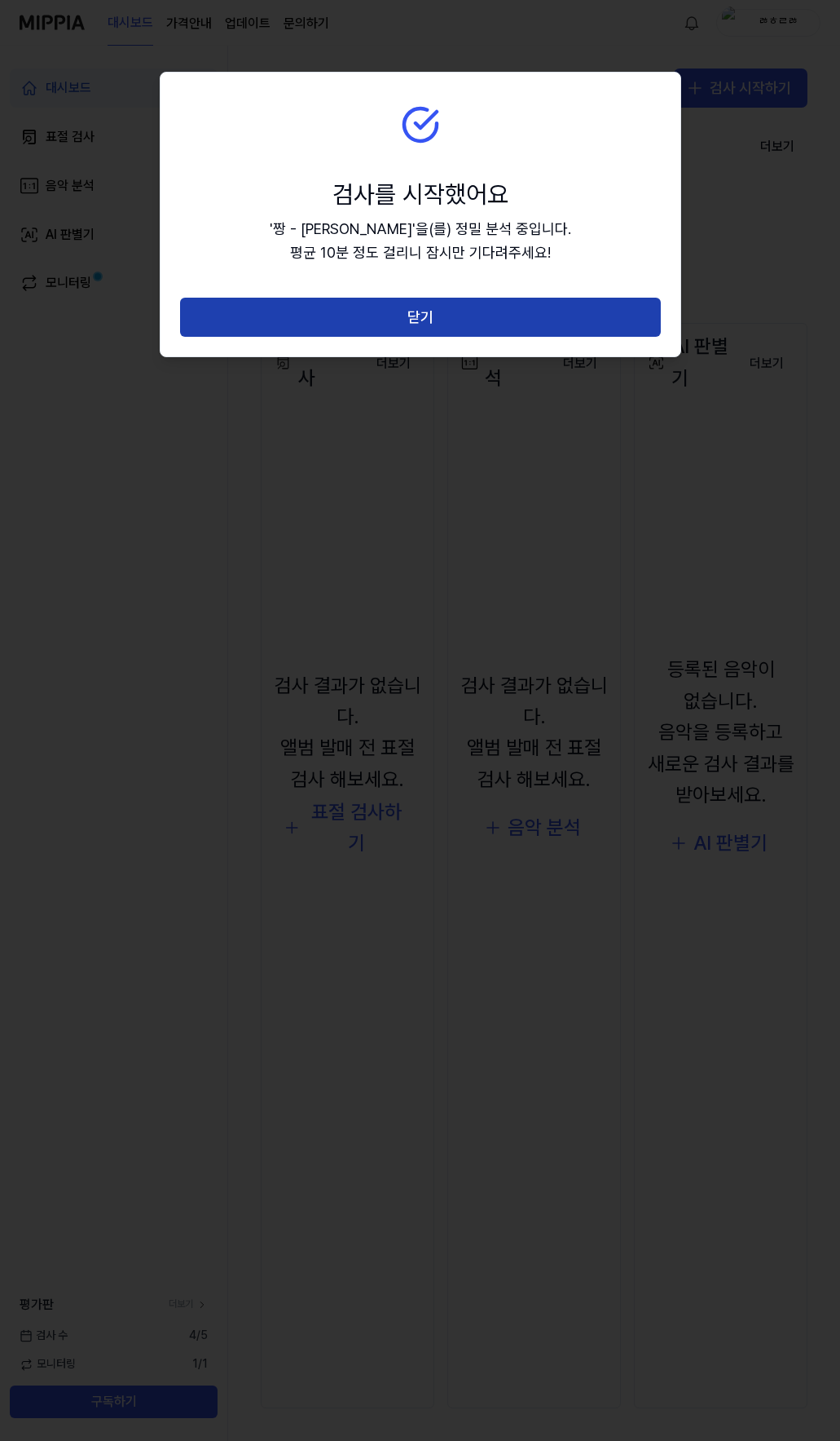
click at [435, 317] on button "닫기" at bounding box center [421, 318] width 481 height 39
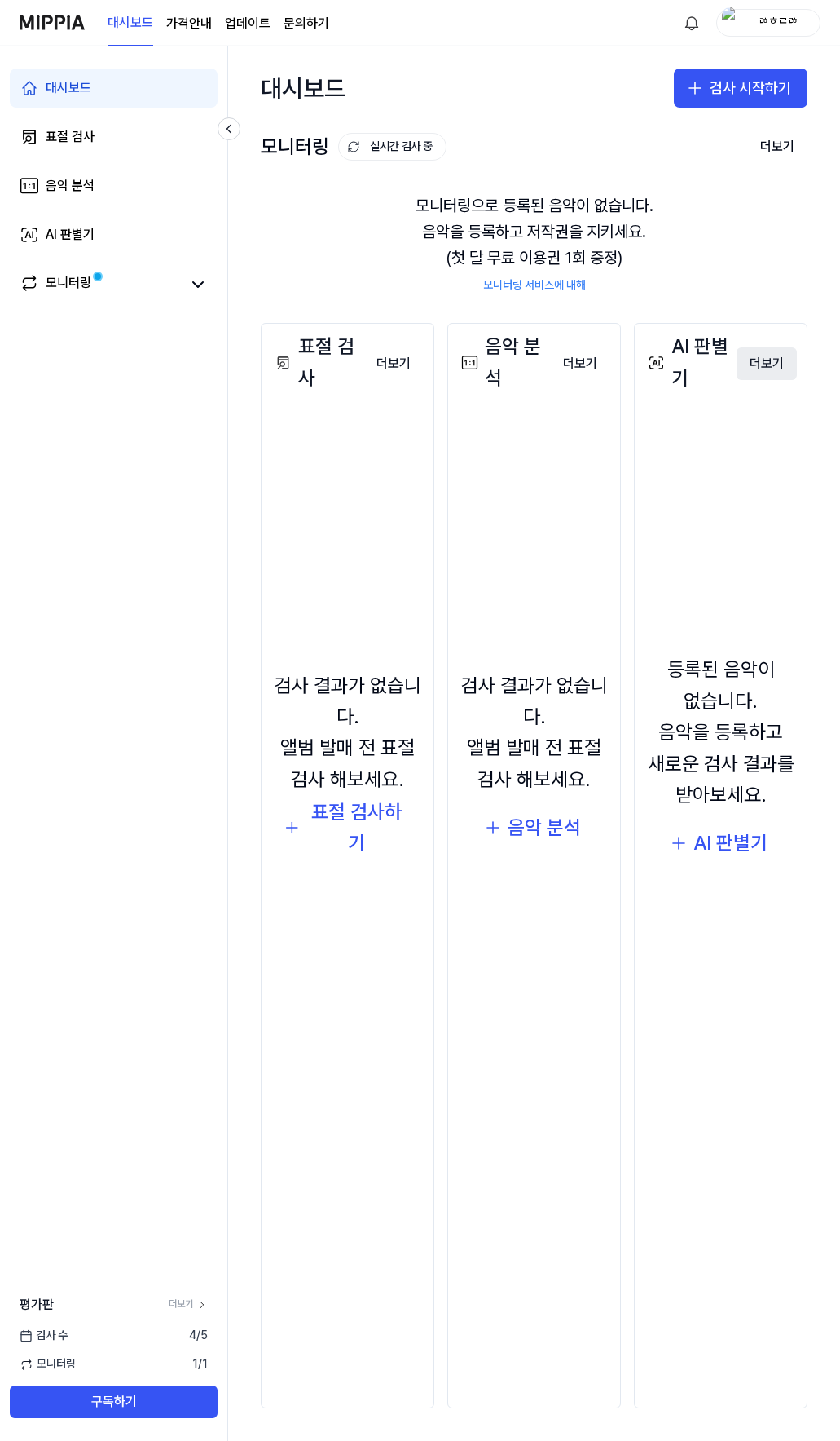
click at [753, 367] on button "더보기" at bounding box center [767, 364] width 60 height 33
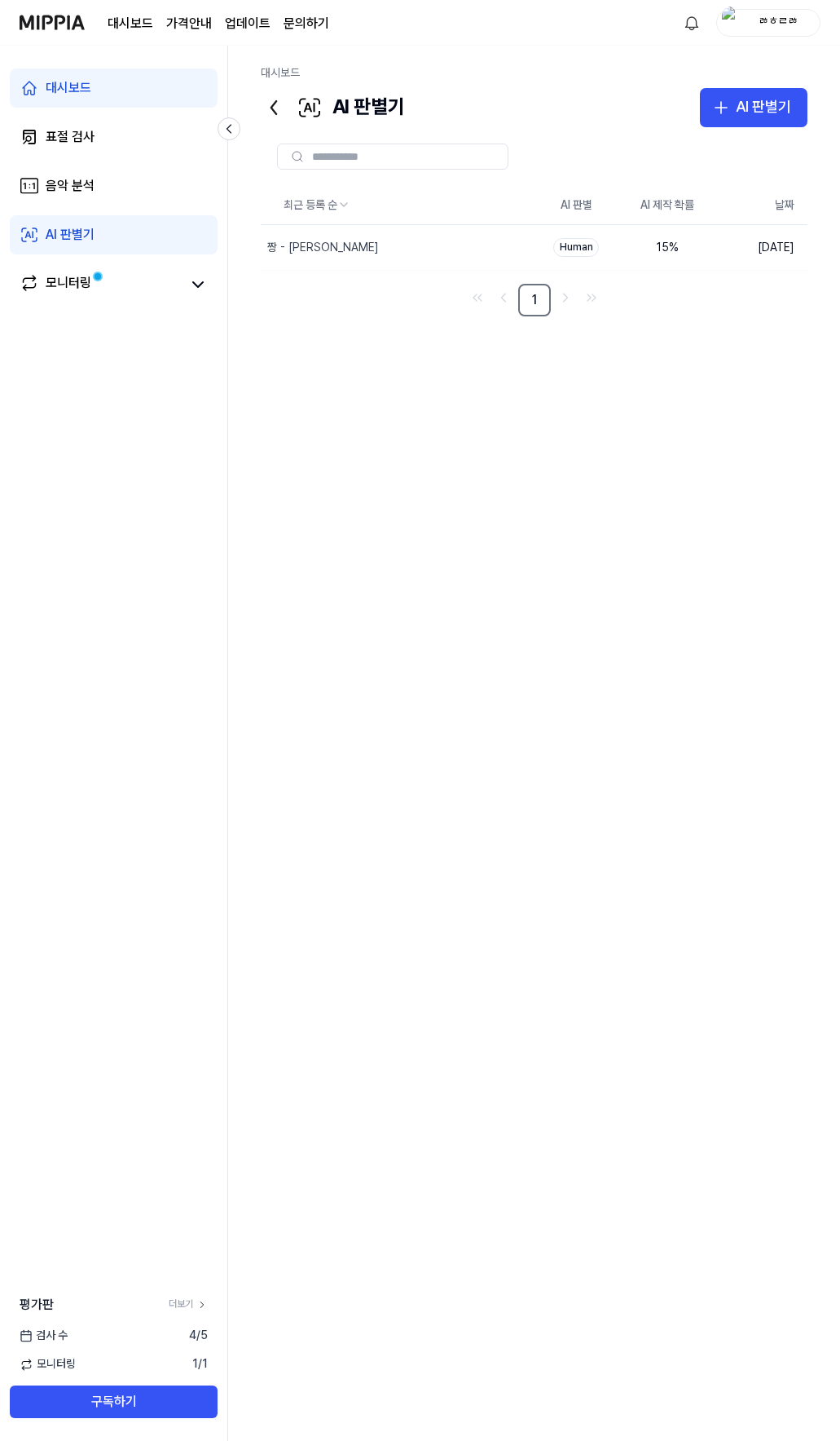
click at [42, 22] on img at bounding box center [52, 23] width 65 height 45
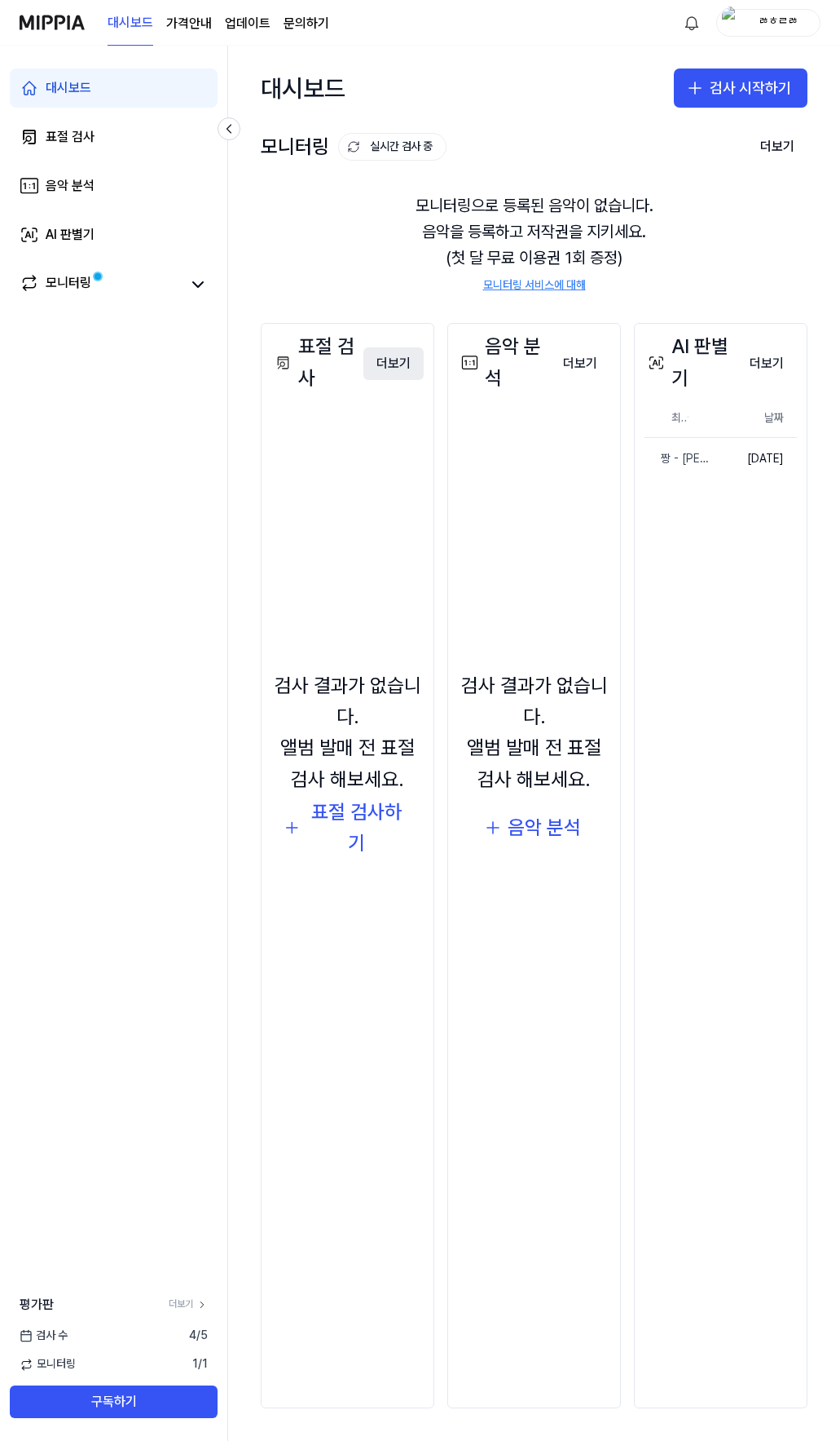
click at [398, 368] on button "더보기" at bounding box center [394, 364] width 60 height 33
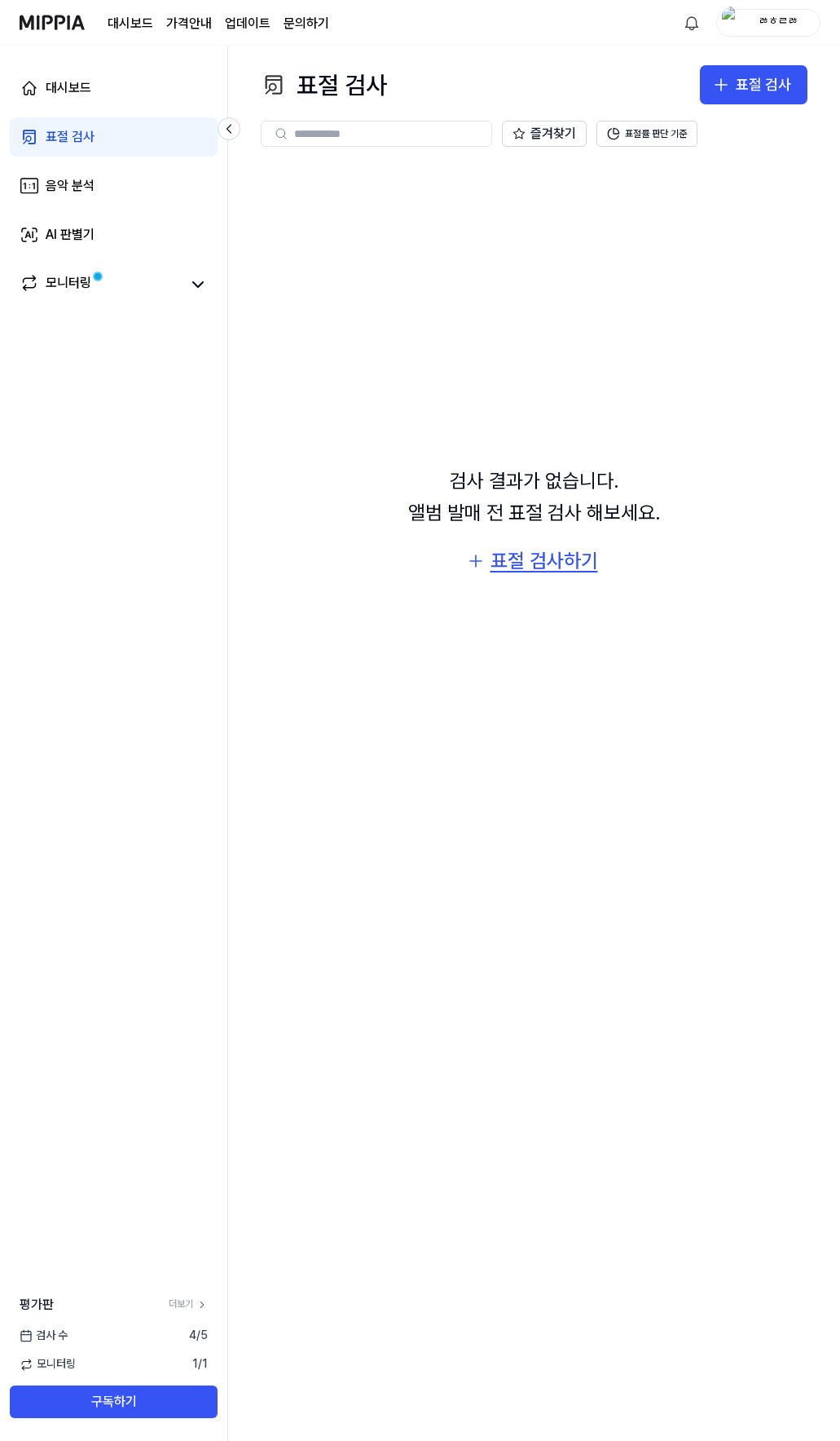
click at [523, 563] on div "표절 검사하기" at bounding box center [544, 560] width 108 height 31
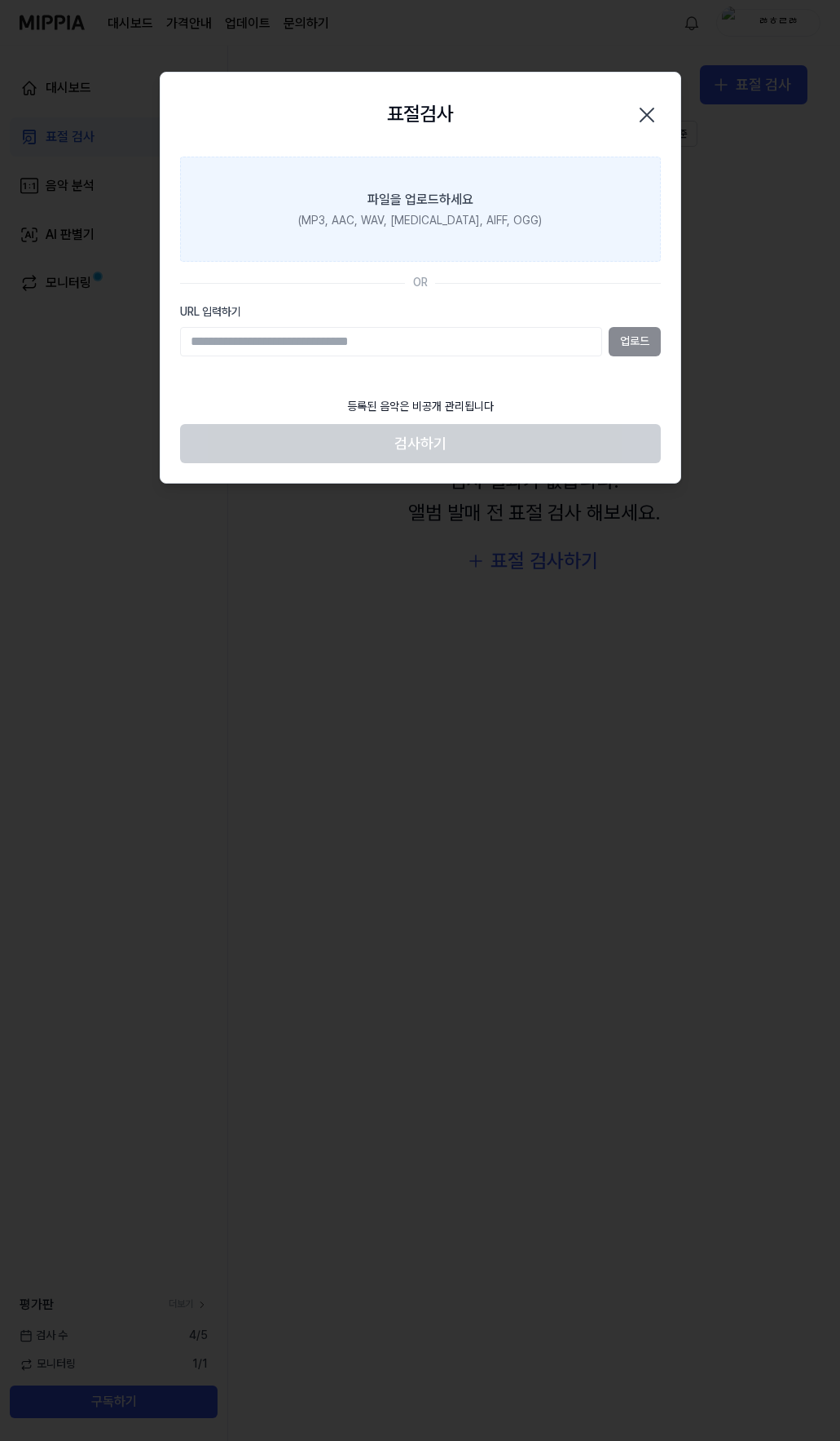
click at [434, 214] on div "(MP3, AAC, WAV, [MEDICAL_DATA], AIFF, OGG)" at bounding box center [419, 220] width 243 height 16
click at [0, 0] on input "파일을 업로드하세요 (MP3, AAC, WAV, [MEDICAL_DATA], AIFF, OGG)" at bounding box center [0, 0] width 0 height 0
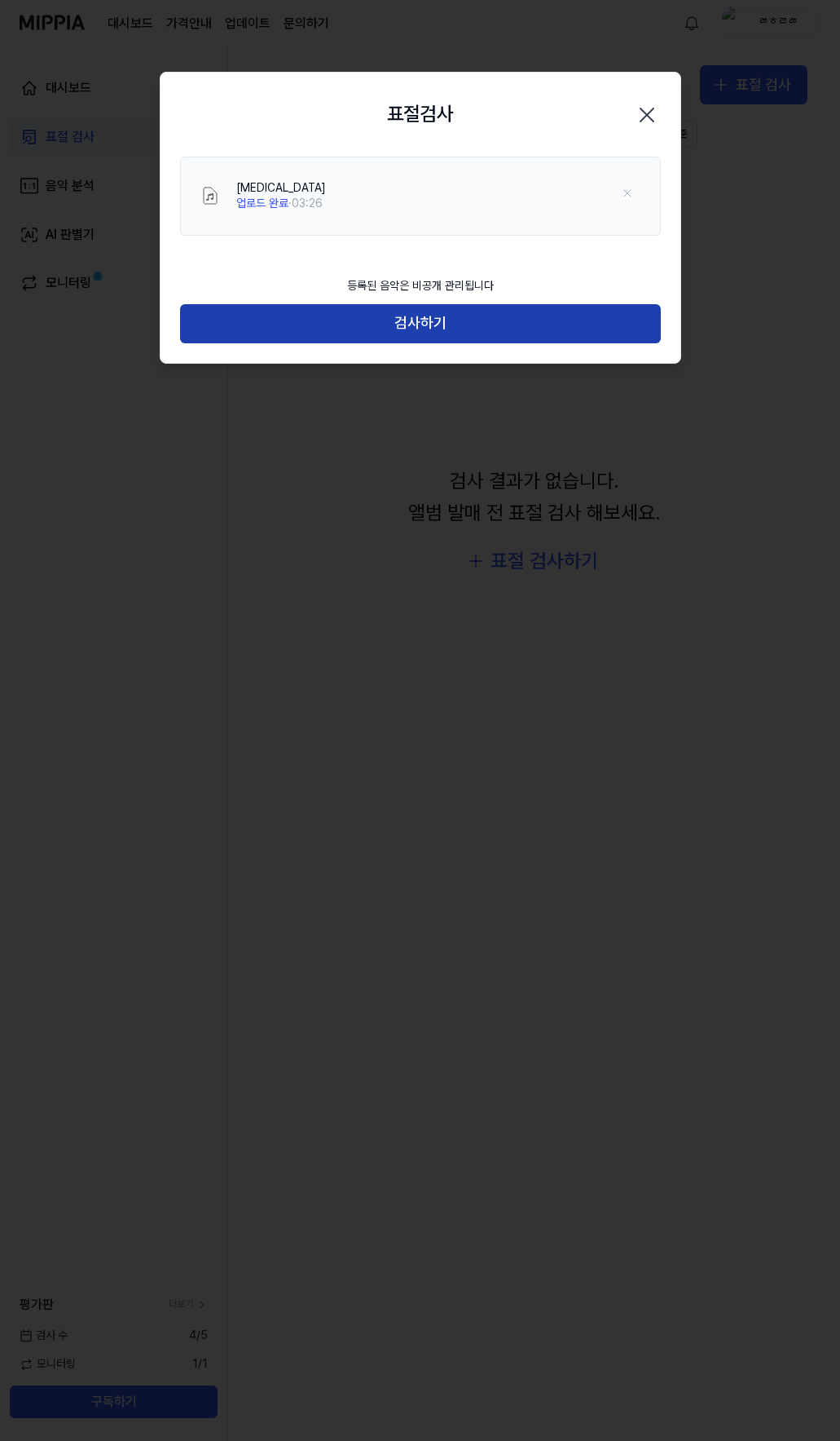
click at [433, 323] on button "검사하기" at bounding box center [421, 324] width 481 height 39
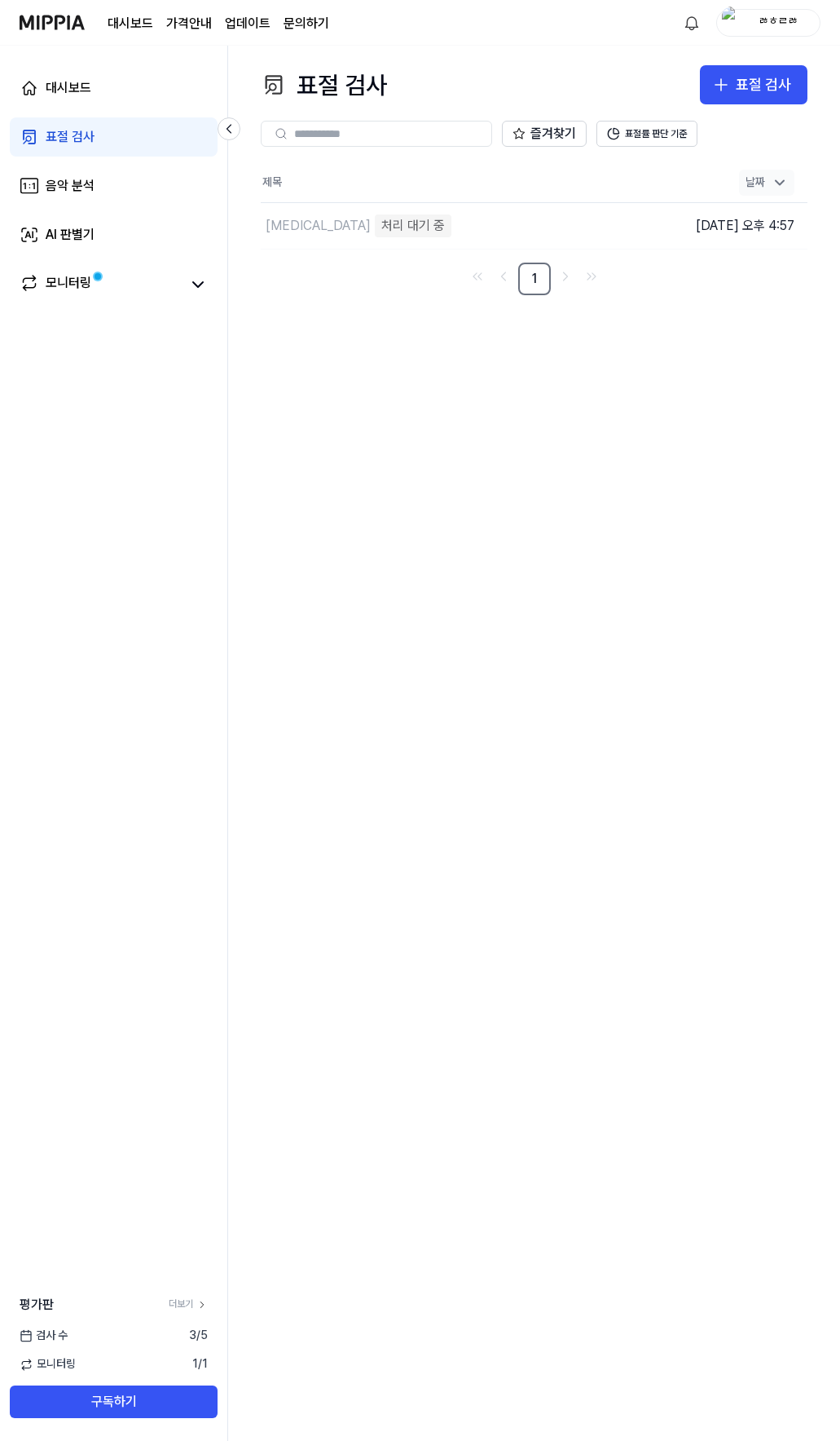
click at [778, 180] on icon at bounding box center [779, 182] width 16 height 16
click at [782, 180] on icon at bounding box center [779, 182] width 16 height 16
click at [295, 231] on div "[MEDICAL_DATA]" at bounding box center [319, 226] width 105 height 20
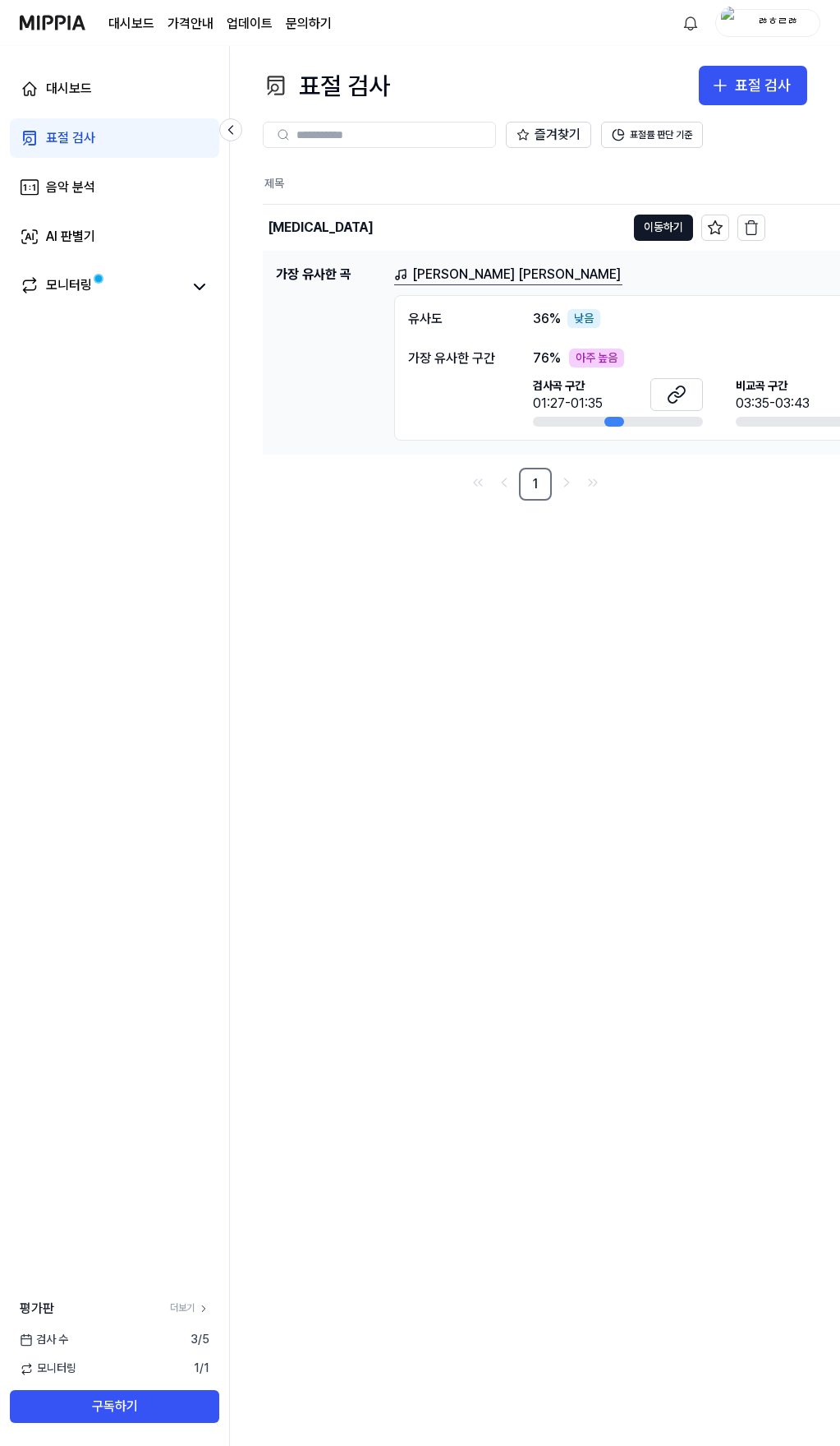
click at [573, 271] on div "[PERSON_NAME] [PERSON_NAME]" at bounding box center [656, 275] width 526 height 21
drag, startPoint x: 594, startPoint y: 265, endPoint x: 560, endPoint y: 274, distance: 35.2
click at [560, 274] on div "[PERSON_NAME] [PERSON_NAME]" at bounding box center [656, 275] width 526 height 21
click at [586, 220] on div "[MEDICAL_DATA]" at bounding box center [444, 227] width 363 height 46
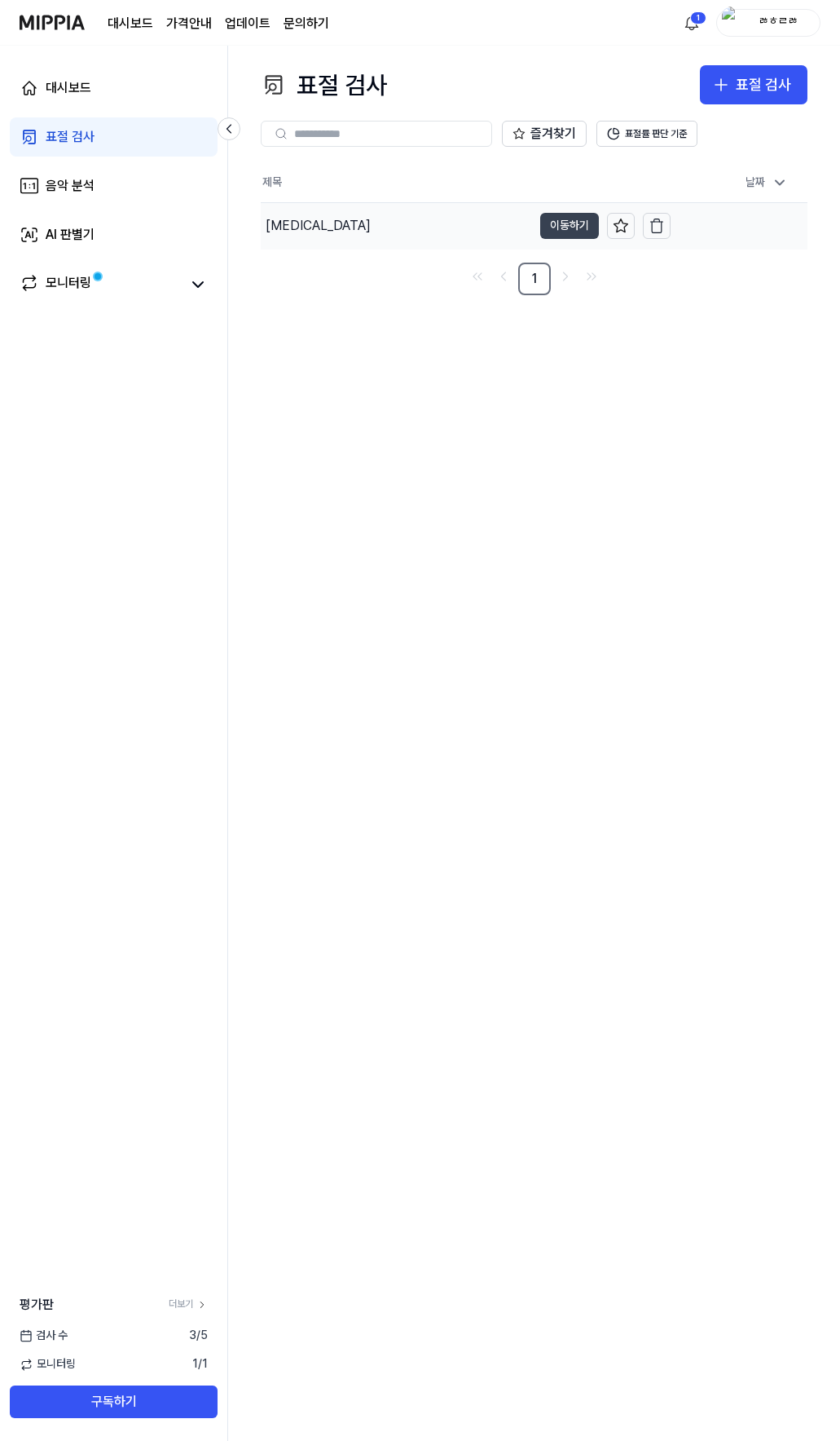
click at [575, 225] on button "이동하기" at bounding box center [569, 226] width 58 height 26
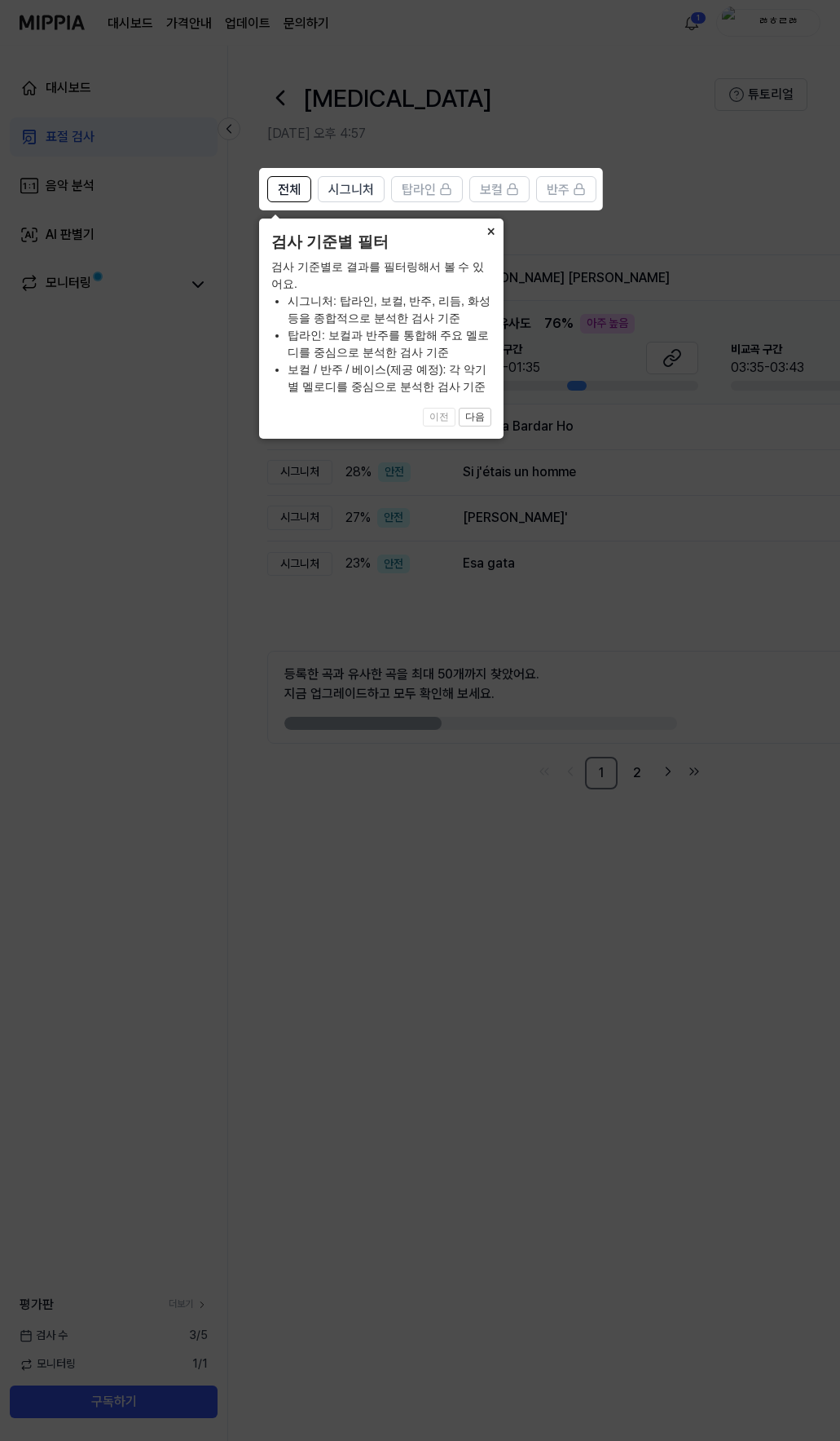
click at [489, 225] on button "×" at bounding box center [490, 229] width 26 height 23
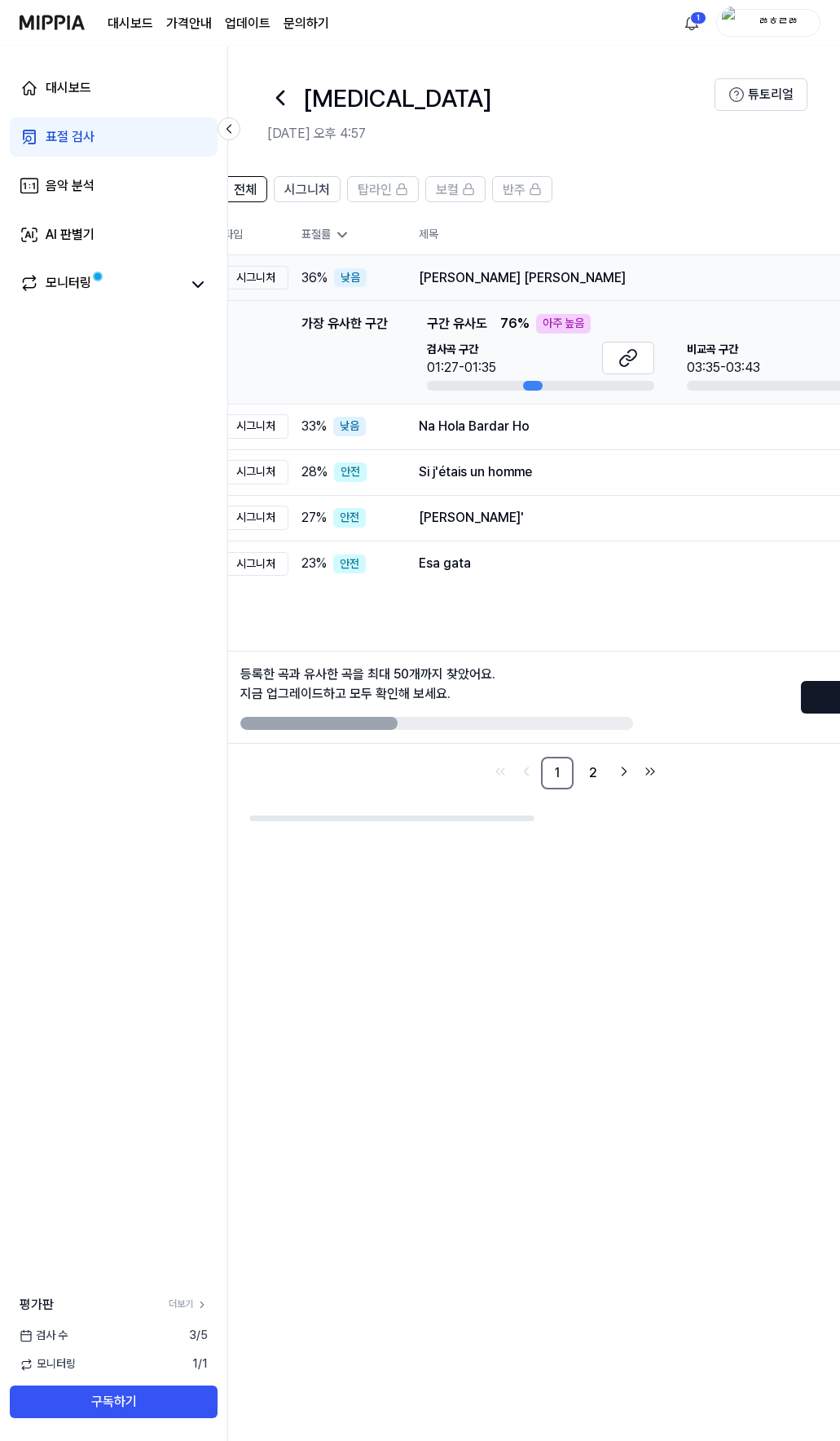
scroll to position [0, 55]
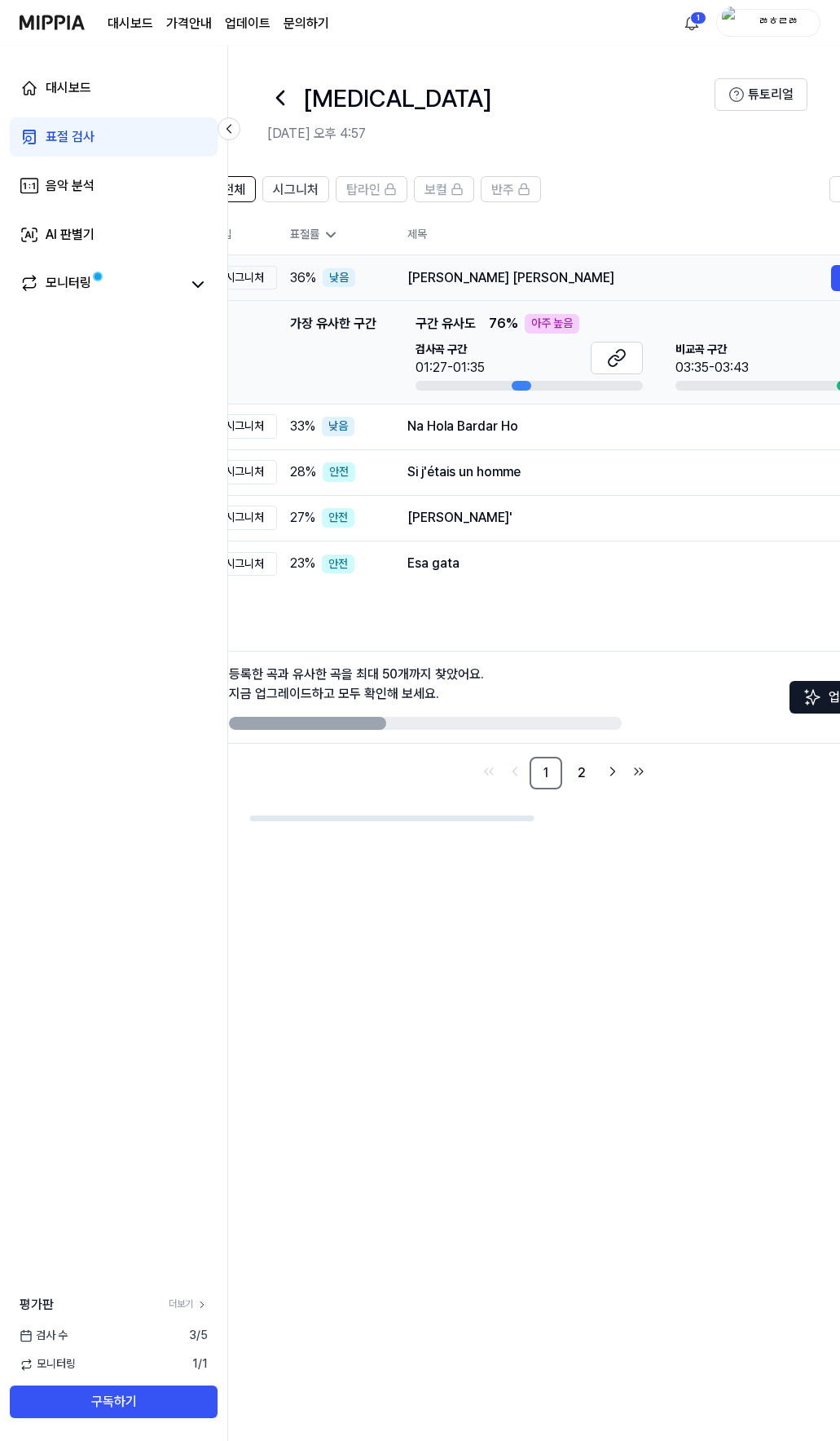
drag, startPoint x: 632, startPoint y: 276, endPoint x: 577, endPoint y: 277, distance: 55.0
click at [577, 277] on div "[PERSON_NAME] [PERSON_NAME]" at bounding box center [619, 277] width 424 height 20
click at [624, 353] on icon at bounding box center [620, 354] width 9 height 10
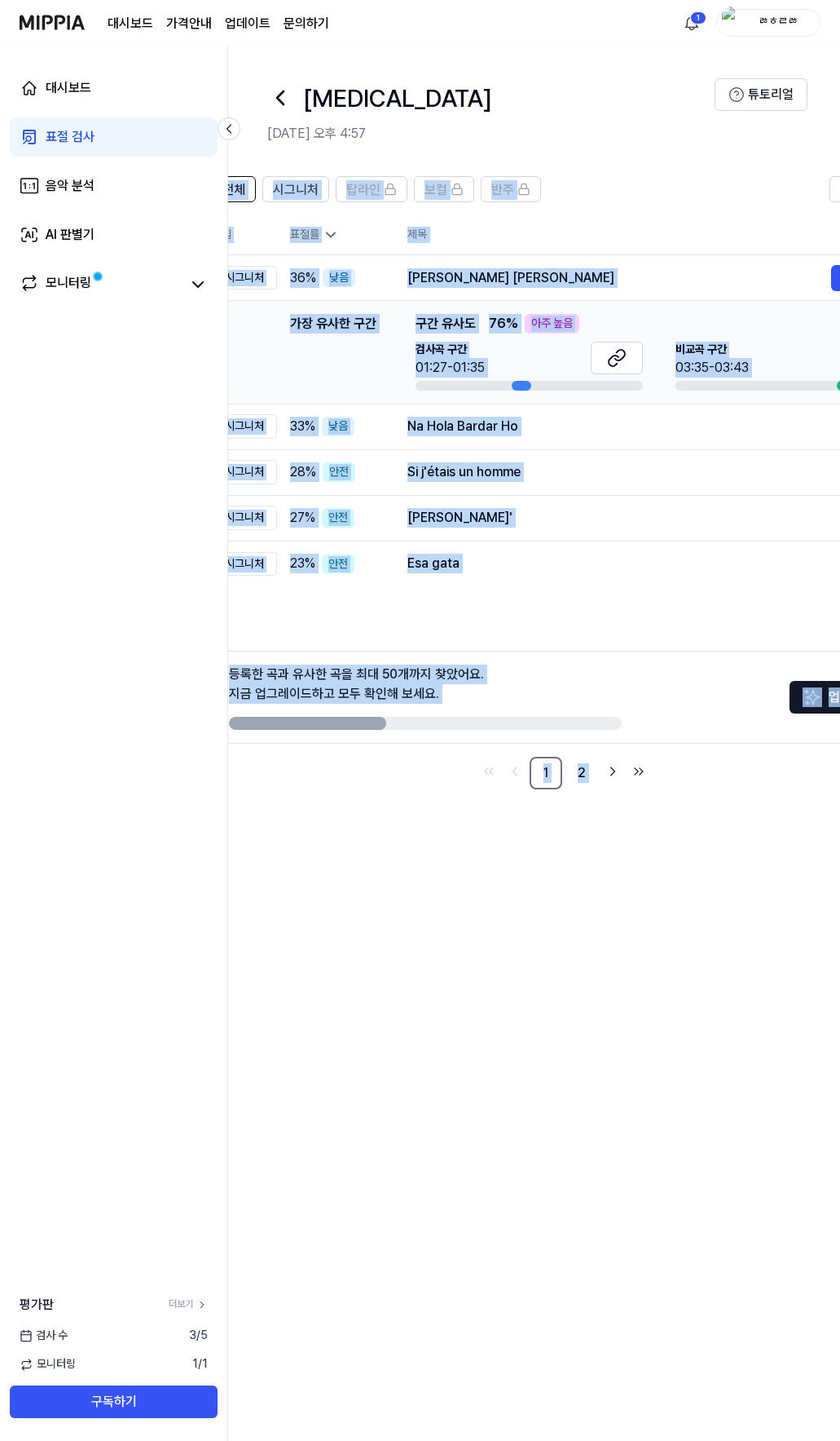
drag, startPoint x: 804, startPoint y: 934, endPoint x: 838, endPoint y: 931, distance: 34.1
click at [839, 931] on div "전체 시그니처 탑라인 보컬 반주 읽지 않음 전체 시그니처 탑라인 보컬 반주 타입 표절률 제목 표절률 읽지 않음 시그니처 36 % 낮음 Teri…" at bounding box center [534, 800] width 612 height 1281
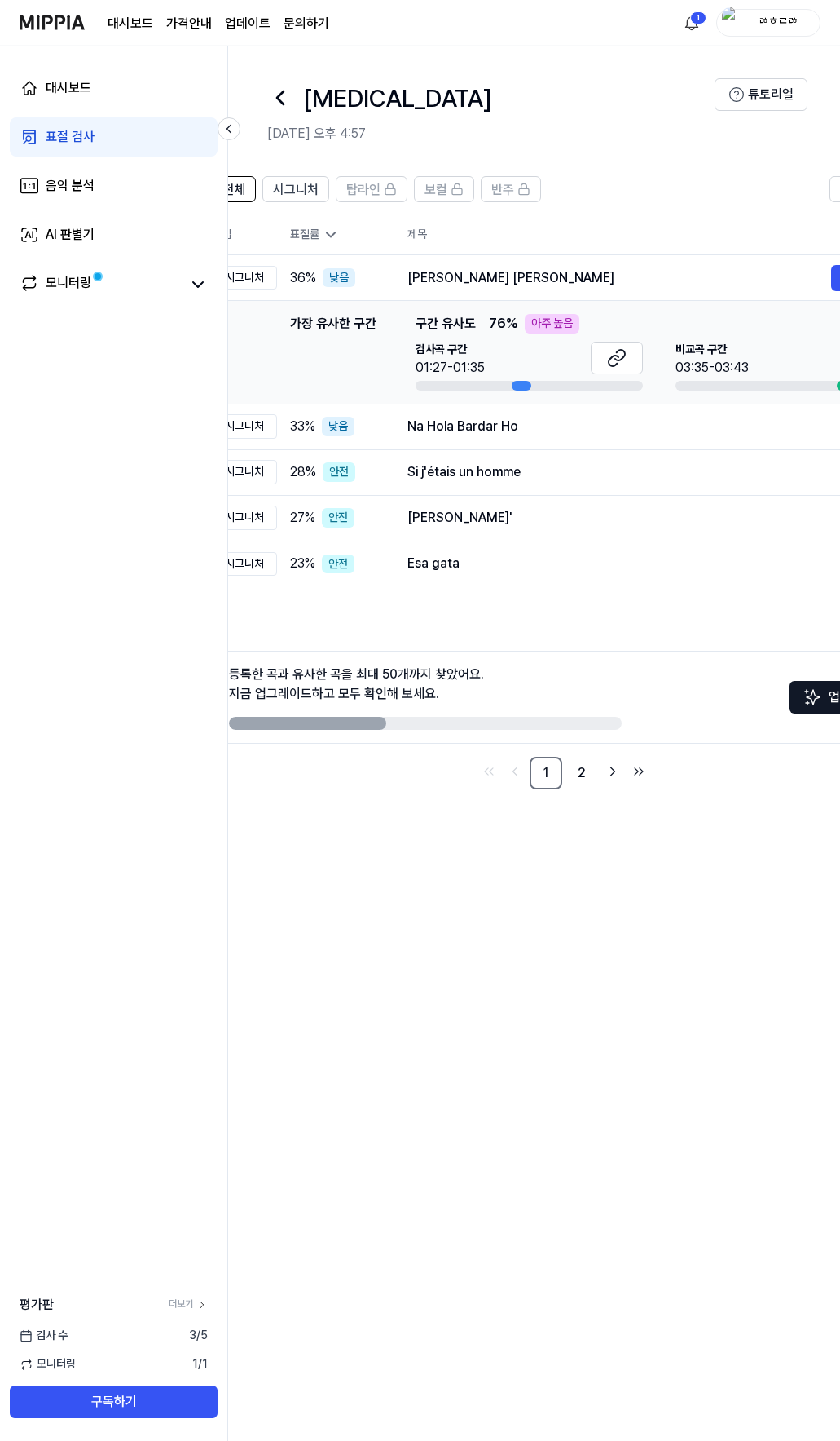
click at [688, 874] on div "전체 시그니처 탑라인 보컬 반주 읽지 않음 전체 시그니처 탑라인 보컬 반주 타입 표절률 제목 표절률 읽지 않음 시그니처 36 % 낮음 Teri…" at bounding box center [534, 800] width 612 height 1281
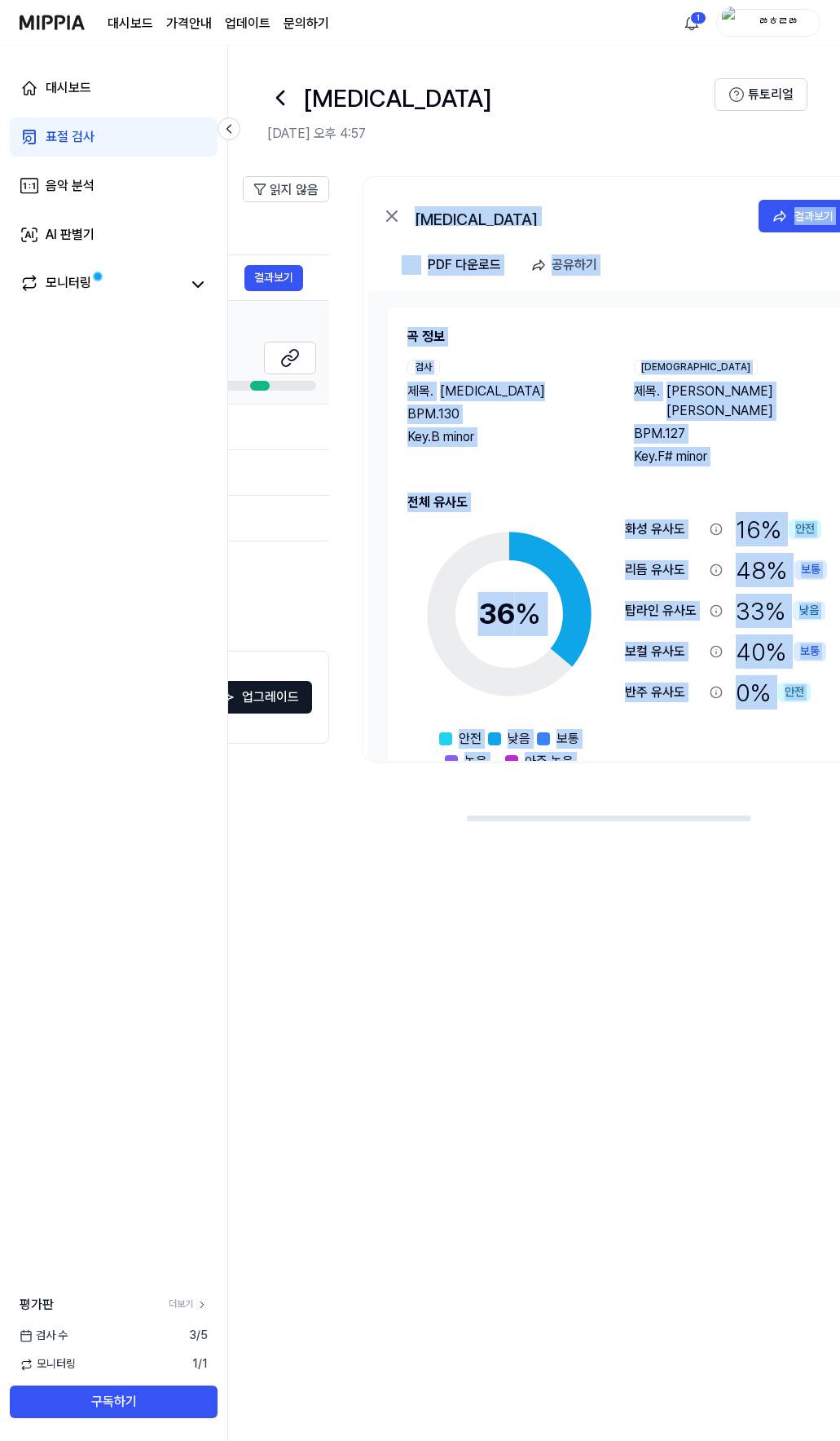
drag, startPoint x: 839, startPoint y: 822, endPoint x: 262, endPoint y: 862, distance: 578.4
click at [809, 823] on div "전체 시그니처 탑라인 보컬 반주 읽지 않음 전체 시그니처 탑라인 보컬 반주 타입 표절률 제목 표절률 읽지 않음 시그니처 36 % 낮음 Teri…" at bounding box center [534, 800] width 612 height 1281
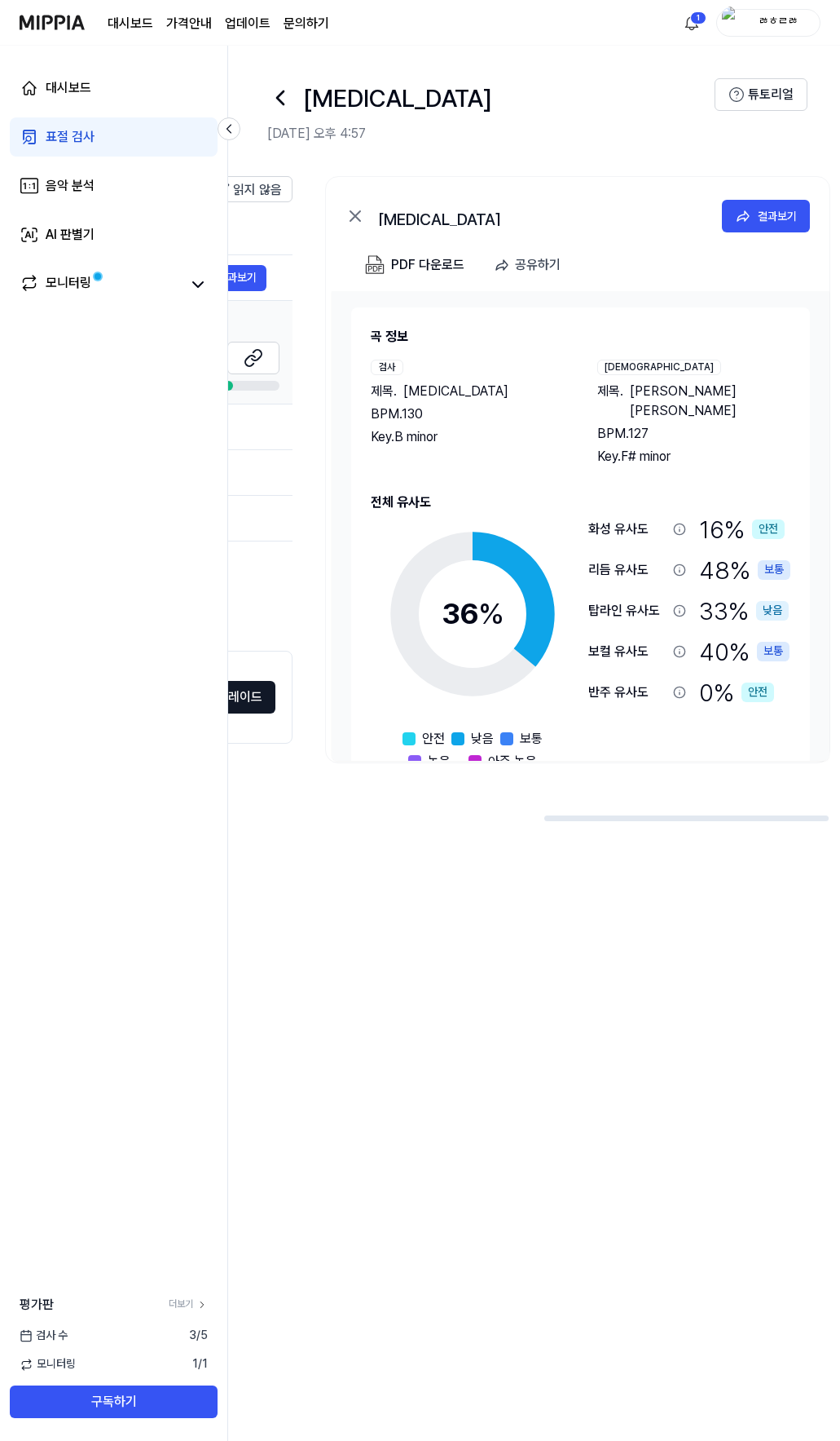
click at [300, 894] on div "전체 시그니처 탑라인 보컬 반주 읽지 않음 전체 시그니처 탑라인 보컬 반주 타입 표절률 제목 표절률 읽지 않음 시그니처 36 % 낮음 Teri…" at bounding box center [534, 800] width 612 height 1281
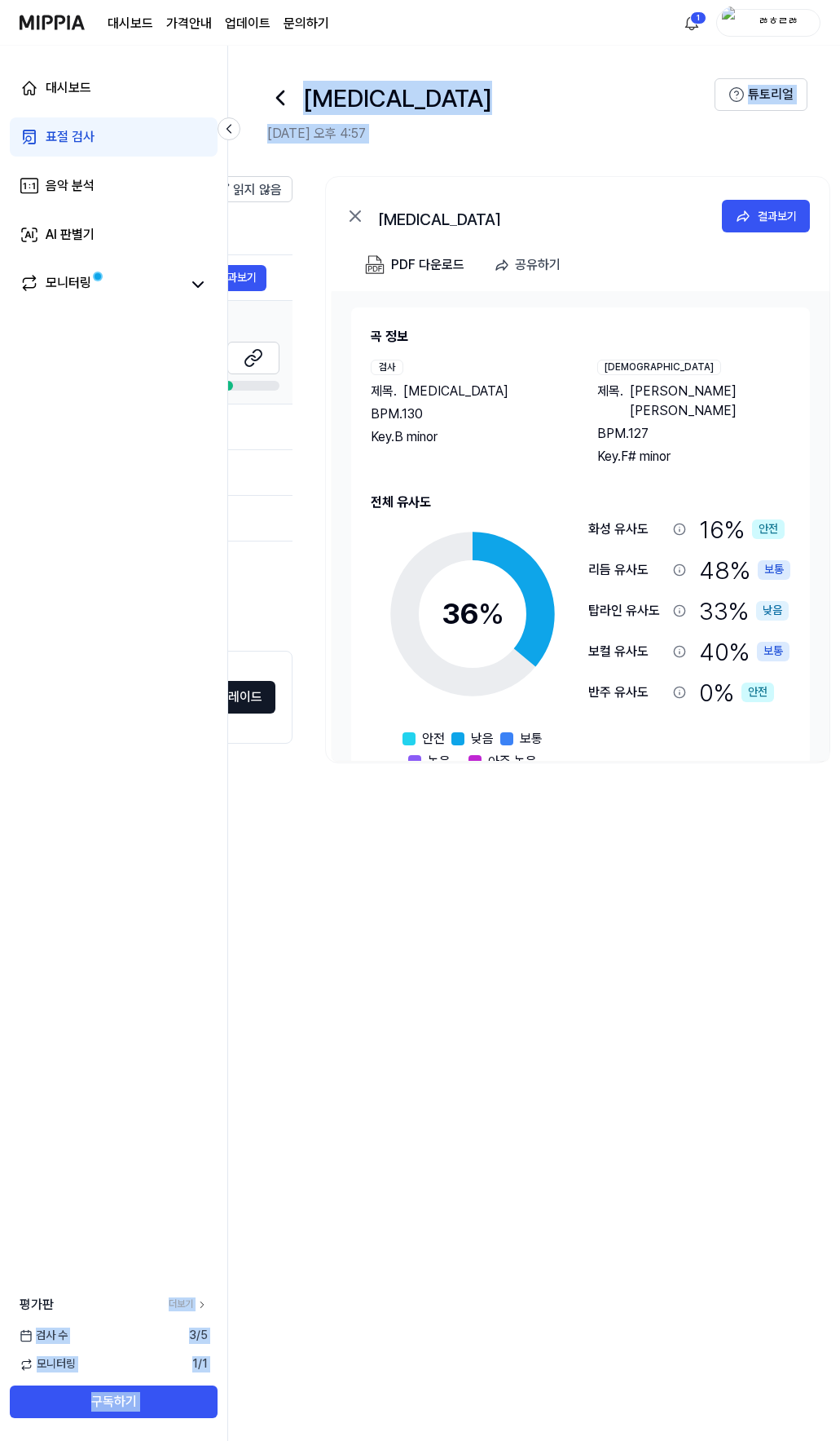
drag, startPoint x: 48, startPoint y: 983, endPoint x: 429, endPoint y: 920, distance: 386.2
click at [0, 993] on html "대시보드 가격안내 업데이트 문의하기 1 ㅀㅎㄹㅀ 대시보드 표절 검사 음악 분석 AI 판별기 모니터링 평가판 더보기 검사 [DATE] 모니터링 …" at bounding box center [420, 720] width 840 height 1441
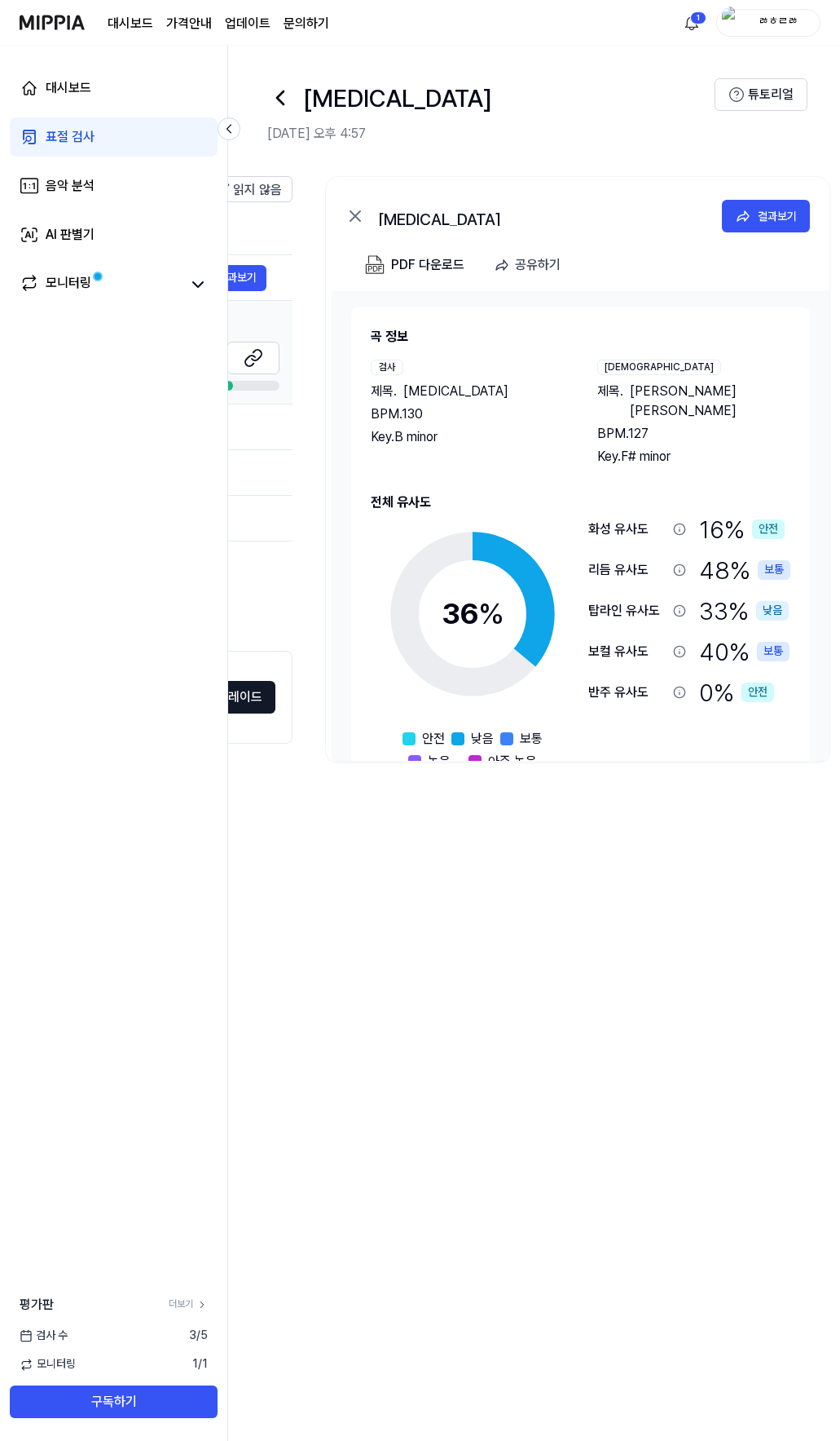
click at [420, 1437] on div "전체 시그니처 탑라인 보컬 반주 읽지 않음 전체 시그니처 탑라인 보컬 반주 타입 표절률 제목 표절률 읽지 않음 시그니처 36 % 낮음 Teri…" at bounding box center [534, 800] width 612 height 1281
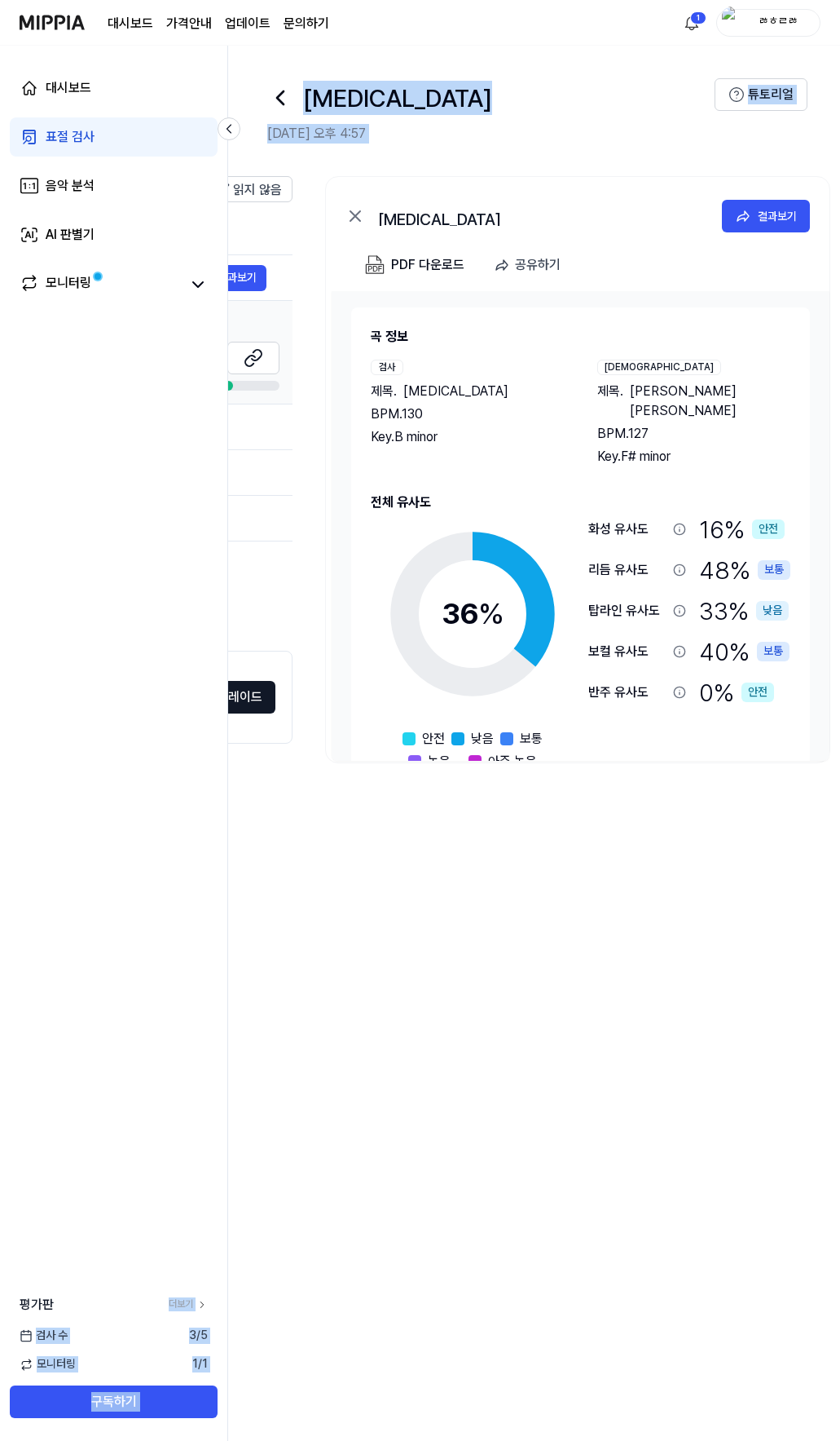
drag, startPoint x: 52, startPoint y: 1153, endPoint x: -40, endPoint y: 1154, distance: 92.0
click at [0, 1154] on html "대시보드 가격안내 업데이트 문의하기 1 ㅀㅎㄹㅀ 대시보드 표절 검사 음악 분석 AI 판별기 모니터링 평가판 더보기 검사 [DATE] 모니터링 …" at bounding box center [420, 720] width 840 height 1441
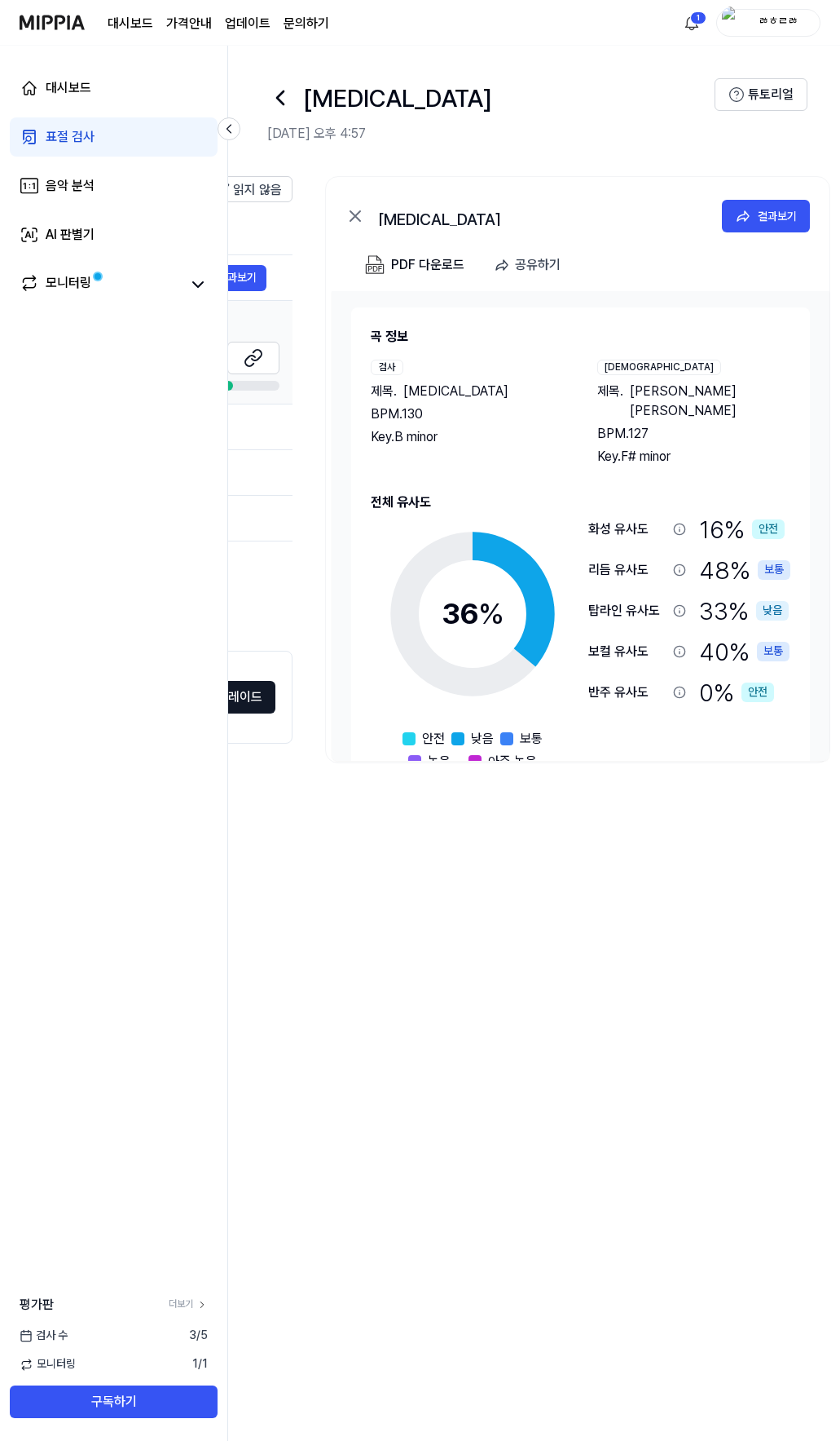
click at [381, 1233] on div "전체 시그니처 탑라인 보컬 반주 읽지 않음 전체 시그니처 탑라인 보컬 반주 타입 표절률 제목 표절률 읽지 않음 시그니처 36 % 낮음 Teri…" at bounding box center [534, 800] width 612 height 1281
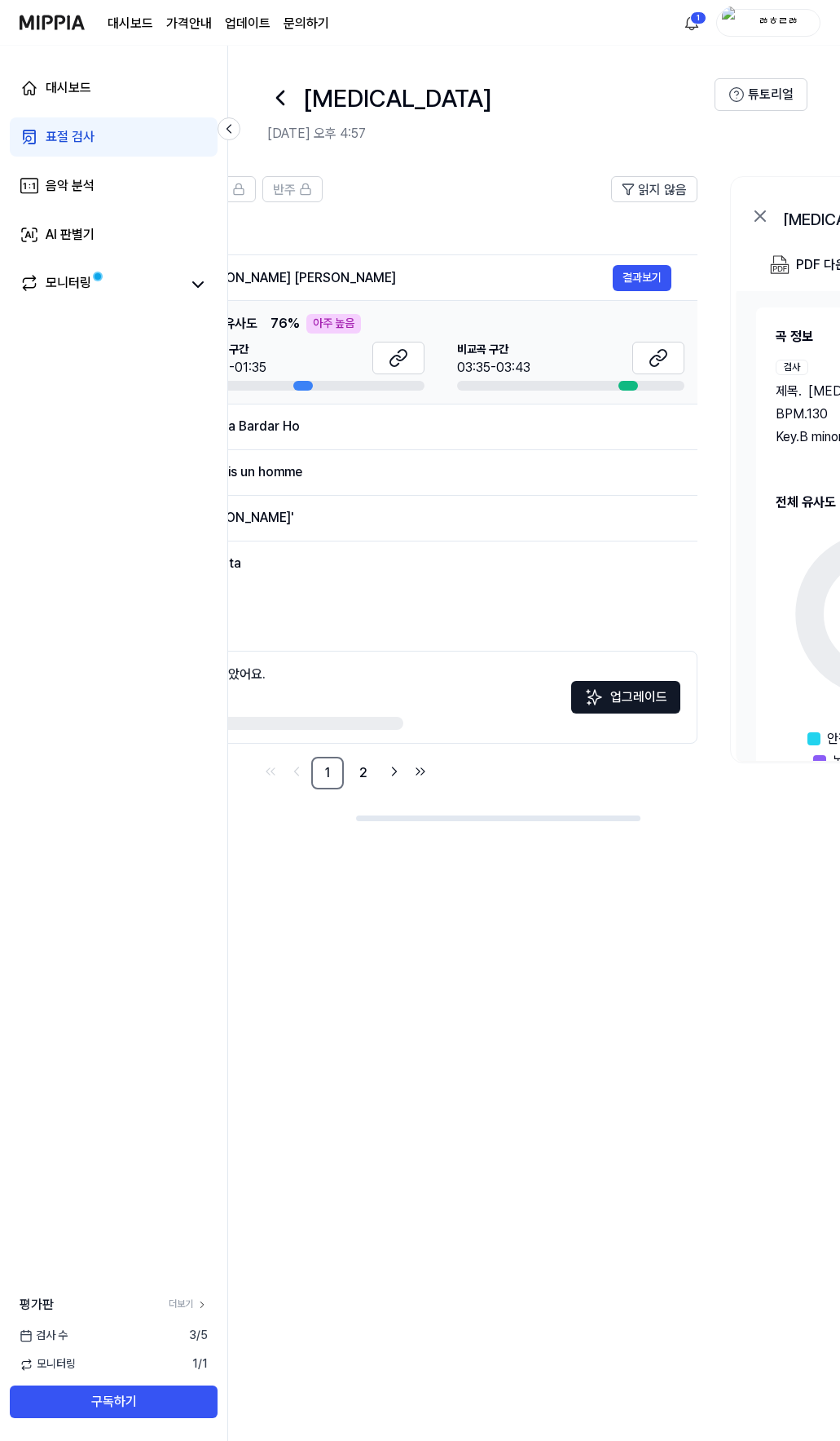
drag, startPoint x: 677, startPoint y: 816, endPoint x: 747, endPoint y: 354, distance: 467.3
click at [490, 815] on div at bounding box center [498, 818] width 285 height 6
click at [654, 362] on icon at bounding box center [655, 357] width 20 height 20
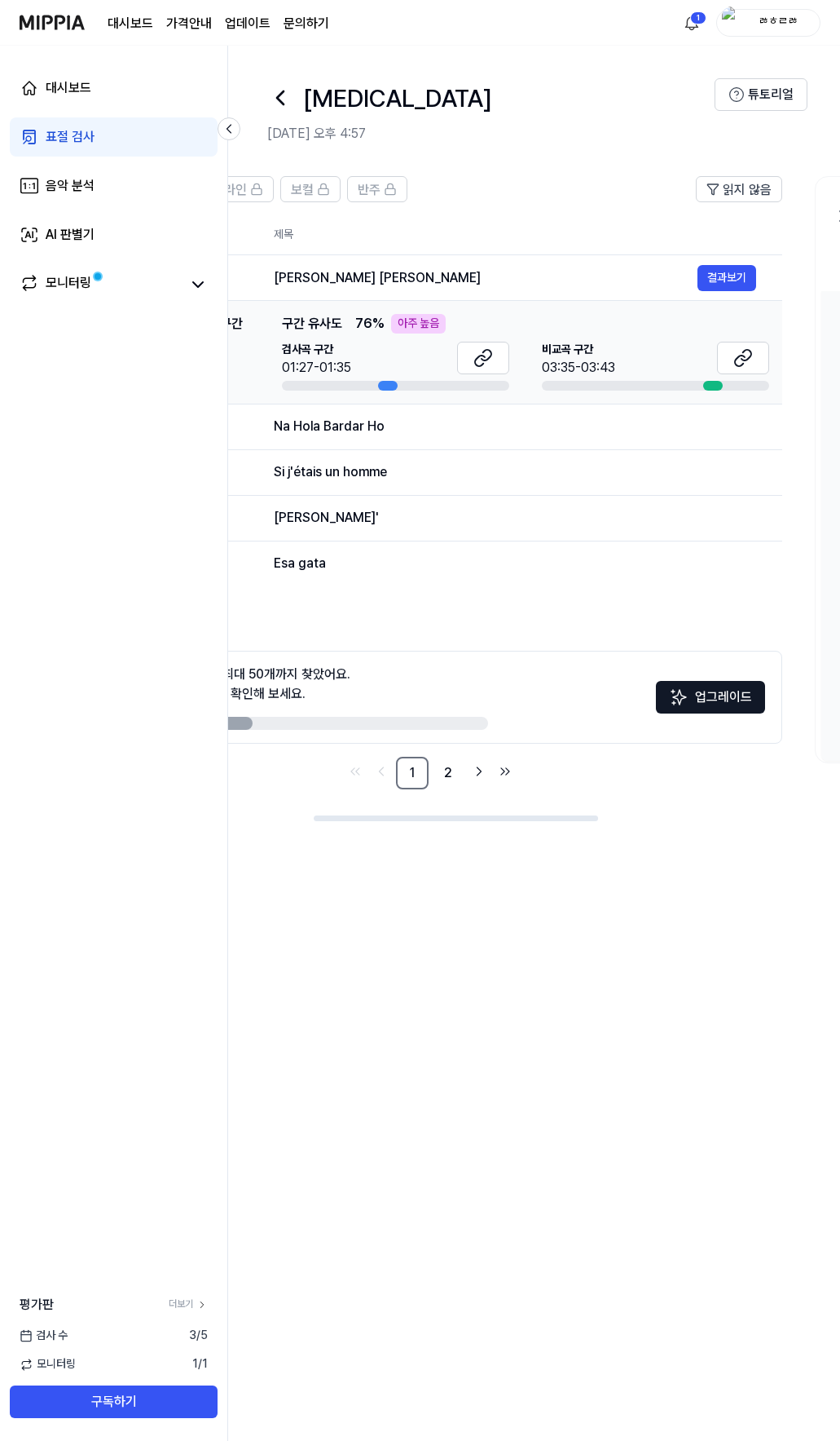
scroll to position [0, 182]
drag, startPoint x: 485, startPoint y: 818, endPoint x: 441, endPoint y: 820, distance: 44.0
click at [441, 820] on div at bounding box center [456, 818] width 285 height 6
click at [489, 348] on icon at bounding box center [490, 357] width 20 height 20
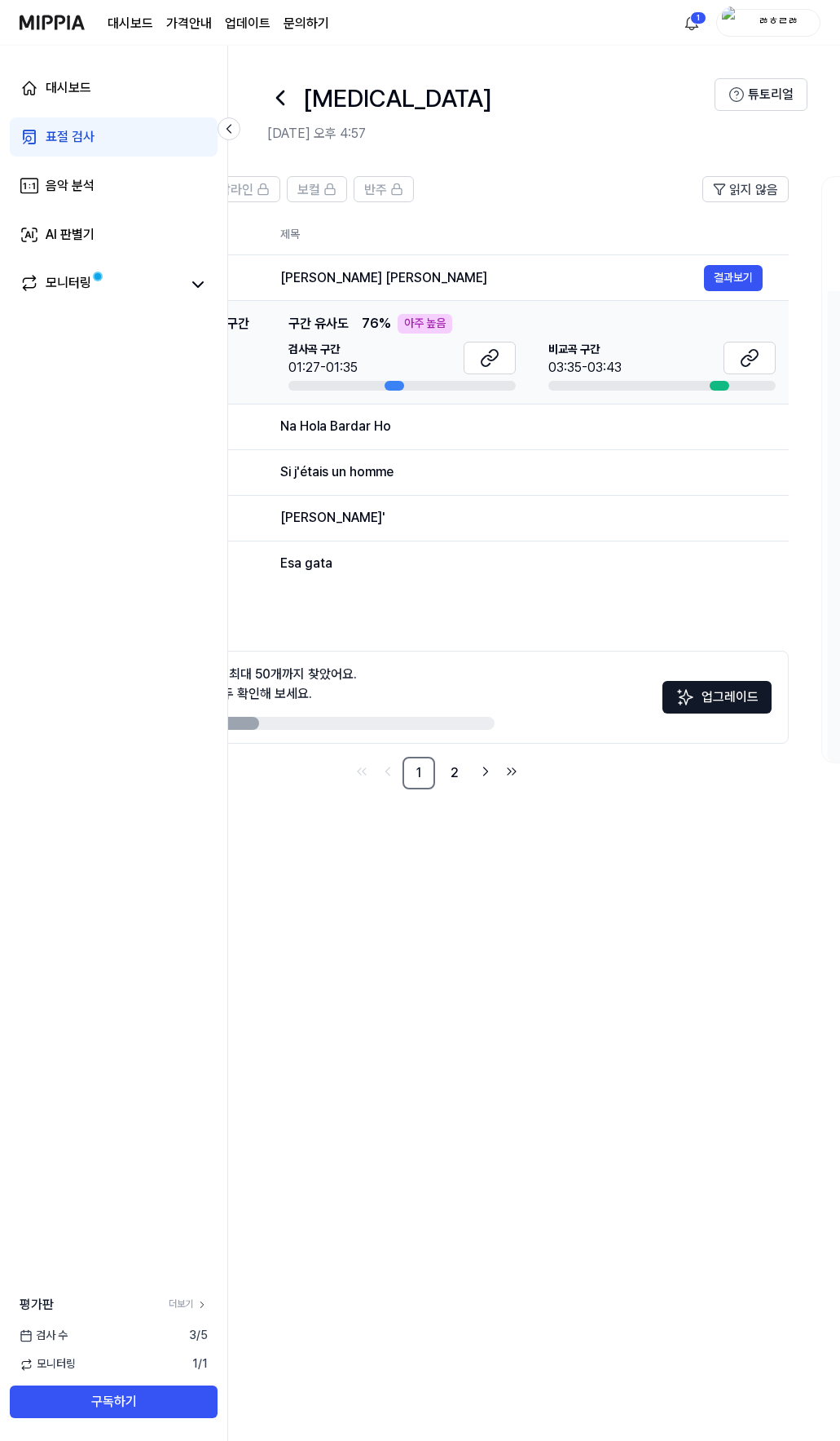
click at [64, 27] on img at bounding box center [52, 23] width 65 height 45
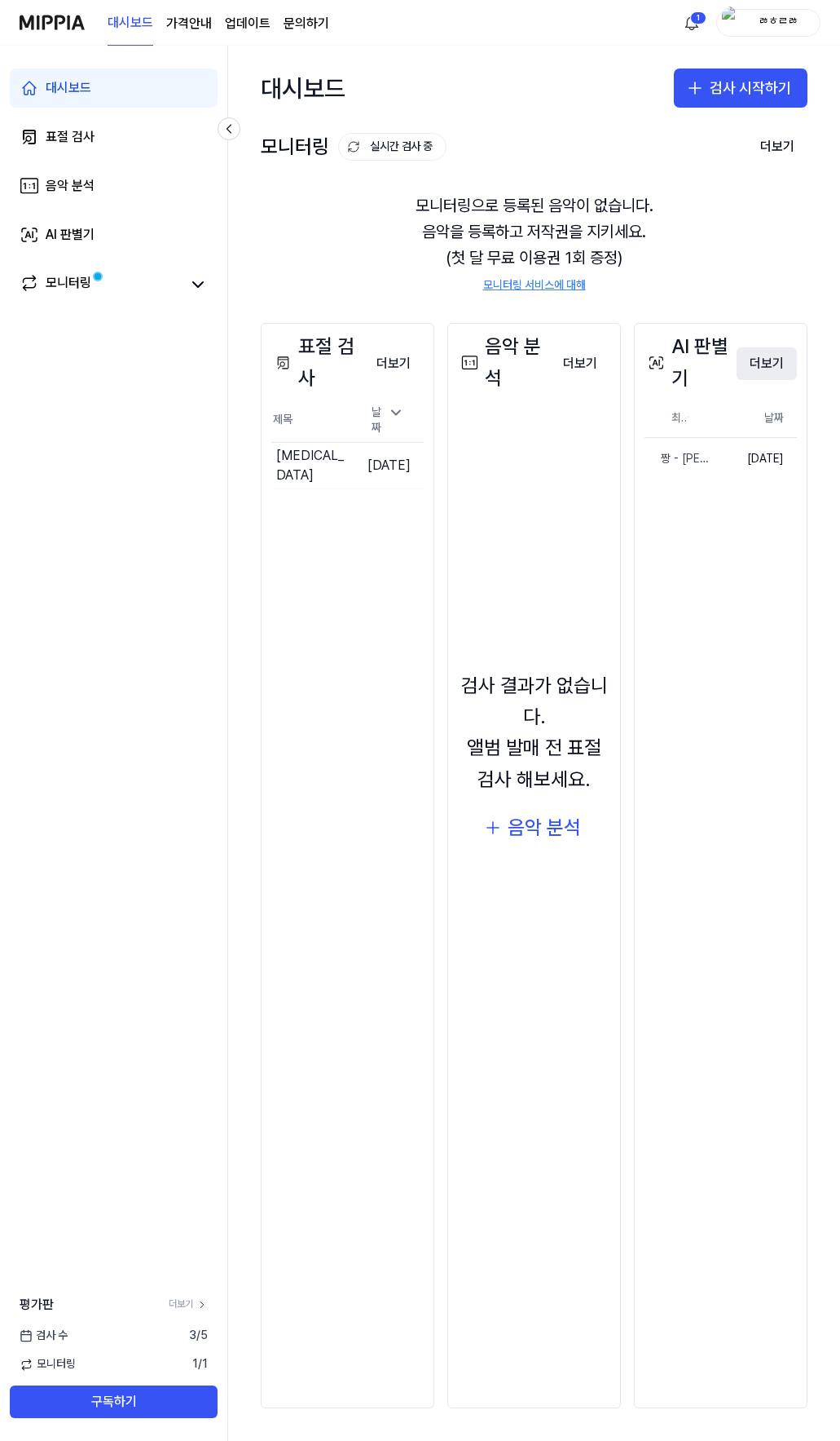
click at [766, 362] on button "더보기" at bounding box center [767, 364] width 60 height 33
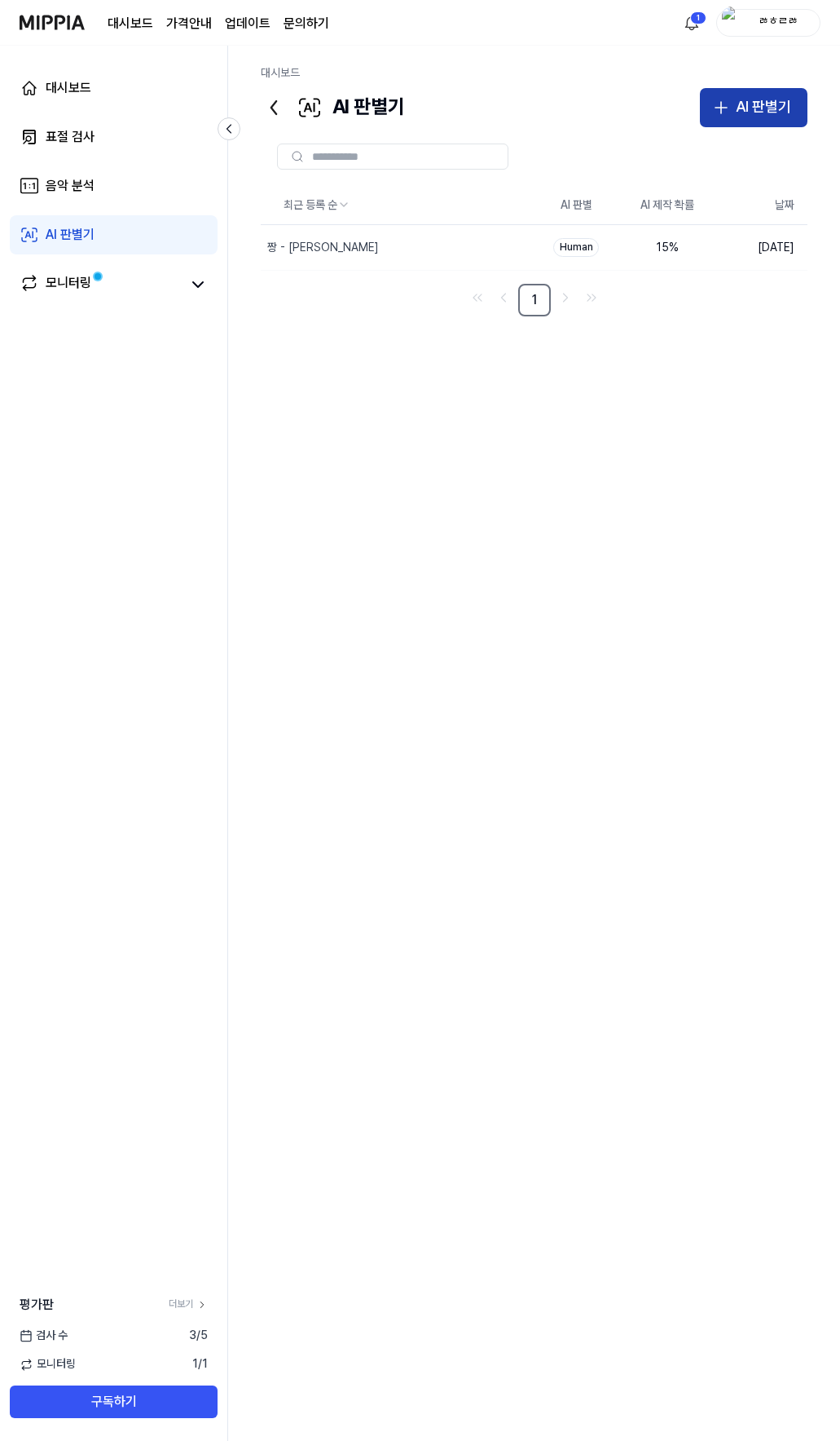
click at [775, 114] on div "AI 판별기" at bounding box center [763, 106] width 55 height 23
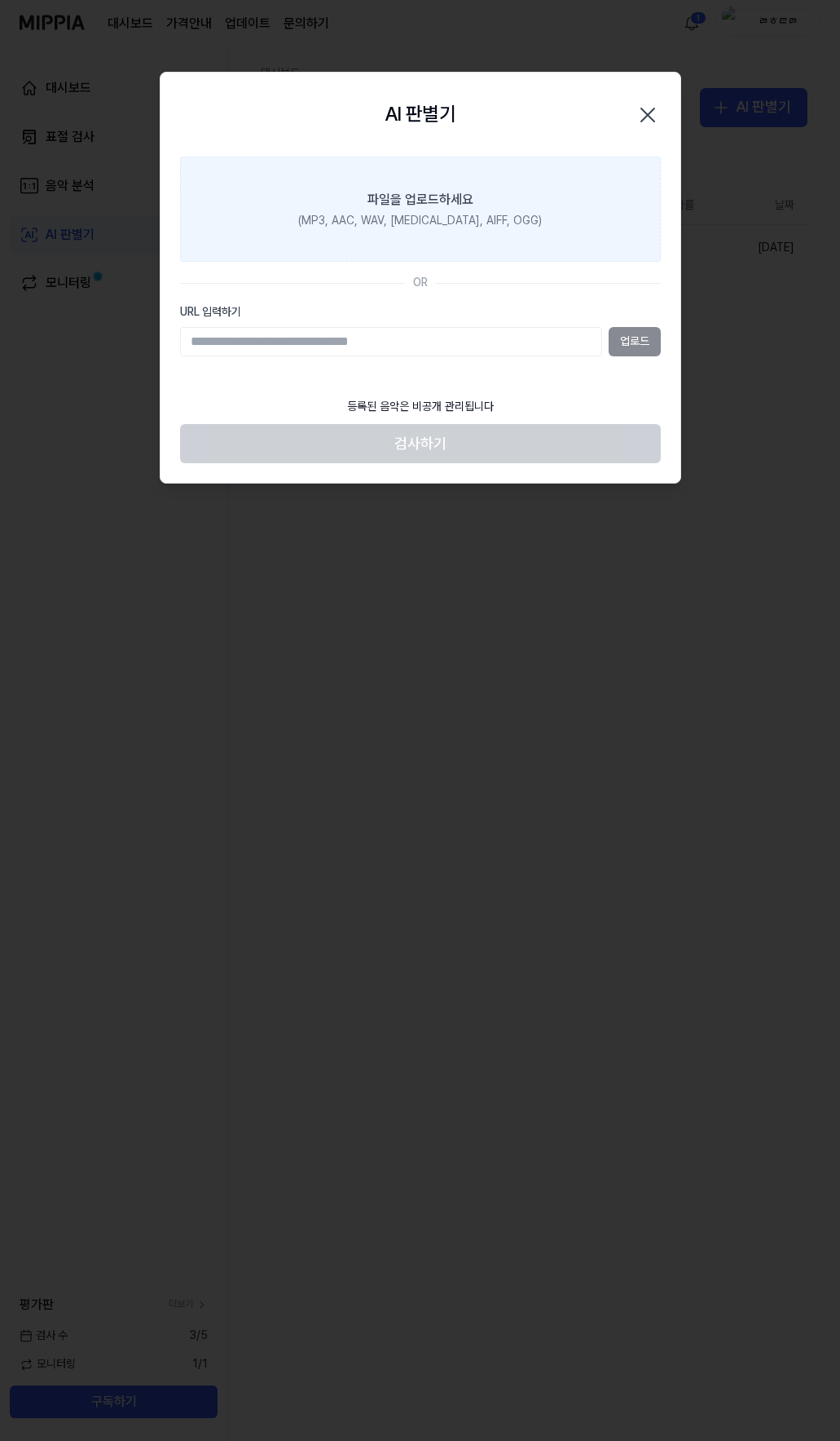
click at [403, 206] on div "파일을 업로드하세요" at bounding box center [420, 199] width 106 height 20
click at [0, 0] on input "파일을 업로드하세요 (MP3, AAC, WAV, [MEDICAL_DATA], AIFF, OGG)" at bounding box center [0, 0] width 0 height 0
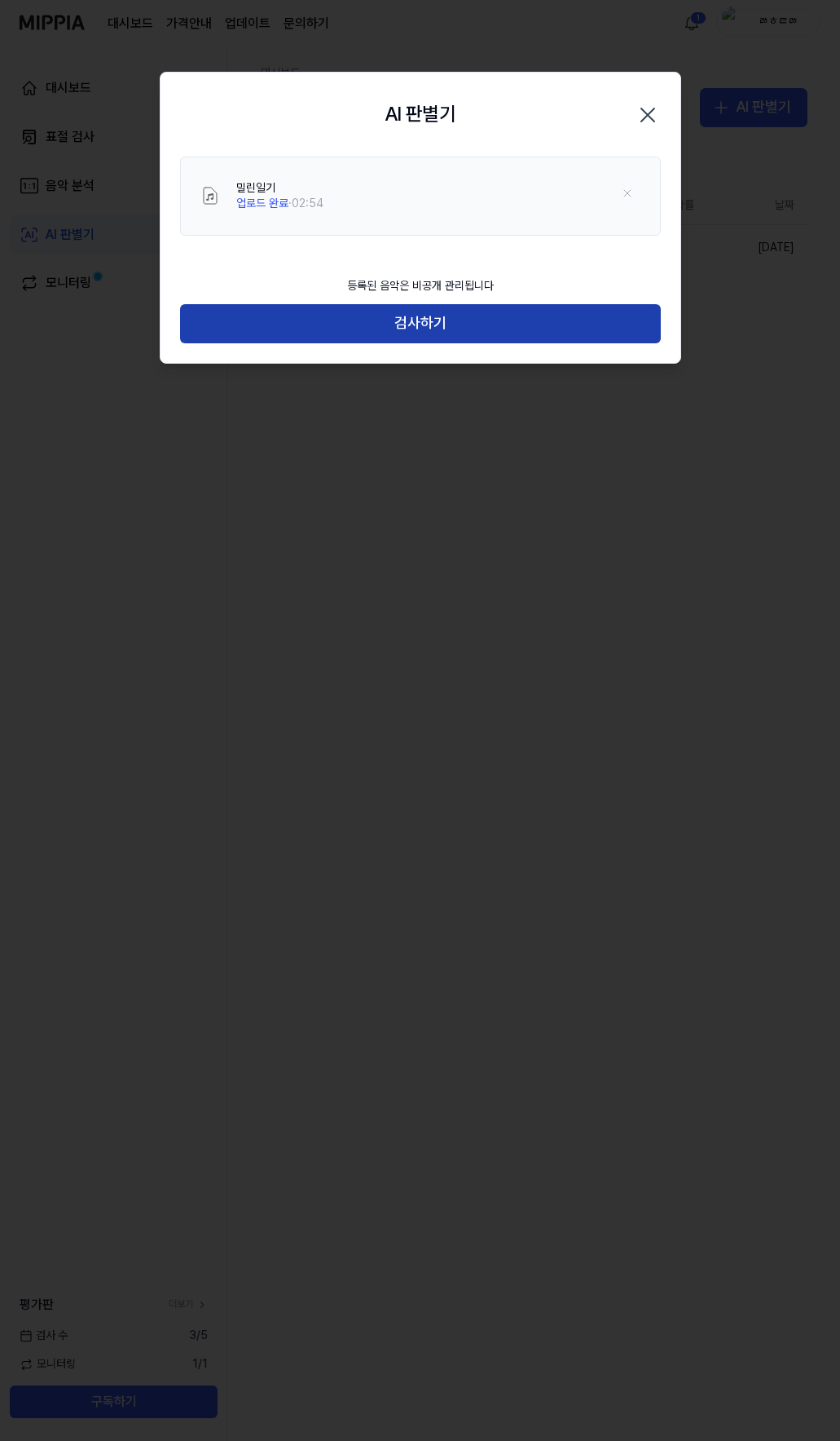
click at [403, 316] on button "검사하기" at bounding box center [421, 324] width 481 height 39
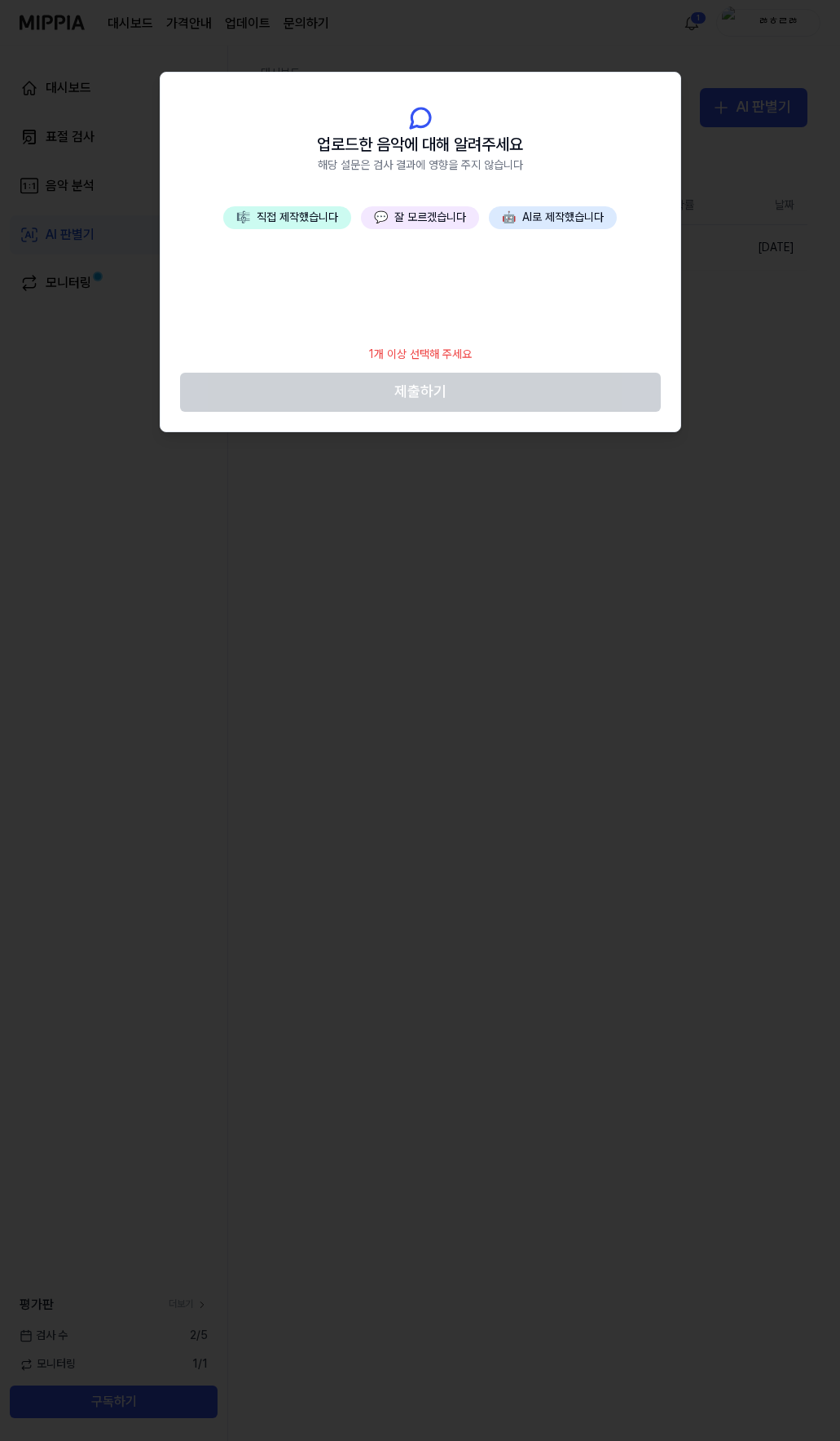
click at [426, 218] on button "💬 잘 모르겠습니다" at bounding box center [420, 217] width 118 height 23
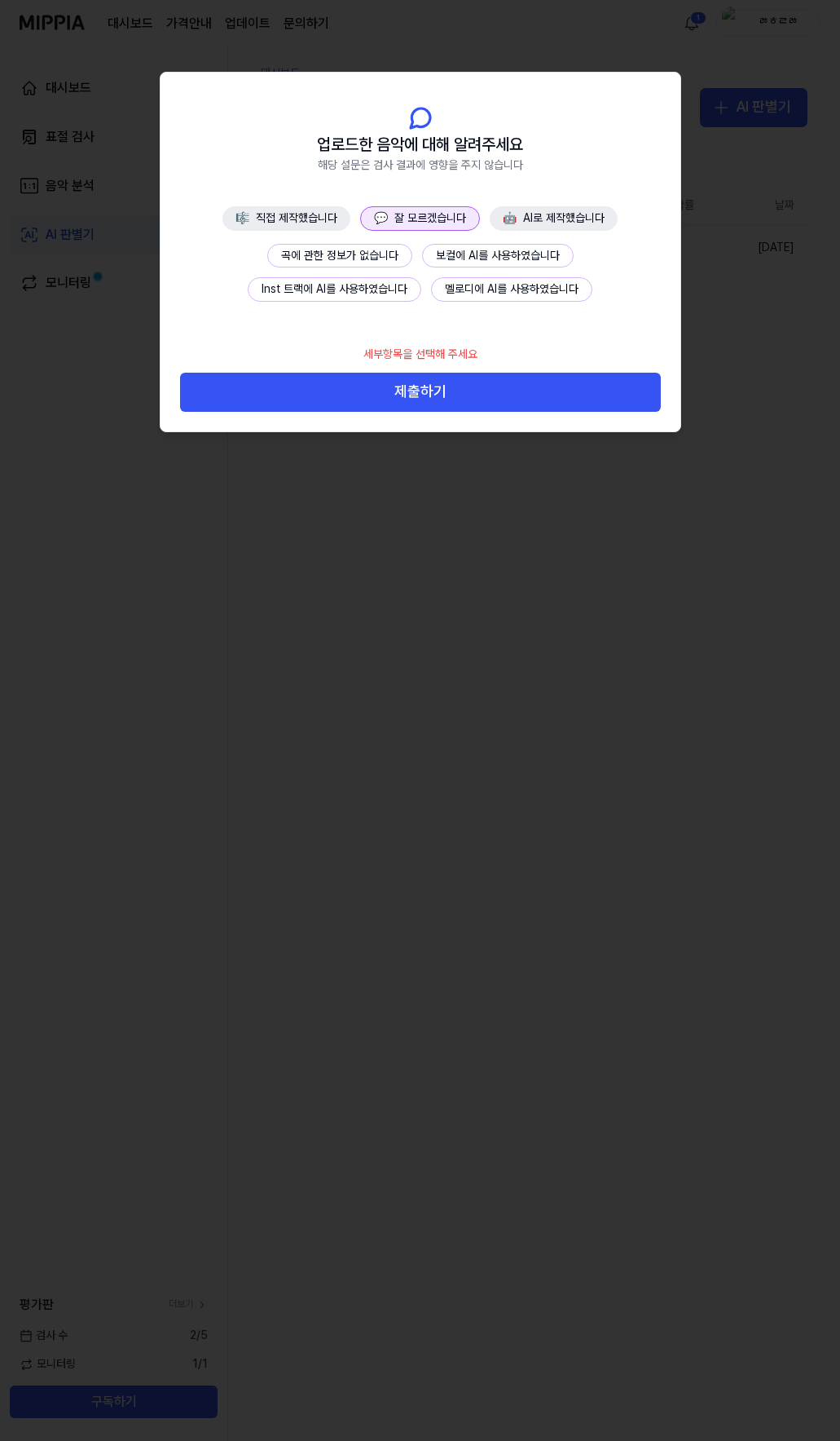
drag, startPoint x: 315, startPoint y: 254, endPoint x: 328, endPoint y: 263, distance: 15.8
click at [316, 254] on button "곡에 관한 정보가 없습니다" at bounding box center [340, 256] width 145 height 24
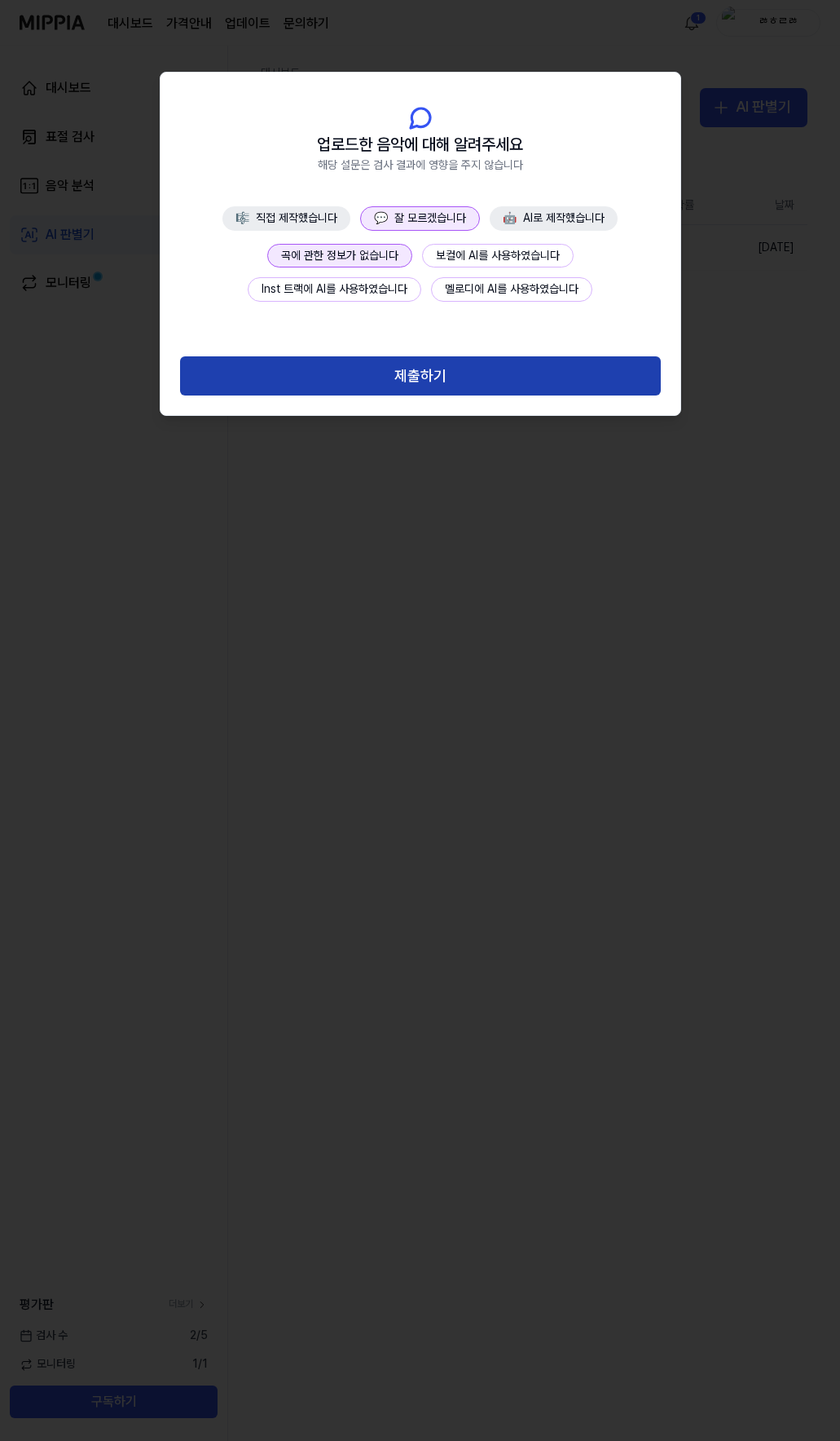
click at [418, 373] on button "제출하기" at bounding box center [421, 376] width 481 height 39
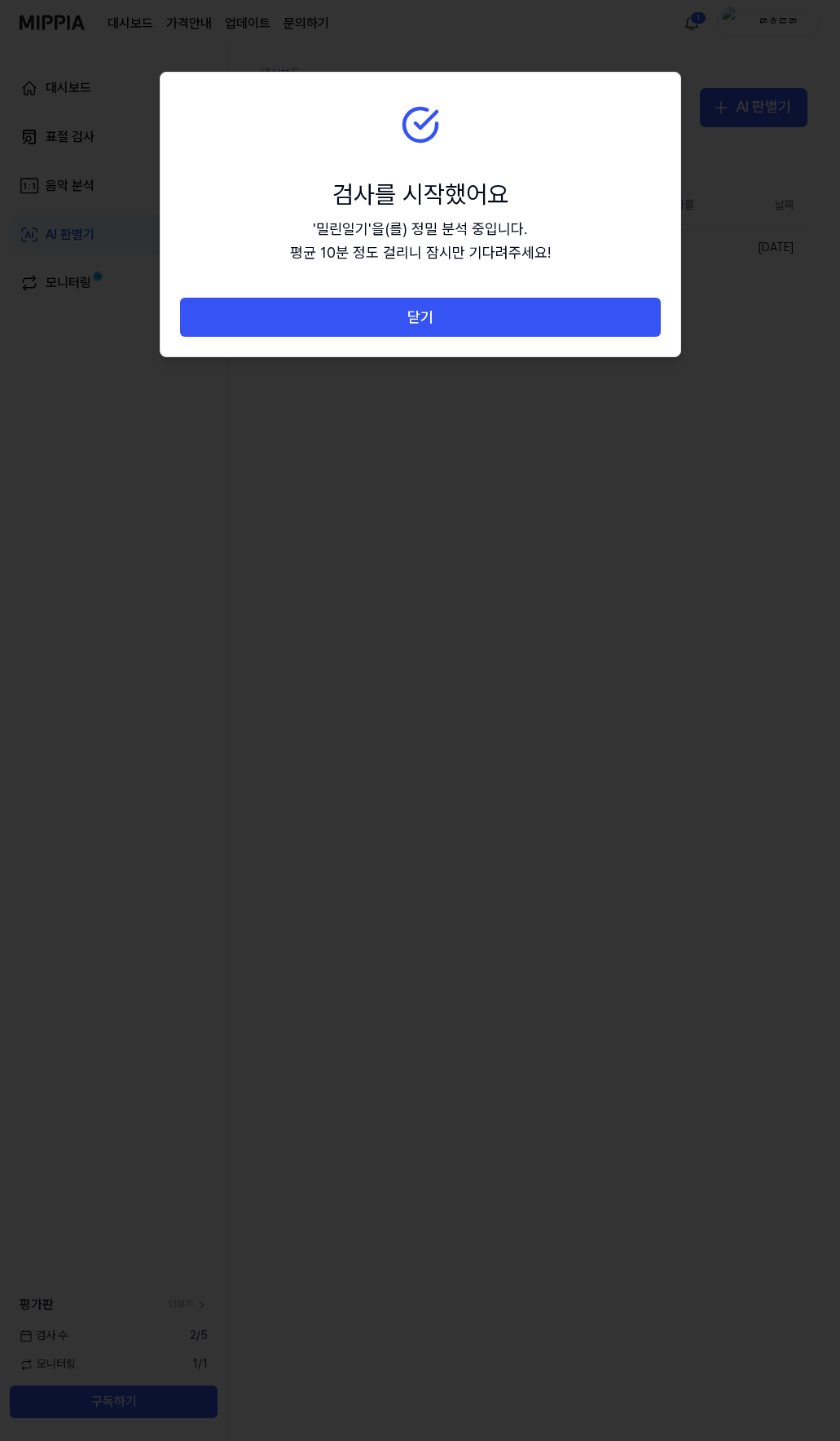
click at [425, 337] on div "닫기" at bounding box center [420, 327] width 520 height 58
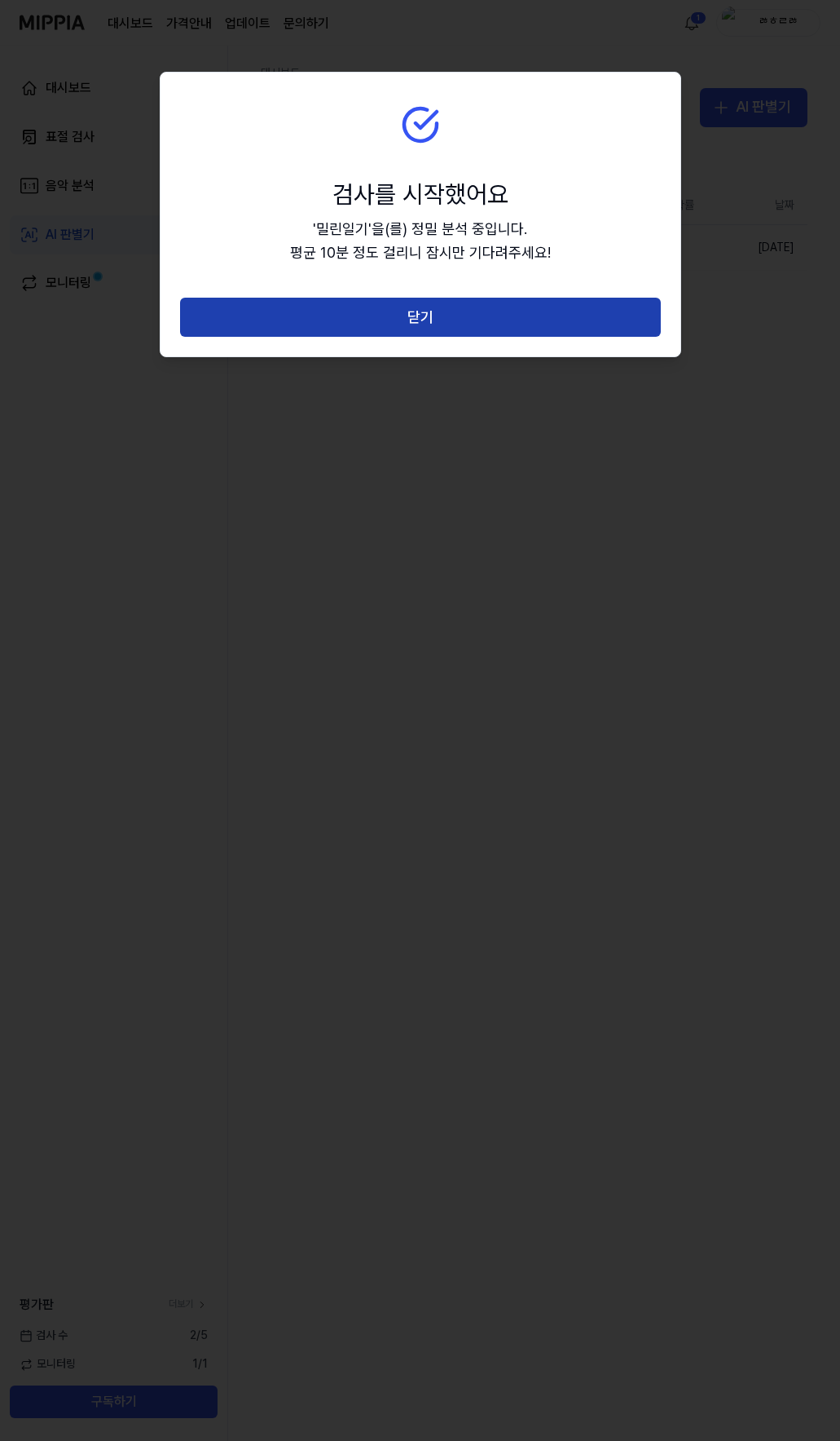
click at [429, 320] on button "닫기" at bounding box center [421, 318] width 481 height 39
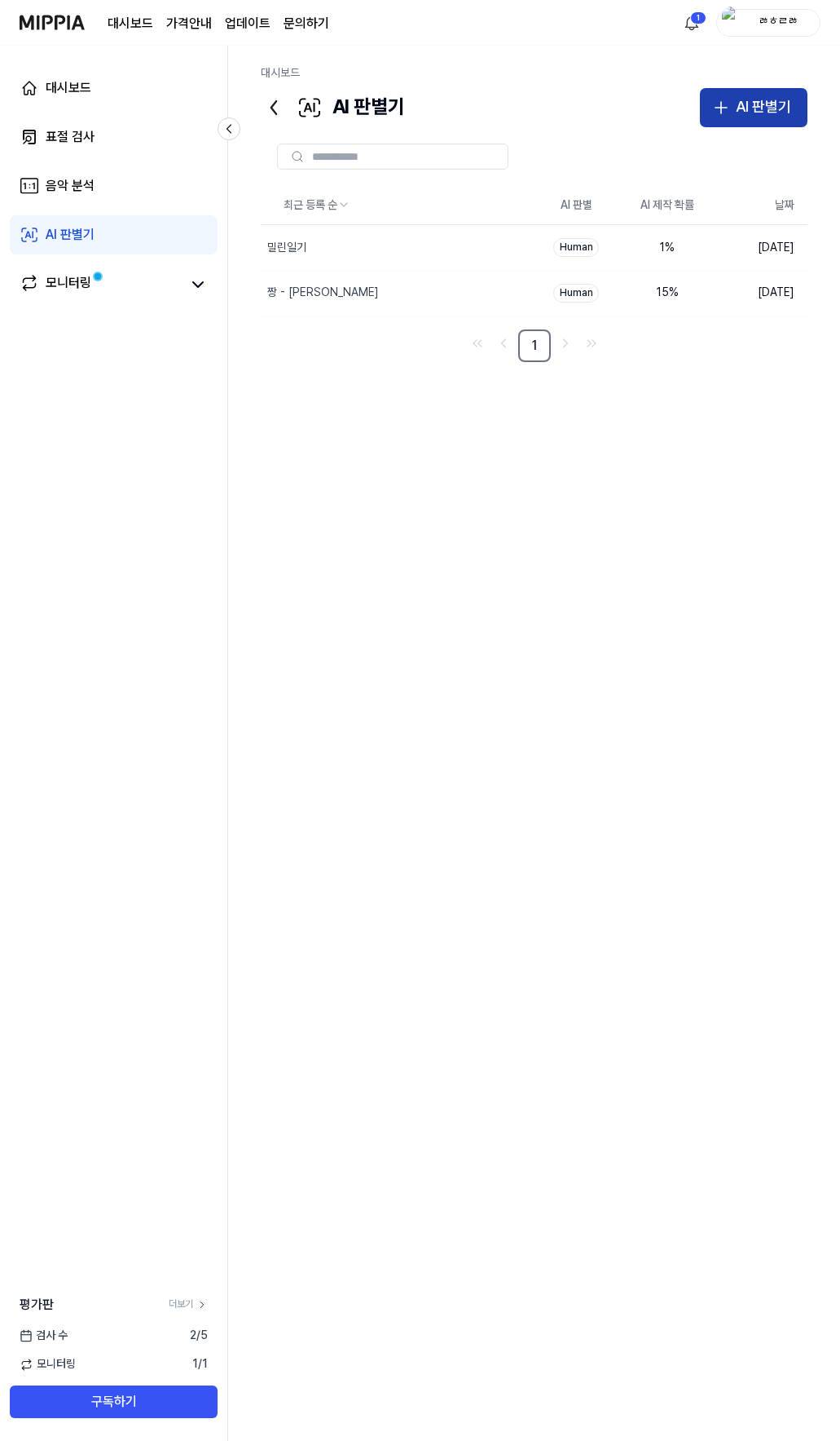
click at [752, 102] on div "AI 판별기" at bounding box center [763, 106] width 55 height 23
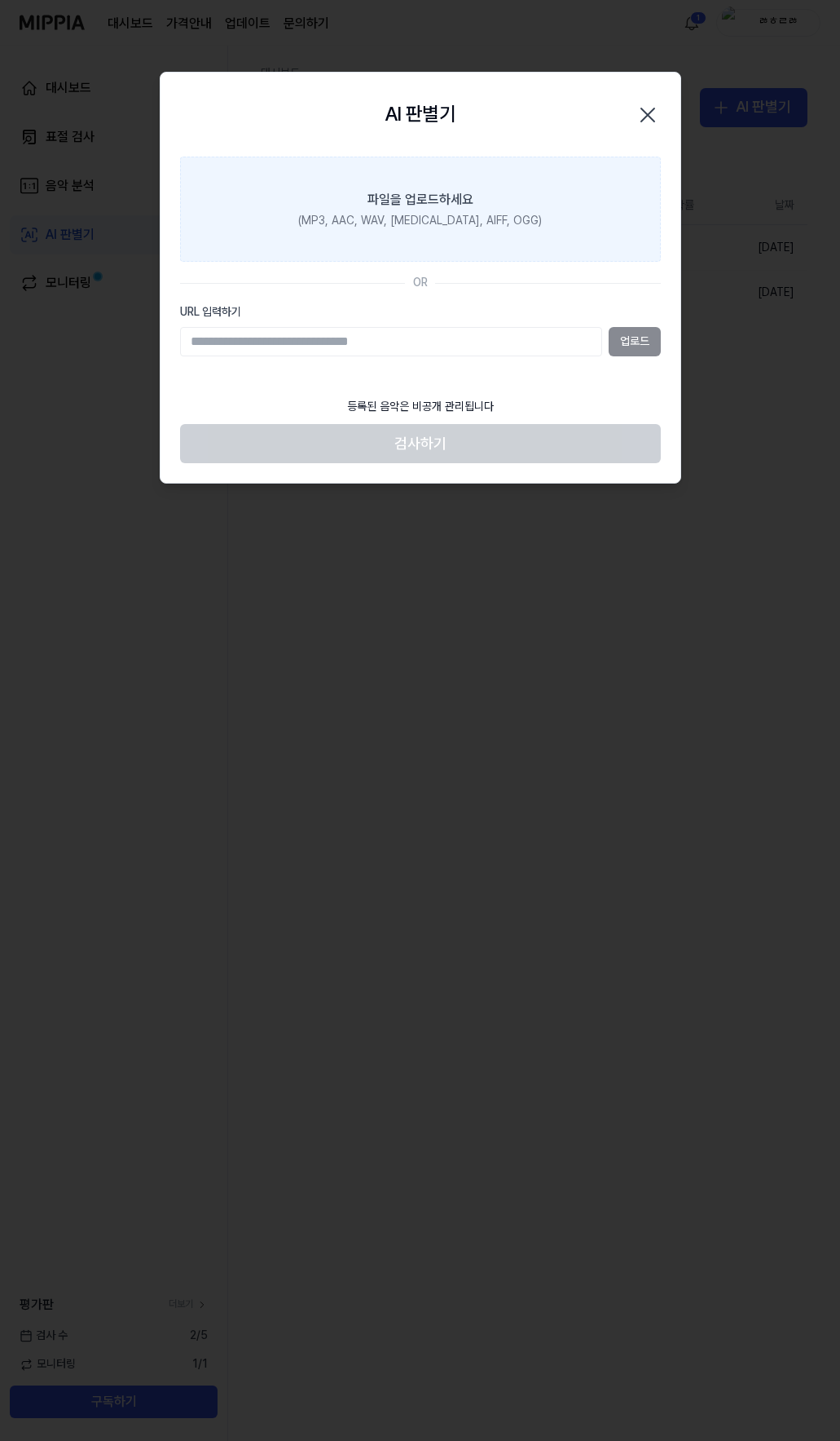
click at [397, 206] on div "파일을 업로드하세요" at bounding box center [420, 199] width 106 height 20
click at [0, 0] on input "파일을 업로드하세요 (MP3, AAC, WAV, [MEDICAL_DATA], AIFF, OGG)" at bounding box center [0, 0] width 0 height 0
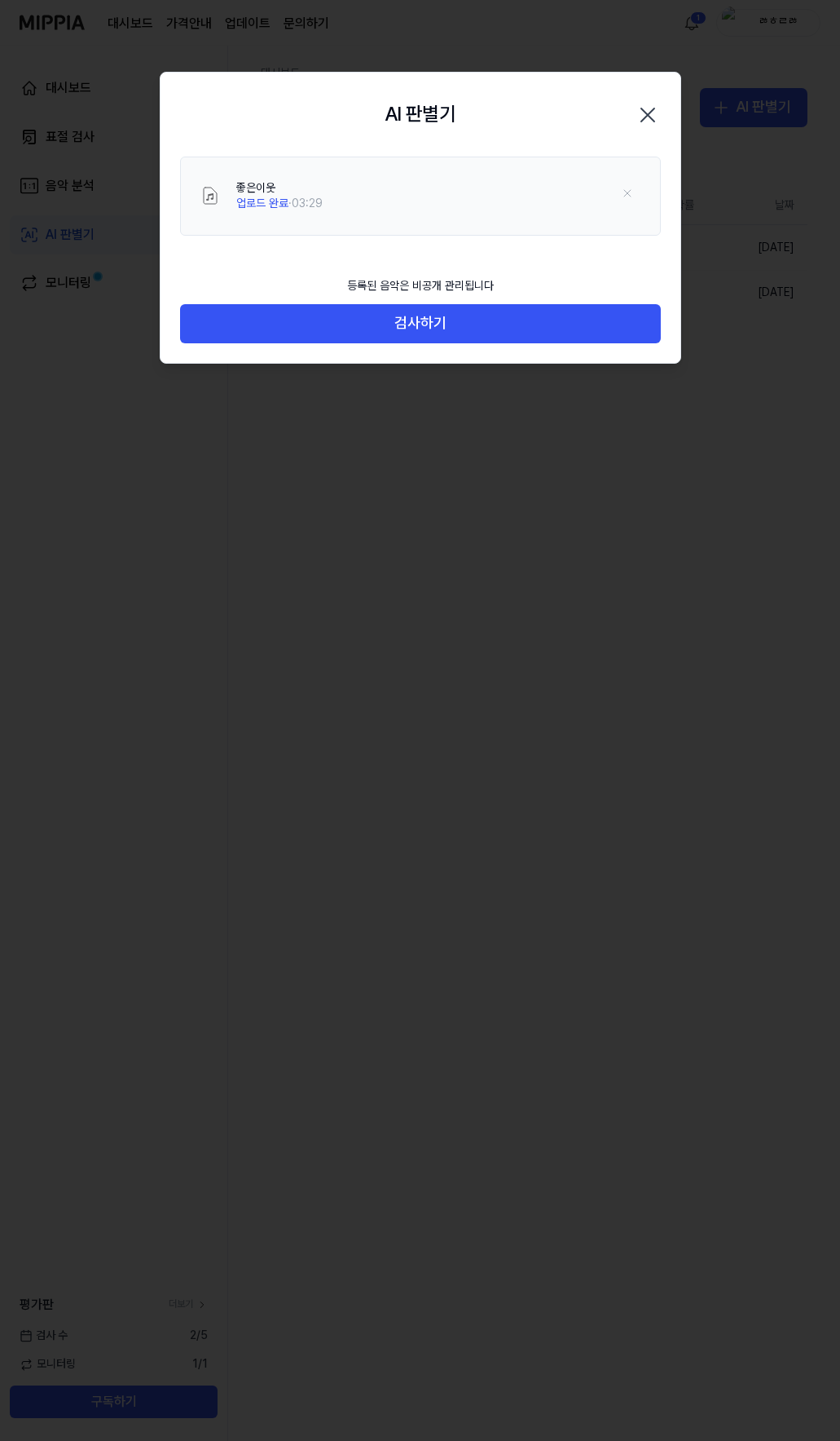
click at [417, 344] on div "등록된 음악은 비공개 관리됩니다 검사하기" at bounding box center [420, 315] width 520 height 95
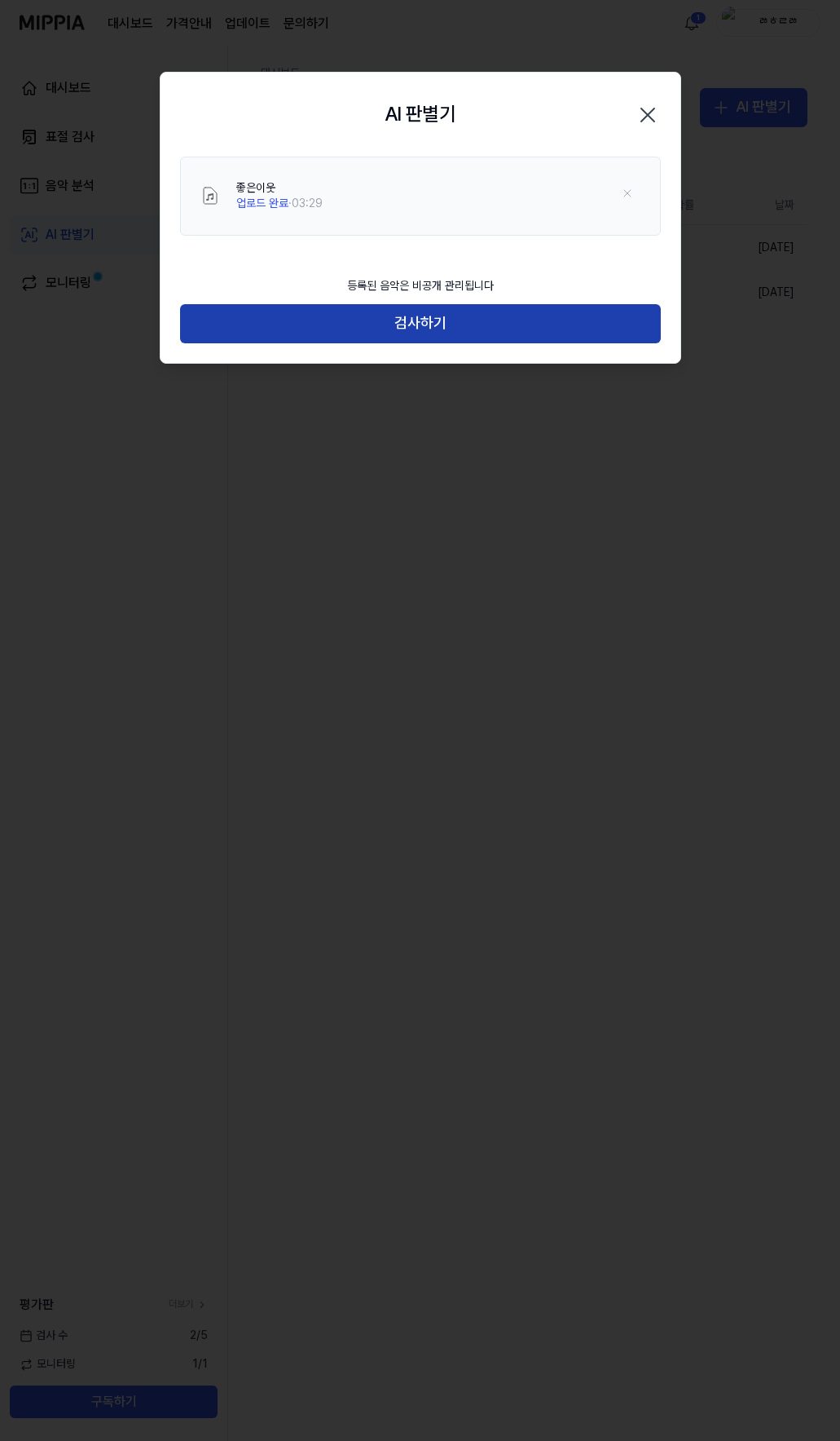
click at [421, 309] on button "검사하기" at bounding box center [421, 324] width 481 height 39
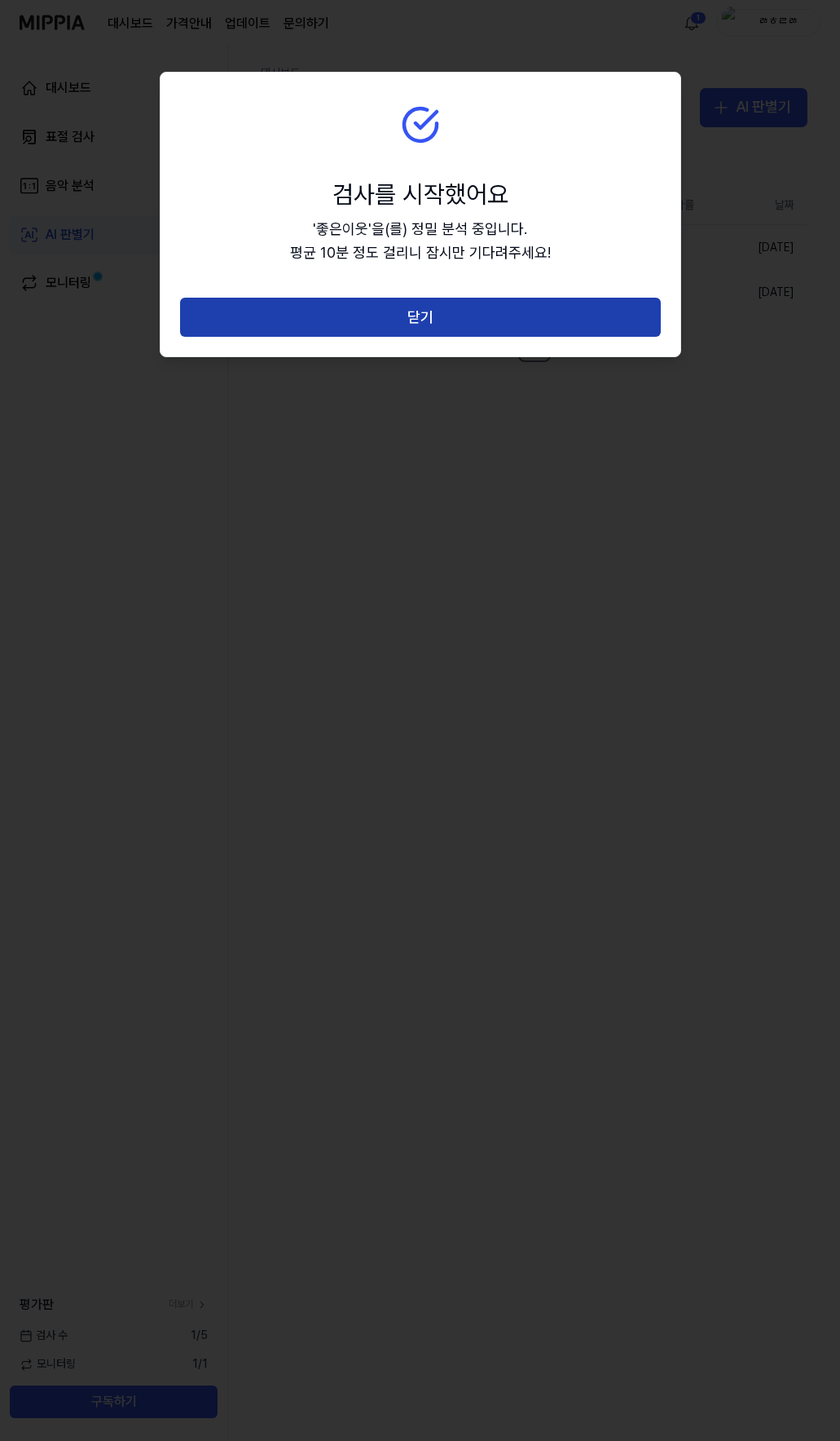
click at [423, 309] on button "닫기" at bounding box center [421, 318] width 481 height 39
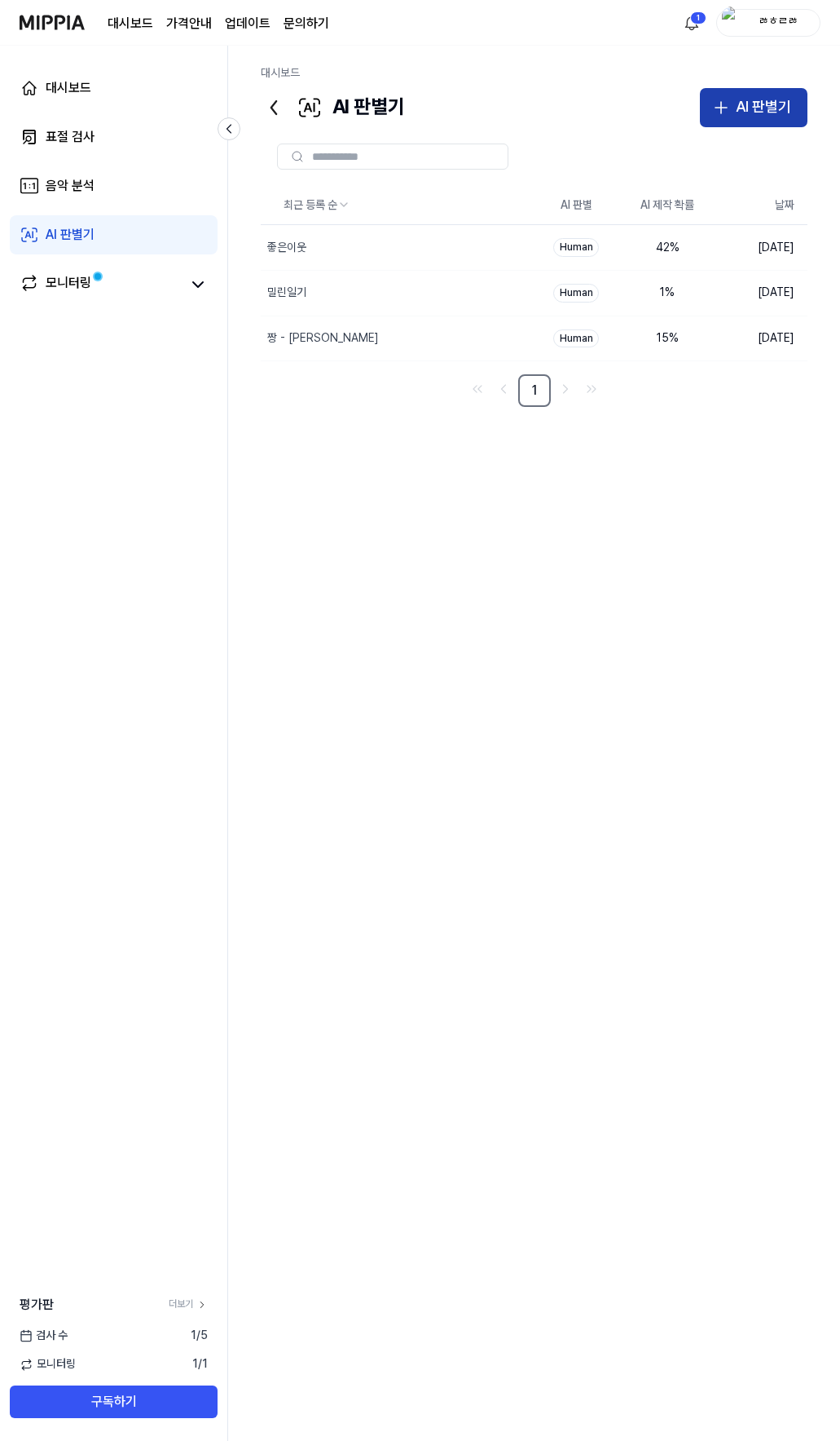
click at [736, 113] on div "AI 판별기" at bounding box center [763, 106] width 55 height 23
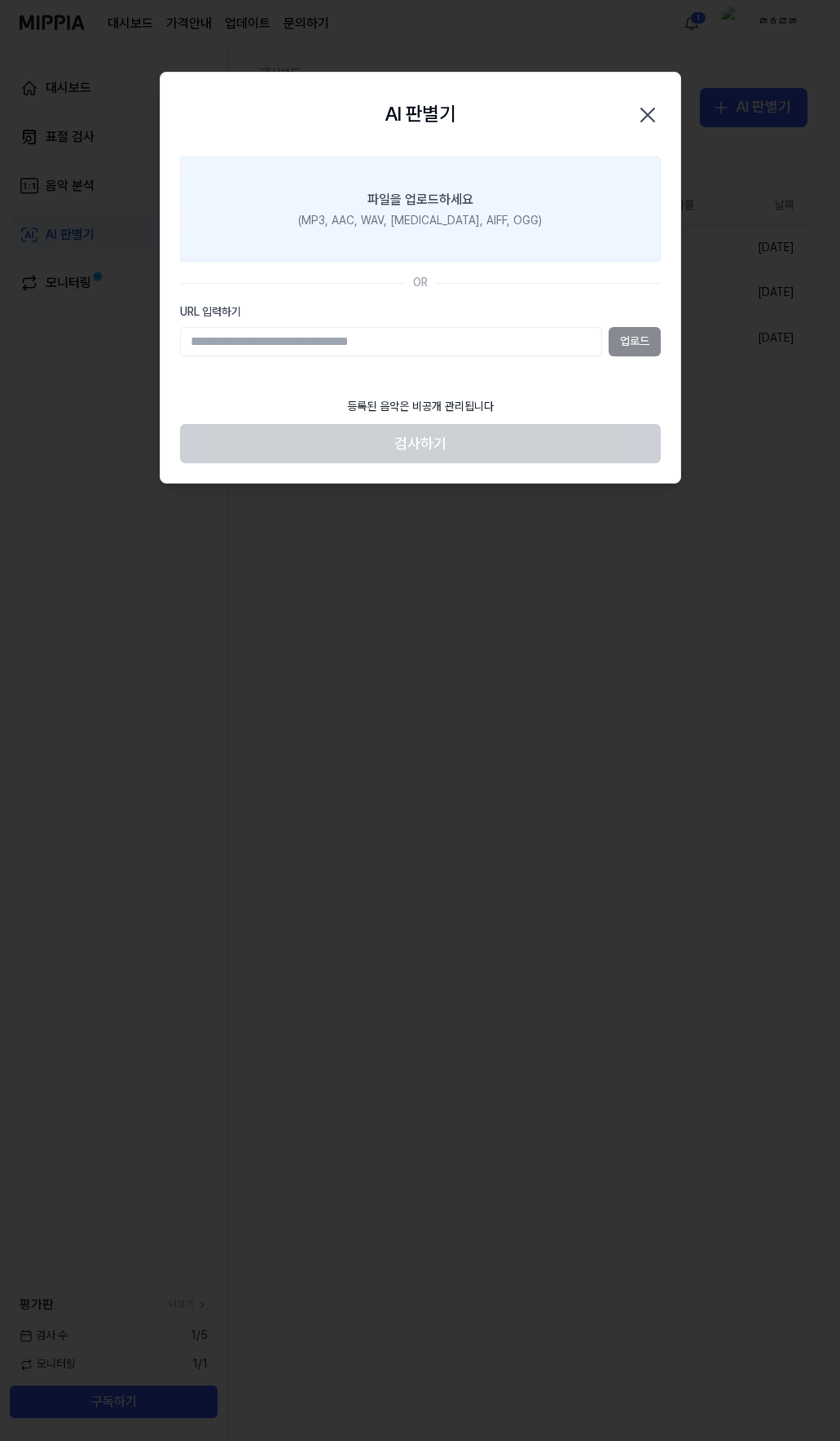
click at [468, 191] on div "파일을 업로드하세요" at bounding box center [420, 199] width 106 height 20
click at [0, 0] on input "파일을 업로드하세요 (MP3, AAC, WAV, [MEDICAL_DATA], AIFF, OGG)" at bounding box center [0, 0] width 0 height 0
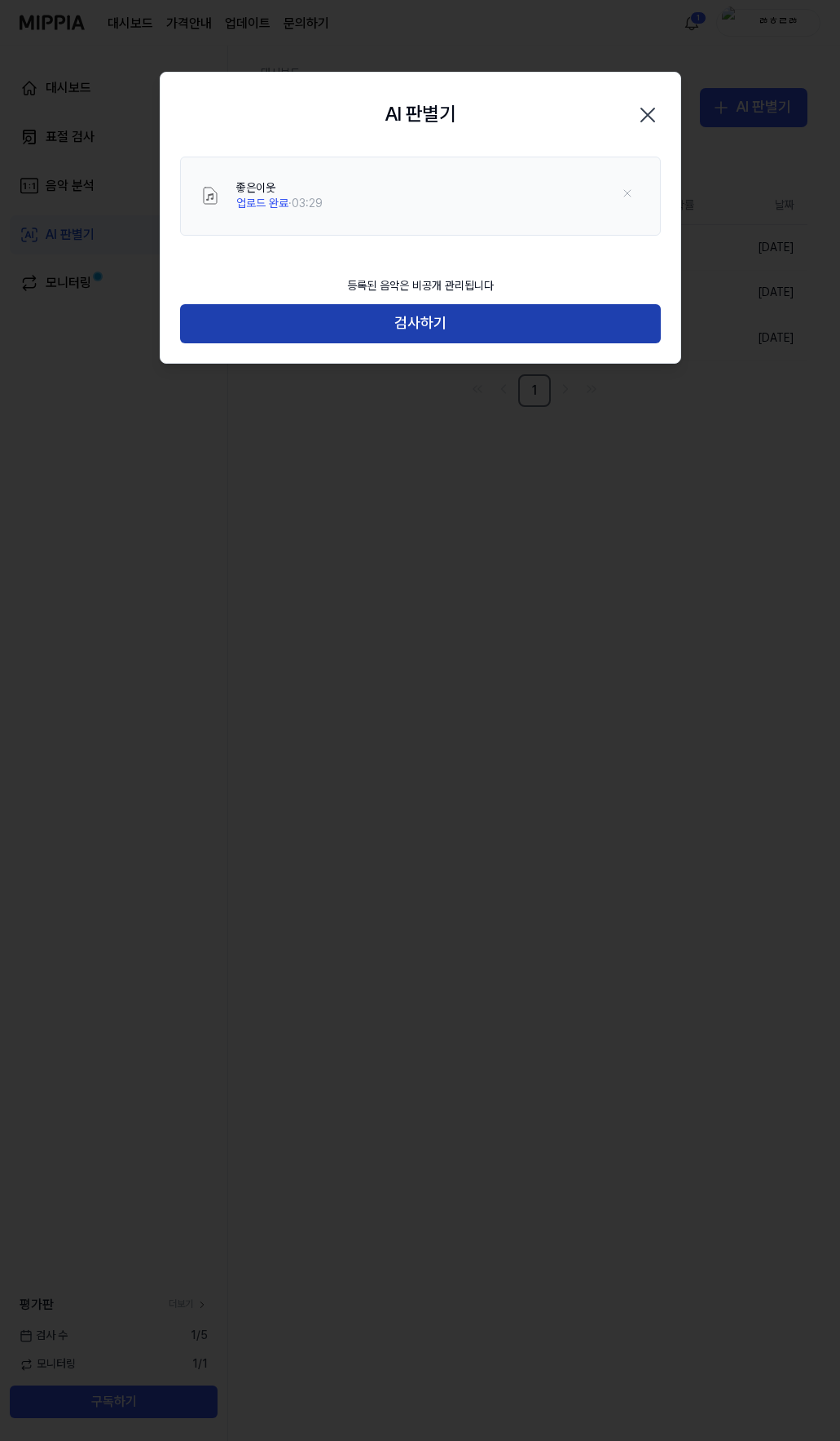
click at [423, 331] on button "검사하기" at bounding box center [421, 324] width 481 height 39
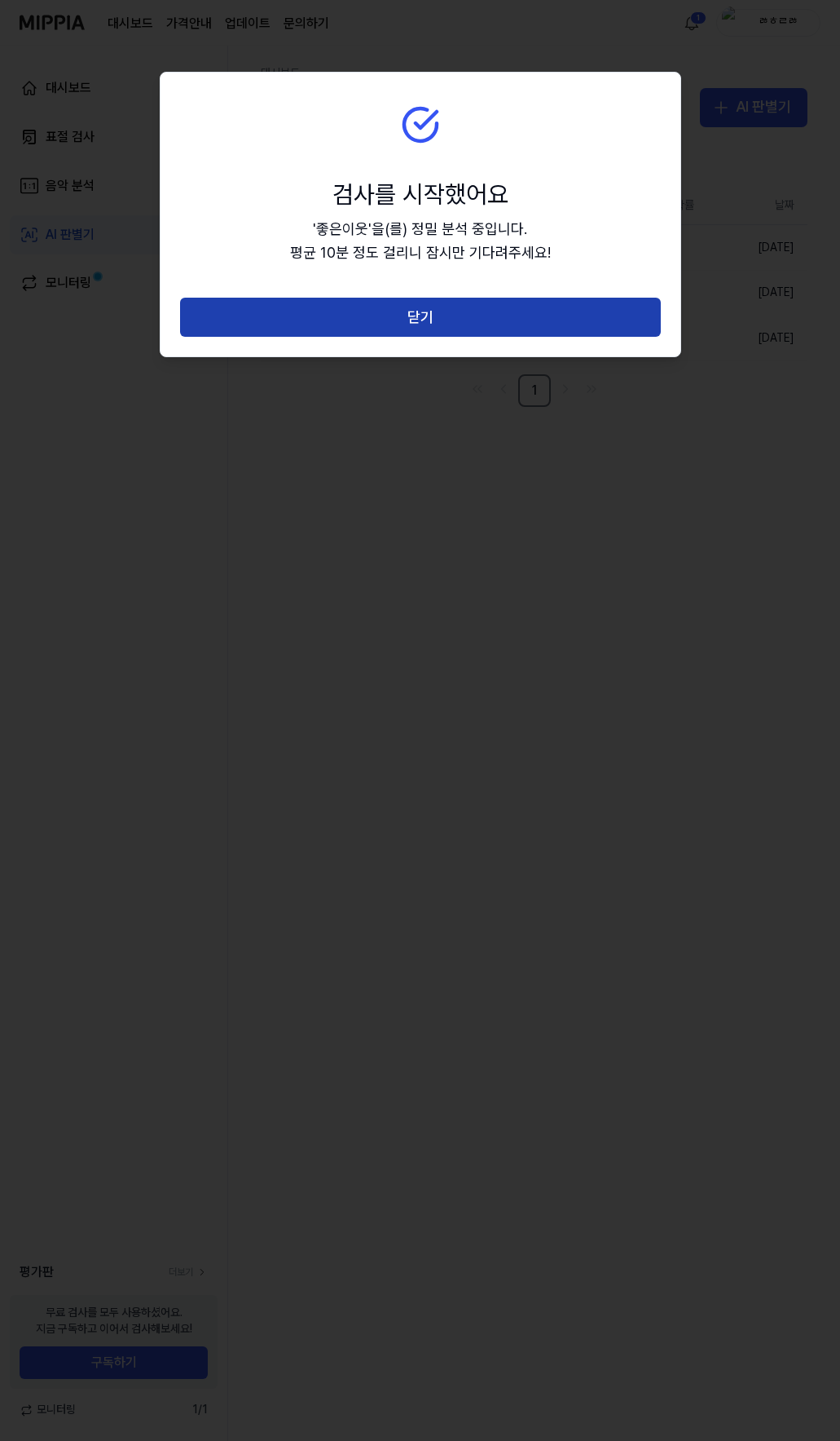
click at [427, 302] on button "닫기" at bounding box center [421, 318] width 481 height 39
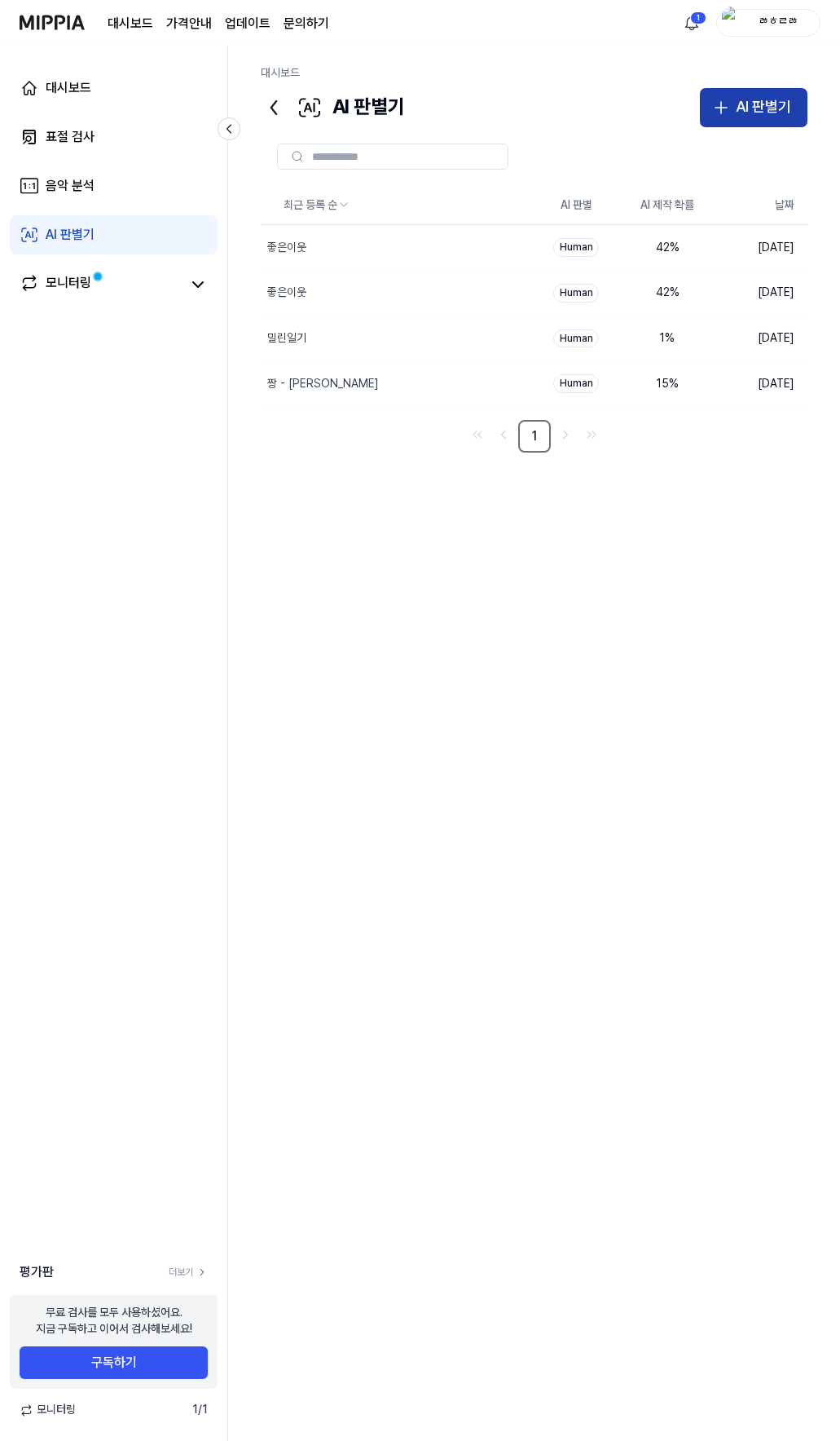
click at [718, 102] on icon "button" at bounding box center [721, 107] width 20 height 20
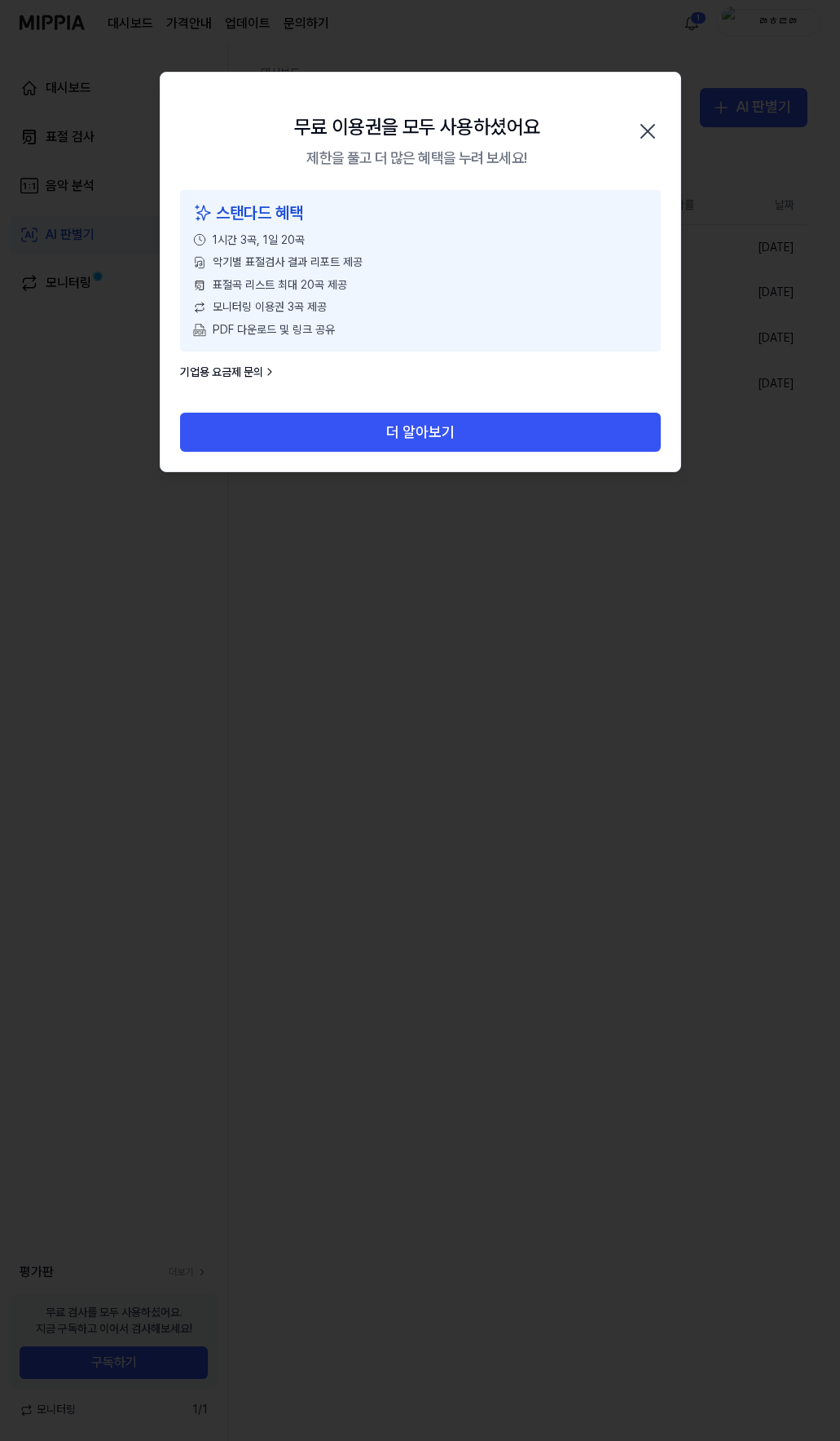
click at [651, 123] on icon "button" at bounding box center [648, 132] width 26 height 26
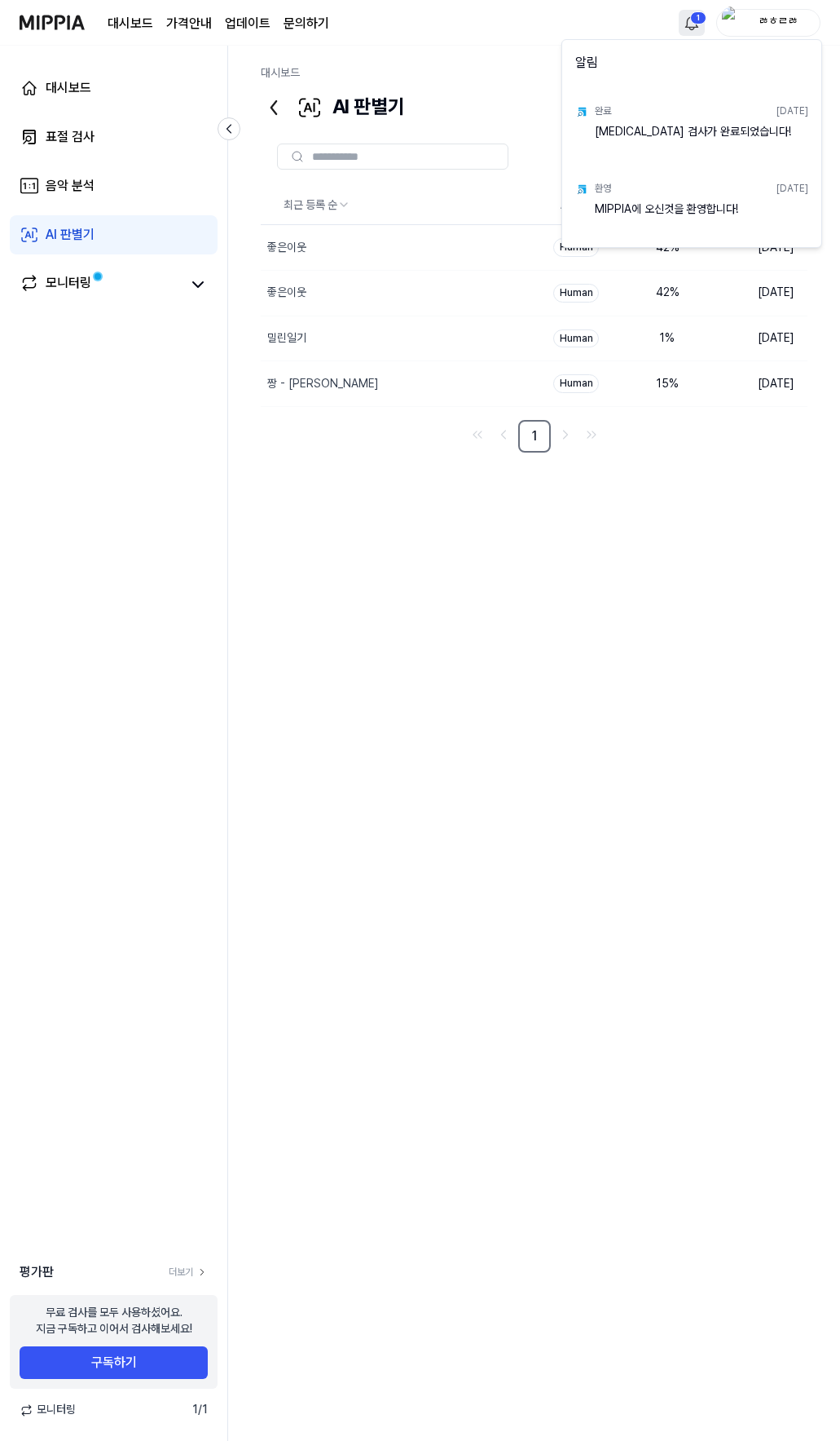
click at [696, 22] on html "대시보드 가격안내 업데이트 문의하기 1 ㅀㅎㄹㅀ 대시보드 표절 검사 음악 분석 AI 판별기 모니터링 평가판 더보기 무료 검사를 모두 사용하셨어…" at bounding box center [420, 720] width 840 height 1441
click at [749, 711] on html "대시보드 가격안내 업데이트 문의하기 ㅀㅎㄹㅀ 대시보드 표절 검사 음악 분석 AI 판별기 모니터링 평가판 더보기 무료 검사를 모두 사용하셨어요.…" at bounding box center [420, 720] width 840 height 1441
